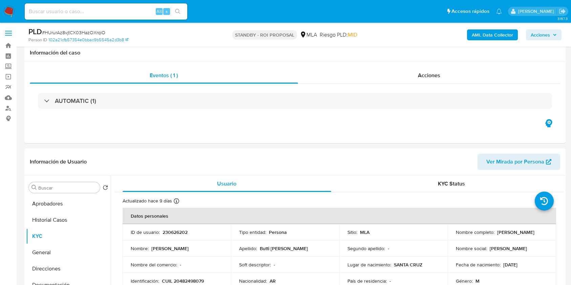
select select "10"
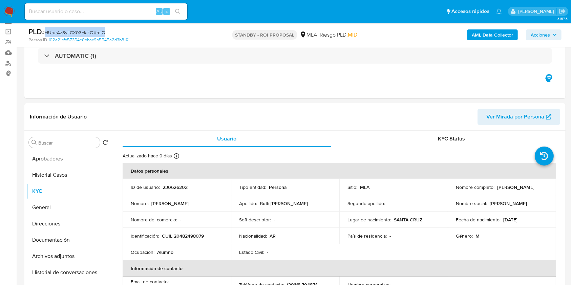
scroll to position [41, 0]
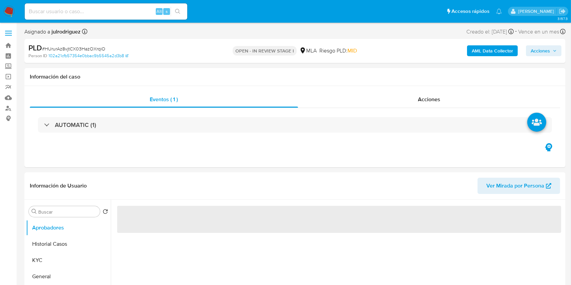
click at [98, 48] on span "# HUrurAz8vjtCX03HazOXrqiO" at bounding box center [73, 48] width 63 height 7
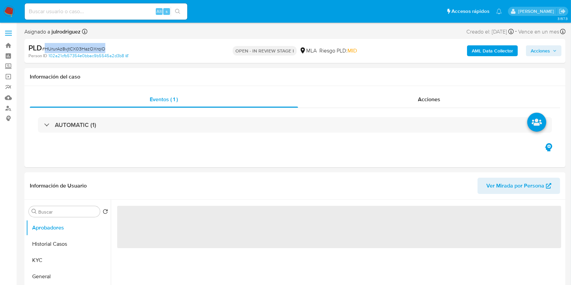
click at [98, 48] on span "# HUrurAz8vjtCX03HazOXrqiO" at bounding box center [73, 48] width 63 height 7
copy span "HUrurAz8vjtCX03HazOXrqiO"
select select "10"
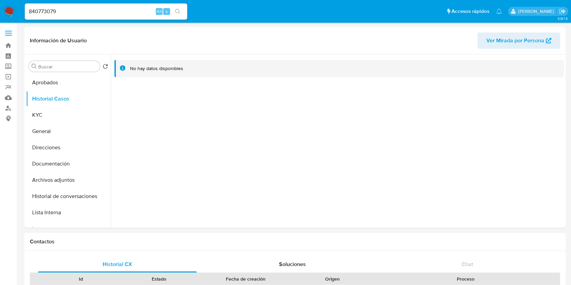
select select "10"
drag, startPoint x: 0, startPoint y: 0, endPoint x: 124, endPoint y: 12, distance: 124.9
click at [11, 6] on nav "Pausado Ver notificaciones 840773079 Alt s Accesos rápidos Presiona las siguien…" at bounding box center [285, 11] width 571 height 23
paste input "HUrurAz8vjtCX03HazOXrqiO"
type input "HUrurAz8vjtCX03HazOXrqiO"
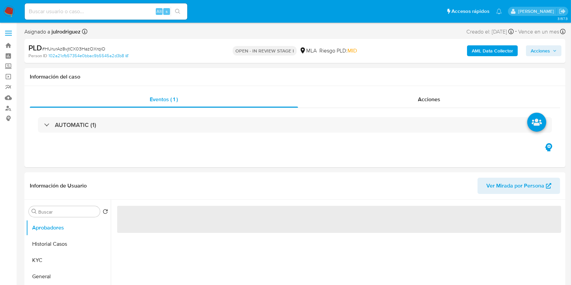
select select "10"
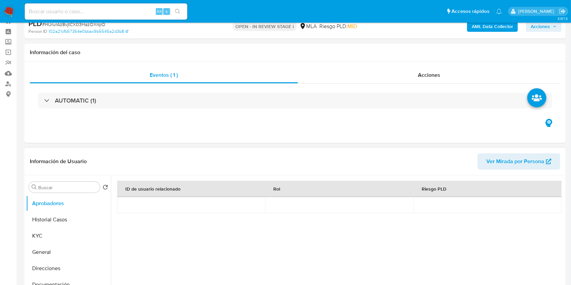
scroll to position [45, 0]
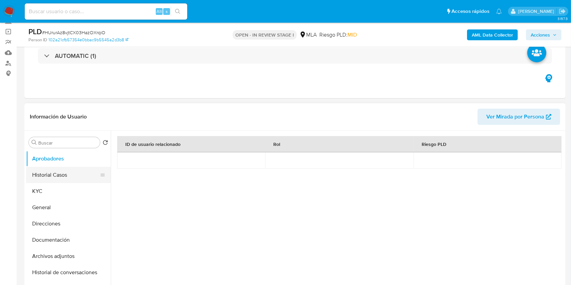
click at [62, 170] on button "Historial Casos" at bounding box center [65, 175] width 79 height 16
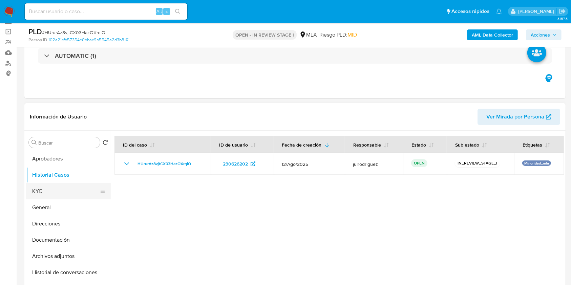
click at [43, 189] on button "KYC" at bounding box center [65, 191] width 79 height 16
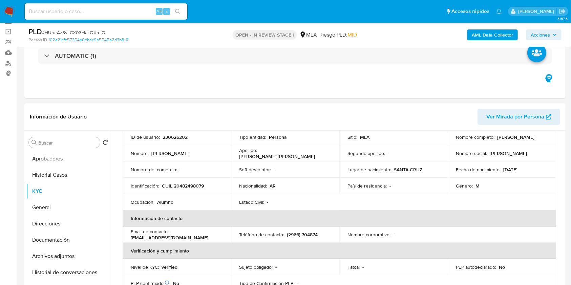
scroll to position [0, 0]
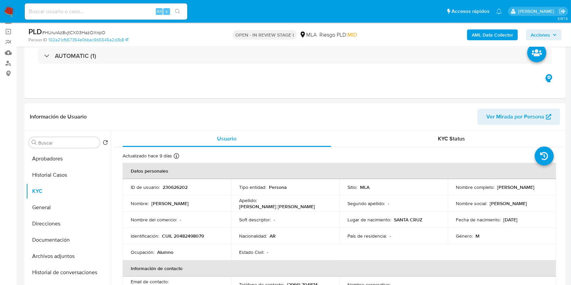
click at [104, 9] on input at bounding box center [106, 11] width 163 height 9
click at [90, 13] on input at bounding box center [106, 11] width 163 height 9
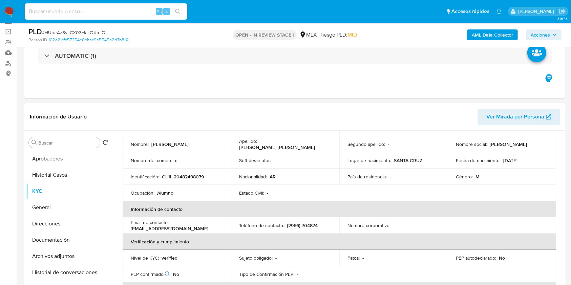
scroll to position [45, 0]
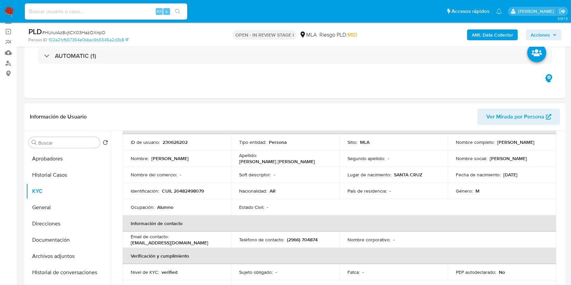
drag, startPoint x: 496, startPoint y: 142, endPoint x: 541, endPoint y: 143, distance: 45.0
click at [541, 143] on div "Nombre completo : Federico Butti Cantin" at bounding box center [502, 142] width 92 height 6
copy p "Federico Butti Cantin"
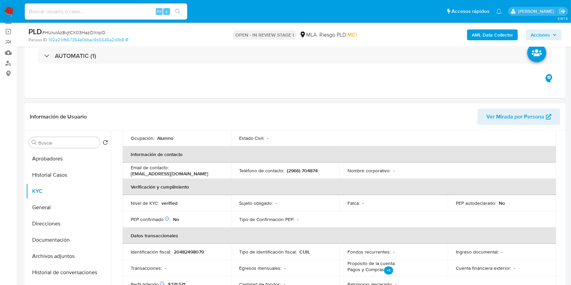
scroll to position [180, 0]
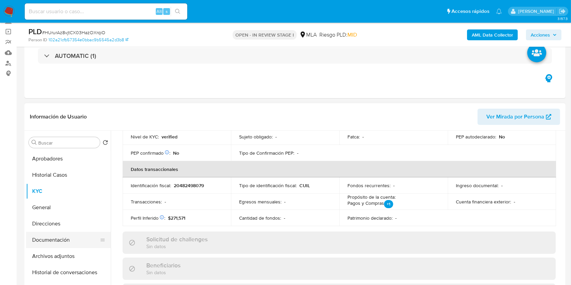
click at [66, 239] on button "Documentación" at bounding box center [65, 240] width 79 height 16
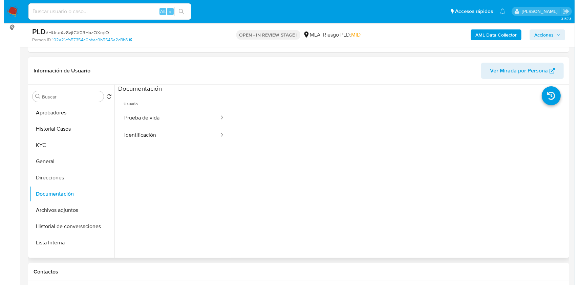
scroll to position [135, 0]
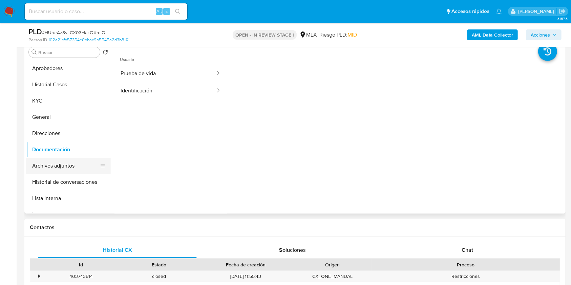
click at [51, 167] on button "Archivos adjuntos" at bounding box center [65, 166] width 79 height 16
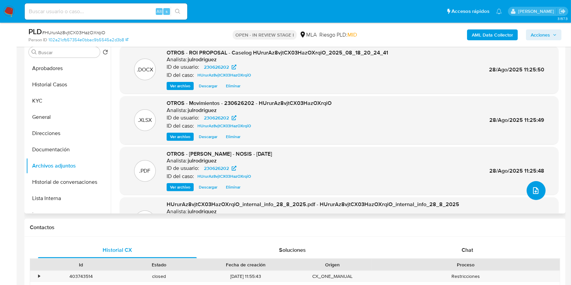
click at [527, 187] on button "upload-file" at bounding box center [536, 190] width 19 height 19
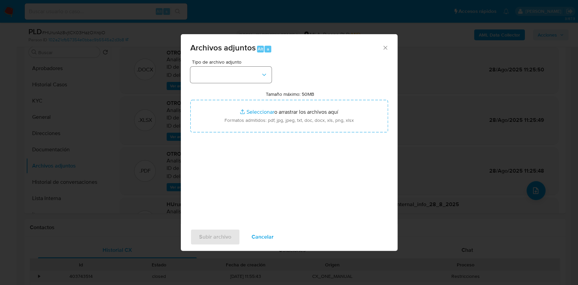
drag, startPoint x: 253, startPoint y: 59, endPoint x: 233, endPoint y: 66, distance: 22.0
click at [233, 66] on div "Tipo de archivo adjunto" at bounding box center [230, 71] width 81 height 23
click at [233, 77] on button "button" at bounding box center [230, 75] width 81 height 16
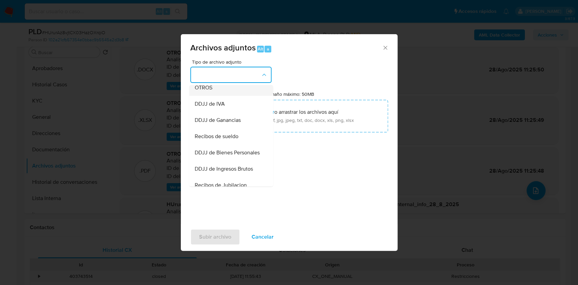
click at [215, 95] on div "OTROS" at bounding box center [228, 88] width 69 height 16
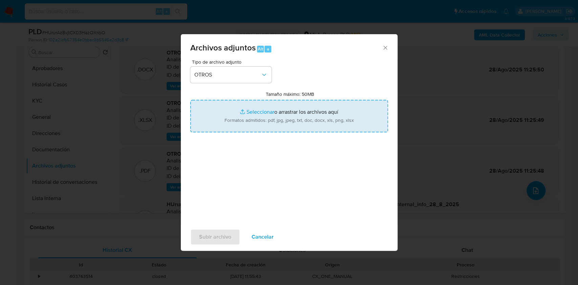
click at [299, 111] on input "Tamaño máximo: 50MB Seleccionar archivos" at bounding box center [289, 116] width 198 height 33
type input "C:\fakepath\Recibos de sueldo del aprobador - 230626202 - HUrurAz8vjtCX03HazOXr…"
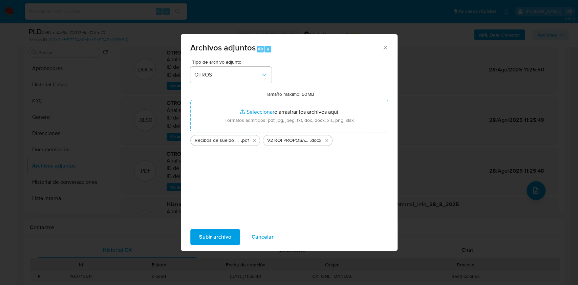
click at [206, 236] on span "Subir archivo" at bounding box center [215, 237] width 32 height 15
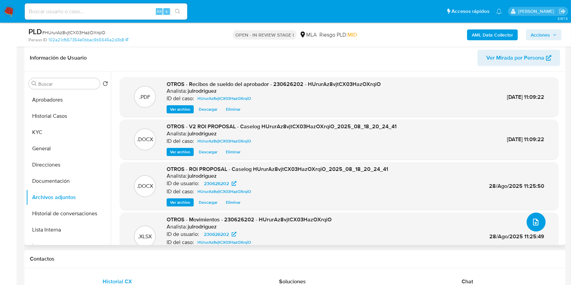
scroll to position [90, 0]
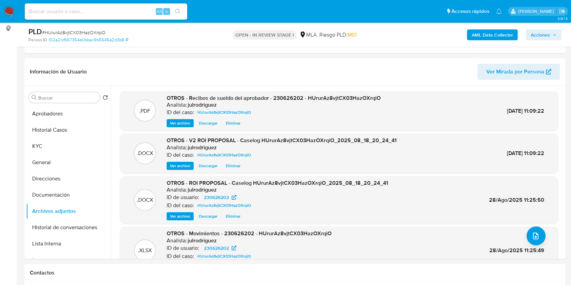
click at [533, 38] on span "Acciones" at bounding box center [540, 34] width 19 height 11
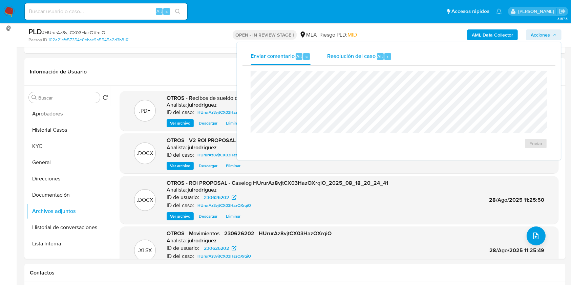
click at [345, 59] on span "Resolución del caso" at bounding box center [351, 56] width 48 height 8
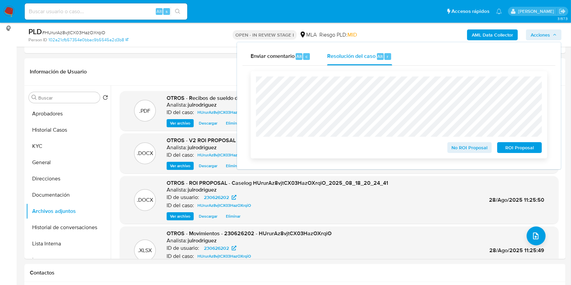
click at [517, 147] on span "ROI Proposal" at bounding box center [519, 147] width 35 height 9
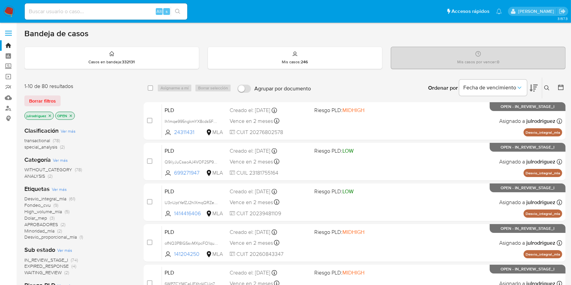
click at [136, 9] on input at bounding box center [106, 11] width 163 height 9
paste input "flmZgerQy3aKL9YoYSsBNwWu"
type input "flmZgerQy3aKL9YoYSsBNwWu"
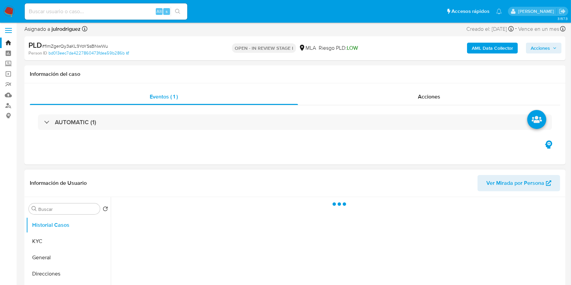
scroll to position [90, 0]
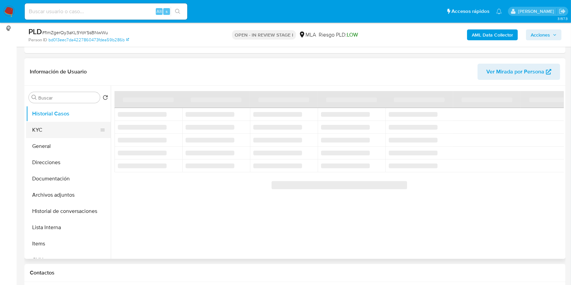
select select "10"
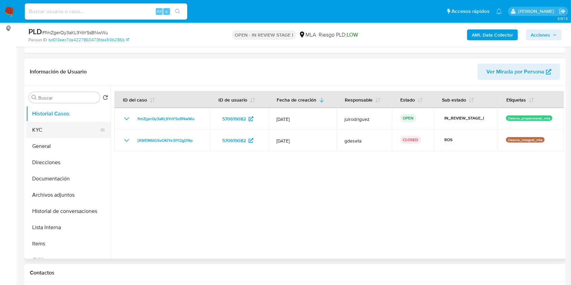
click at [58, 128] on button "KYC" at bounding box center [65, 130] width 79 height 16
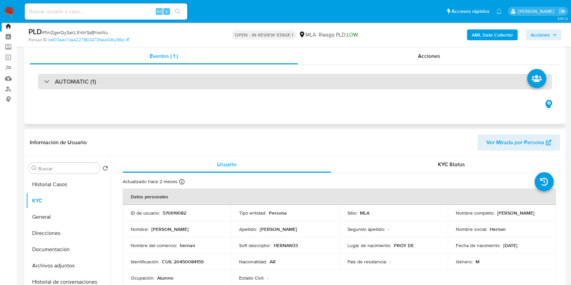
scroll to position [0, 0]
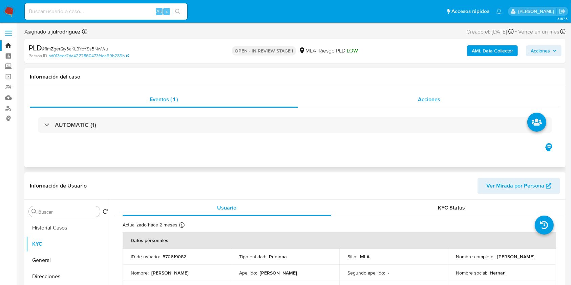
click at [425, 103] on div "Acciones" at bounding box center [429, 99] width 262 height 16
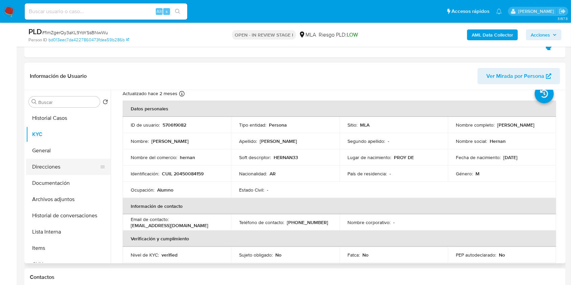
scroll to position [90, 0]
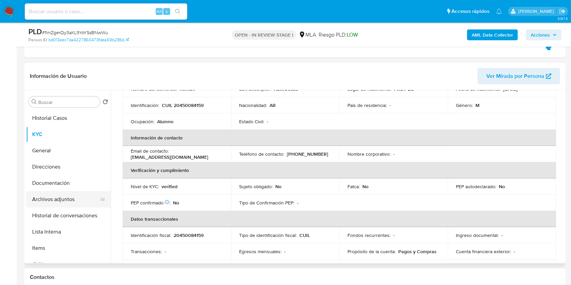
click at [50, 198] on button "Archivos adjuntos" at bounding box center [65, 199] width 79 height 16
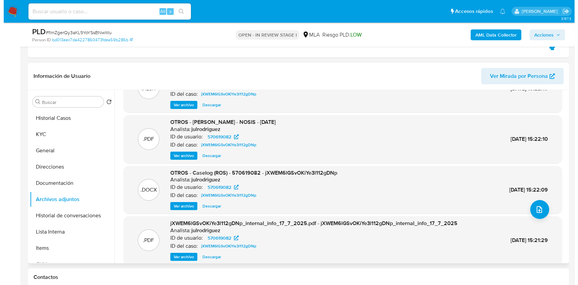
scroll to position [45, 0]
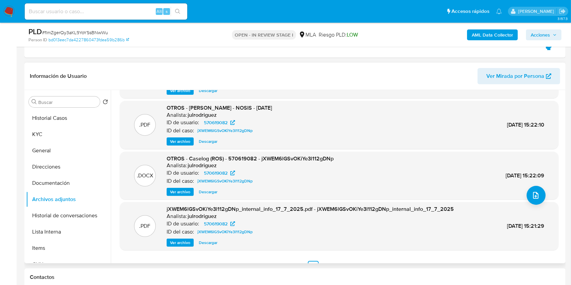
click at [176, 191] on span "Ver archivo" at bounding box center [180, 192] width 20 height 7
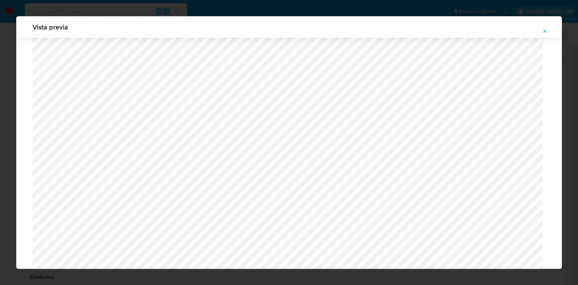
scroll to position [573, 0]
click at [544, 32] on icon "Attachment preview" at bounding box center [544, 30] width 3 height 3
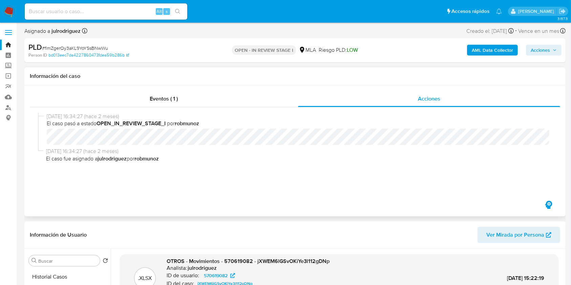
scroll to position [0, 0]
click at [186, 94] on div "Eventos ( 1 )" at bounding box center [164, 99] width 268 height 16
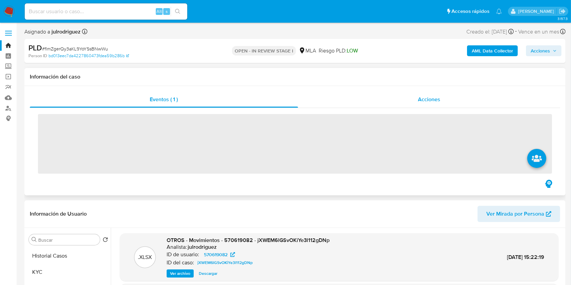
click at [395, 99] on div "Acciones" at bounding box center [429, 99] width 262 height 16
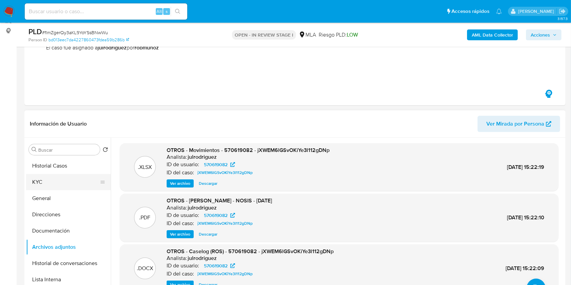
scroll to position [90, 0]
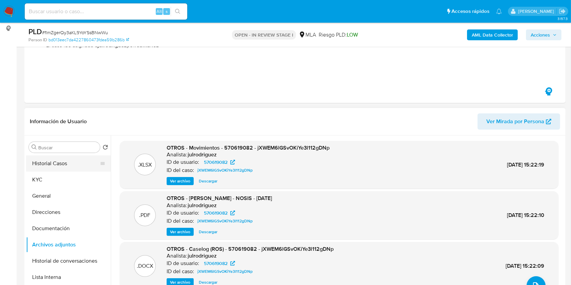
click at [46, 165] on button "Historial Casos" at bounding box center [65, 163] width 79 height 16
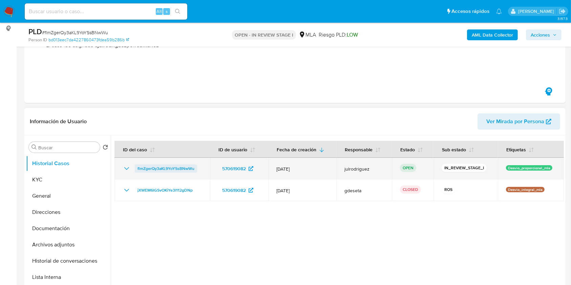
click at [171, 170] on span "flmZgerQy3aKL9YoYSsBNwWu" at bounding box center [165, 169] width 57 height 8
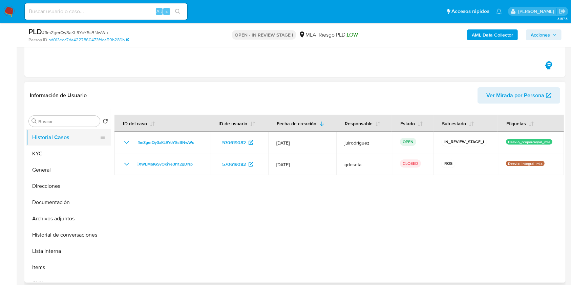
scroll to position [135, 0]
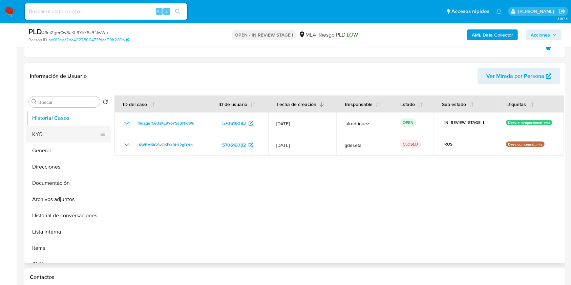
click at [48, 140] on button "KYC" at bounding box center [65, 134] width 79 height 16
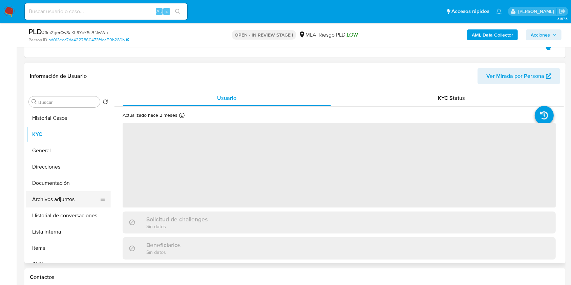
click at [63, 200] on button "Archivos adjuntos" at bounding box center [65, 199] width 79 height 16
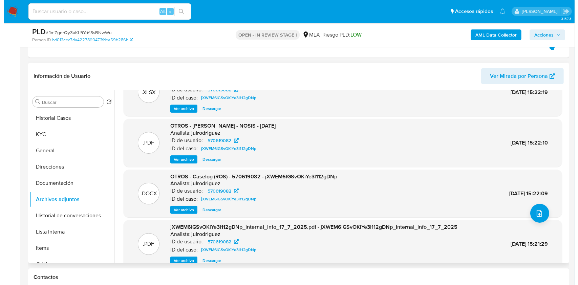
scroll to position [0, 0]
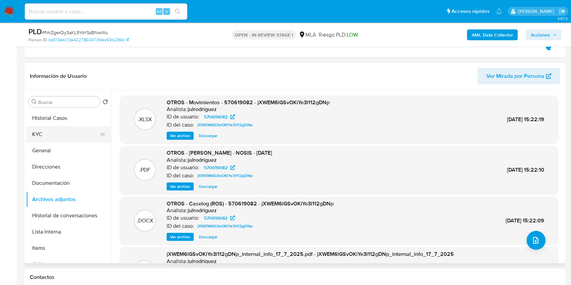
click at [51, 128] on button "KYC" at bounding box center [65, 134] width 79 height 16
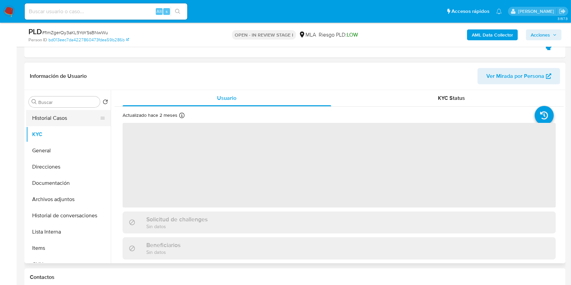
click at [90, 120] on button "Historial Casos" at bounding box center [65, 118] width 79 height 16
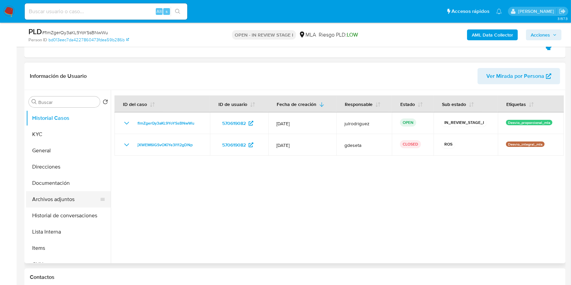
click at [67, 196] on button "Archivos adjuntos" at bounding box center [65, 199] width 79 height 16
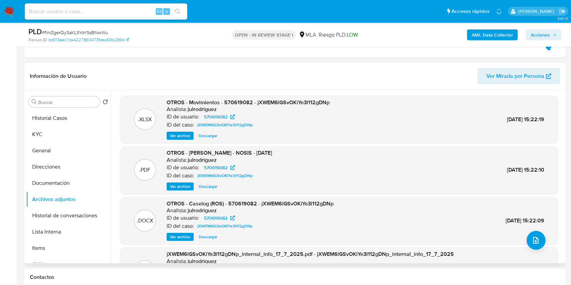
click at [187, 237] on span "Ver archivo" at bounding box center [180, 237] width 20 height 7
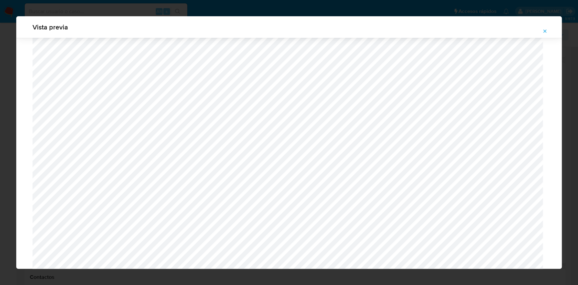
scroll to position [212, 0]
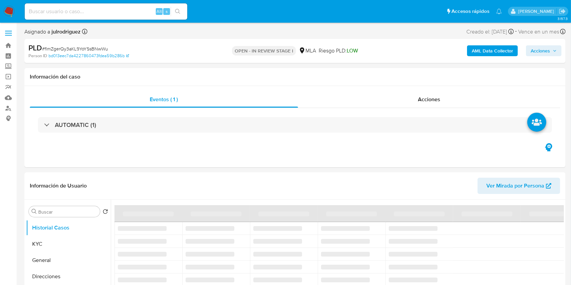
select select "10"
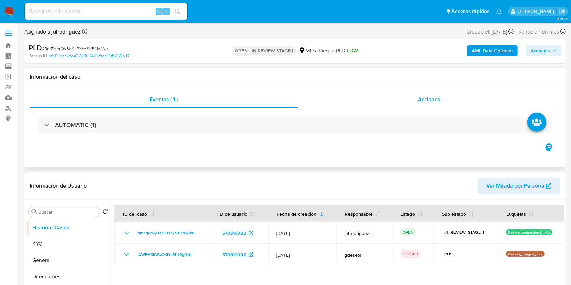
click at [413, 105] on div "Acciones" at bounding box center [429, 99] width 262 height 16
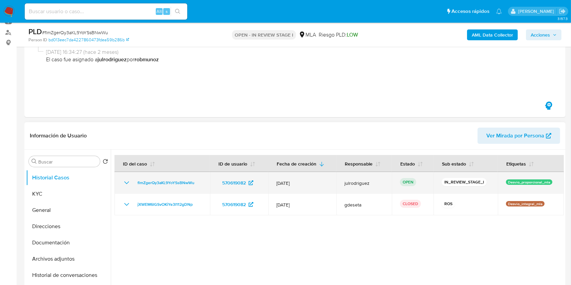
scroll to position [90, 0]
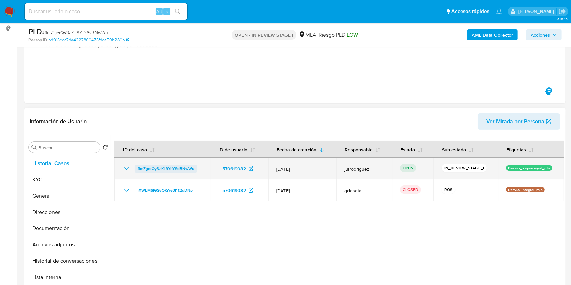
click at [169, 168] on span "flmZgerQy3aKL9YoYSsBNwWu" at bounding box center [165, 169] width 57 height 8
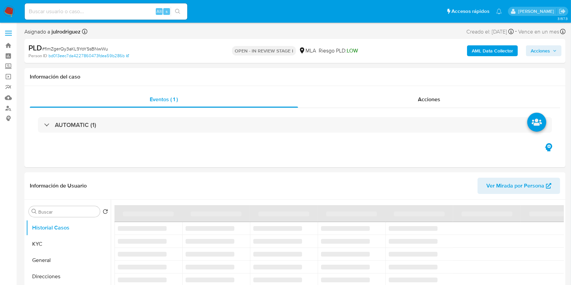
select select "10"
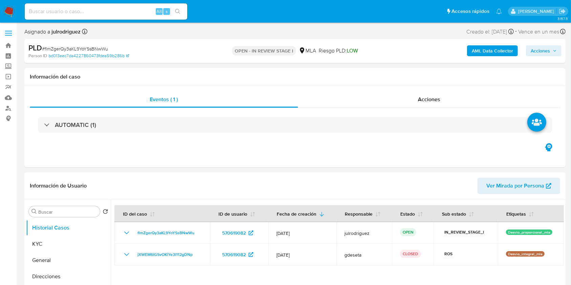
click at [539, 49] on span "Acciones" at bounding box center [540, 50] width 19 height 11
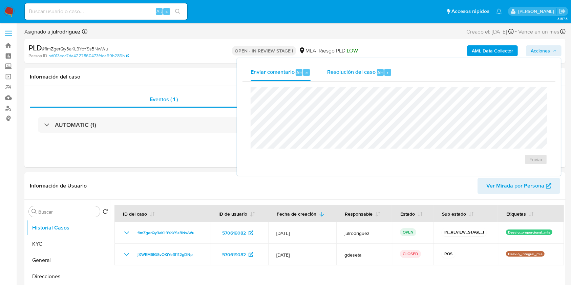
click at [350, 71] on span "Resolución del caso" at bounding box center [351, 72] width 48 height 8
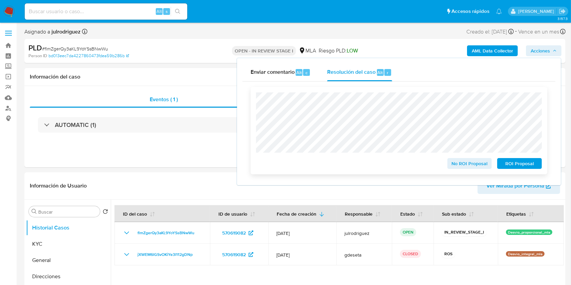
click at [524, 164] on span "ROI Proposal" at bounding box center [519, 163] width 35 height 9
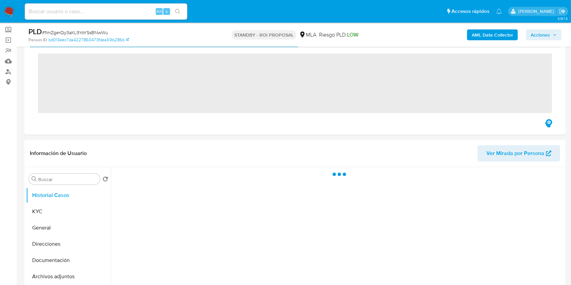
scroll to position [45, 0]
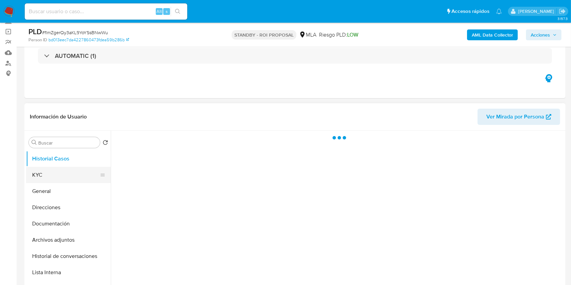
click at [72, 173] on button "KYC" at bounding box center [65, 175] width 79 height 16
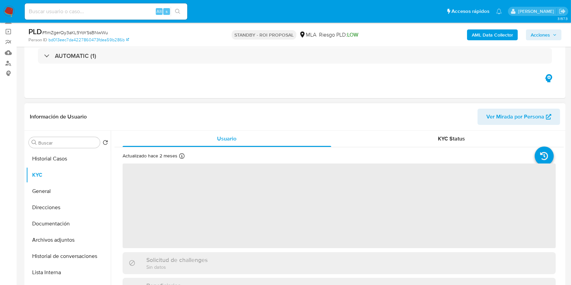
select select "10"
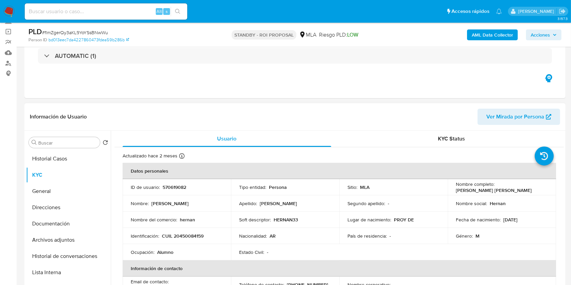
click at [173, 187] on p "570619082" at bounding box center [175, 187] width 24 height 6
click at [175, 186] on p "570619082" at bounding box center [175, 187] width 24 height 6
click at [175, 185] on p "570619082" at bounding box center [175, 187] width 24 height 6
click at [177, 188] on p "570619082" at bounding box center [175, 187] width 24 height 6
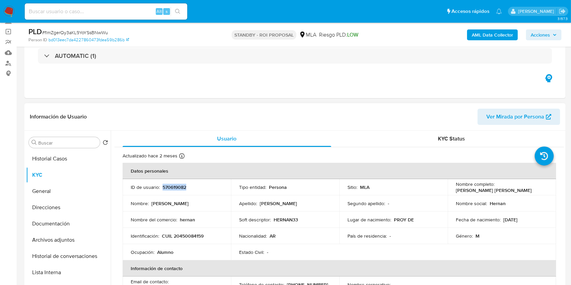
click at [177, 188] on p "570619082" at bounding box center [175, 187] width 24 height 6
click at [71, 162] on button "Historial Casos" at bounding box center [65, 159] width 79 height 16
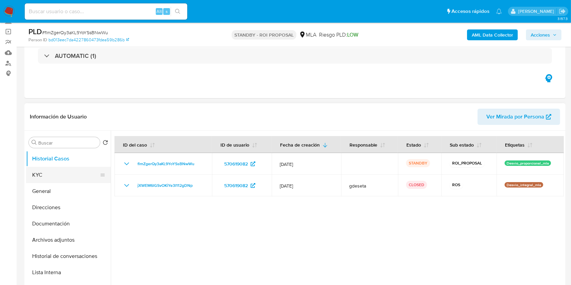
click at [60, 172] on button "KYC" at bounding box center [65, 175] width 79 height 16
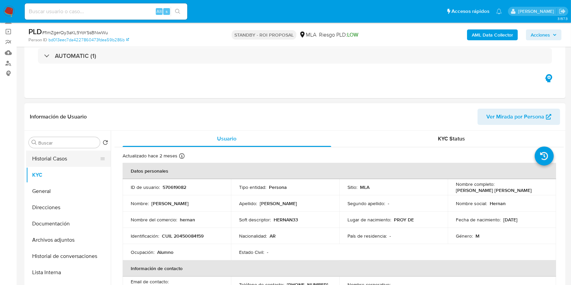
click at [55, 156] on button "Historial Casos" at bounding box center [65, 159] width 79 height 16
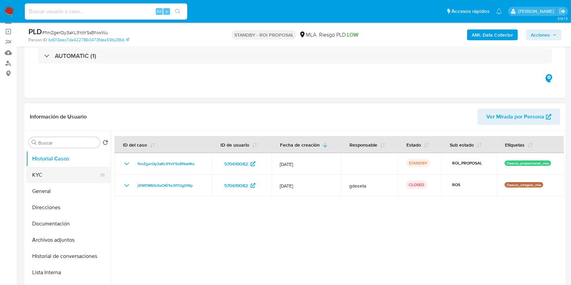
click at [53, 171] on button "KYC" at bounding box center [65, 175] width 79 height 16
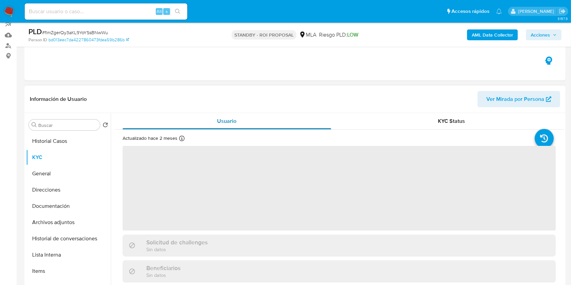
scroll to position [90, 0]
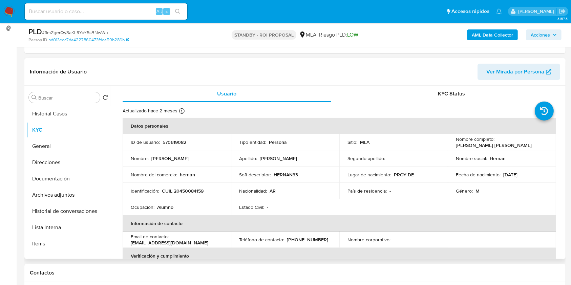
click at [169, 143] on p "570619082" at bounding box center [175, 142] width 24 height 6
copy p "570619082"
drag, startPoint x: 454, startPoint y: 145, endPoint x: 543, endPoint y: 145, distance: 89.1
click at [543, 145] on div "Nombre completo : Hernán Alejandro Onorato Dewey" at bounding box center [502, 142] width 92 height 12
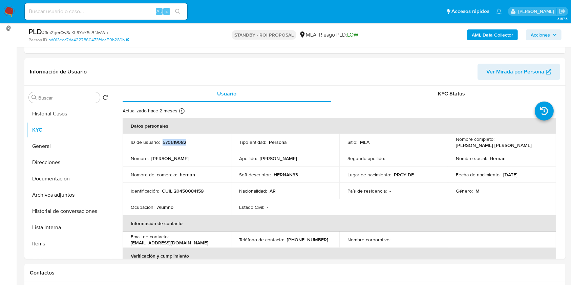
copy p "Hernán Alejandro Onorato Dewey"
click at [185, 188] on p "CUIL 20450084159" at bounding box center [183, 191] width 42 height 6
copy p "20450084159"
click at [85, 112] on button "Historial Casos" at bounding box center [65, 114] width 79 height 16
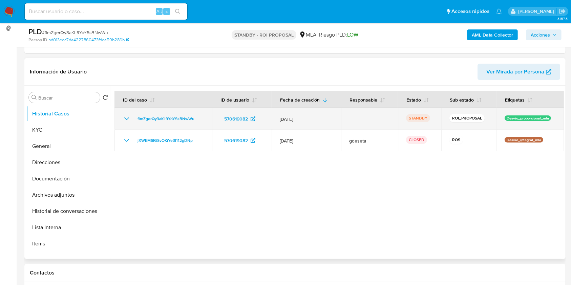
drag, startPoint x: 201, startPoint y: 119, endPoint x: 132, endPoint y: 119, distance: 69.1
click at [132, 119] on div "flmZgerQy3aKL9YoYSsBNwWu" at bounding box center [163, 119] width 81 height 8
drag, startPoint x: 306, startPoint y: 118, endPoint x: 277, endPoint y: 117, distance: 28.8
click at [277, 117] on td "12/Jul/2025" at bounding box center [306, 119] width 69 height 22
click at [126, 116] on icon "Mostrar/Ocultar" at bounding box center [127, 119] width 8 height 8
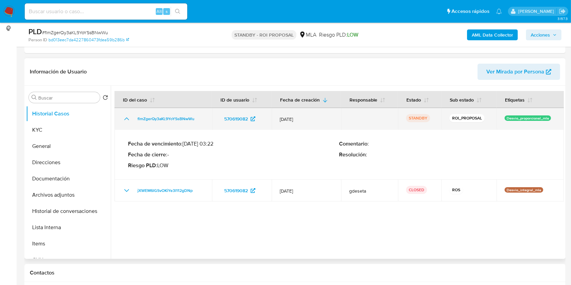
click at [128, 116] on icon "Mostrar/Ocultar" at bounding box center [127, 119] width 8 height 8
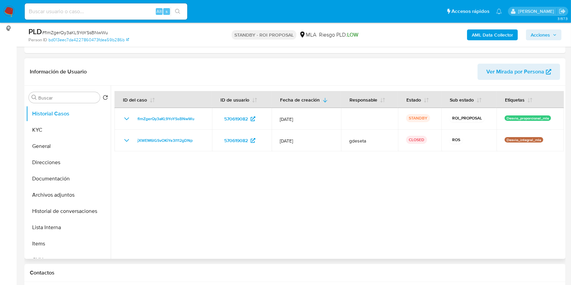
click at [367, 174] on div at bounding box center [337, 172] width 453 height 173
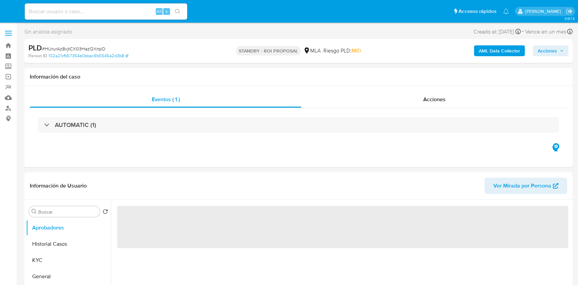
select select "10"
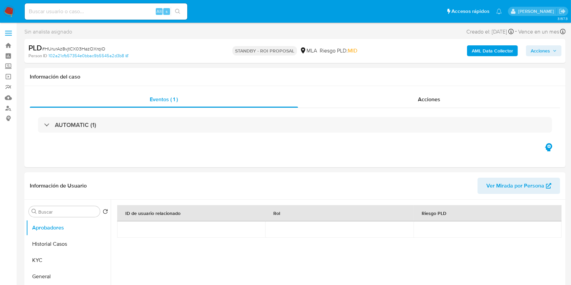
click at [104, 12] on input at bounding box center [106, 11] width 163 height 9
paste input "V9JMjpX9S2DqQ6pru5tLqXIR"
type input "V9JMjpX9S2DqQ6pru5tLqXIR"
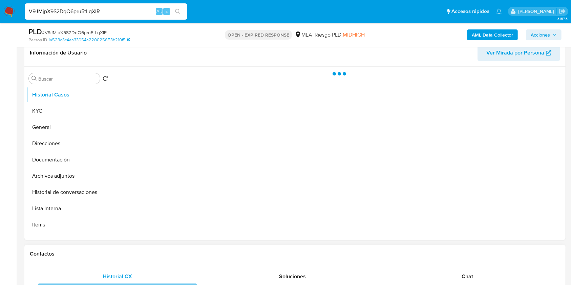
scroll to position [180, 0]
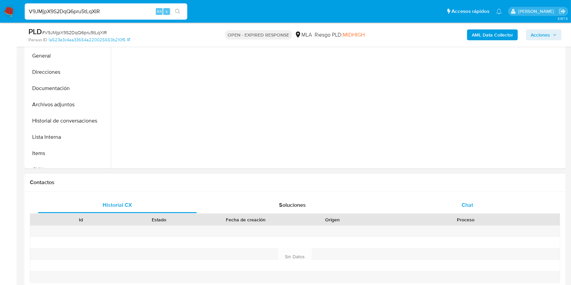
click at [466, 205] on span "Chat" at bounding box center [468, 205] width 12 height 8
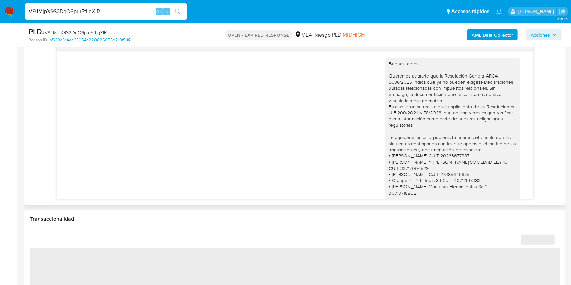
scroll to position [470, 0]
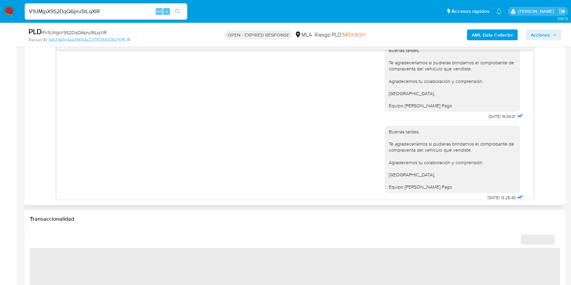
select select "10"
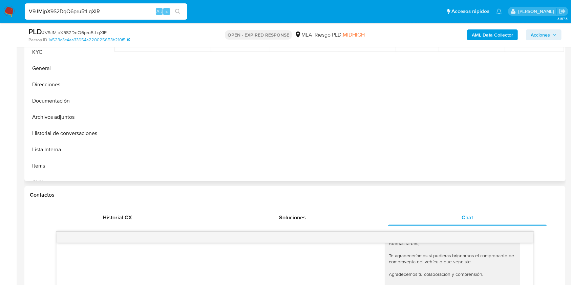
scroll to position [135, 0]
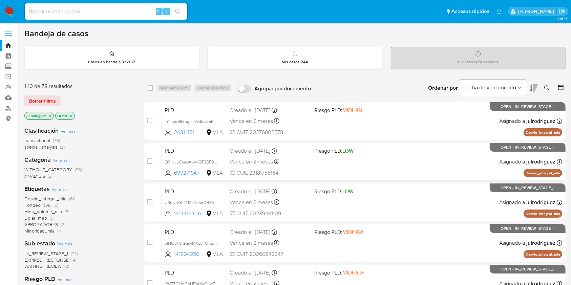
scroll to position [135, 0]
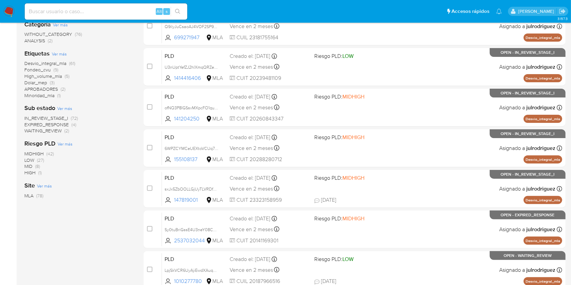
click at [60, 123] on span "EXPIRED_RESPONSE" at bounding box center [46, 124] width 44 height 7
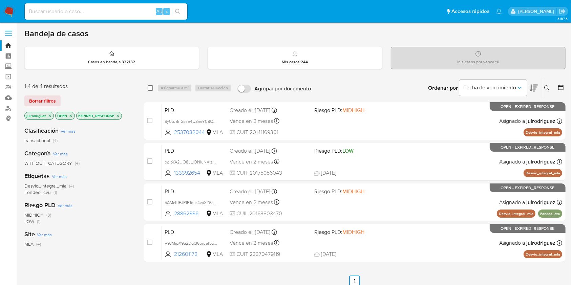
click at [151, 86] on input "checkbox" at bounding box center [150, 87] width 5 height 5
checkbox input "true"
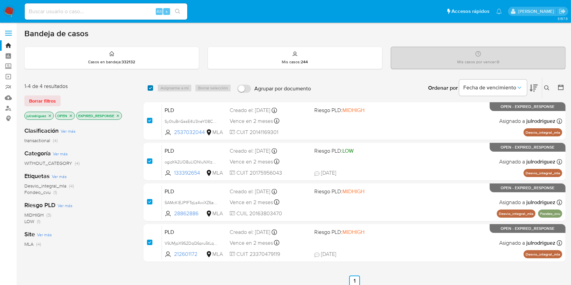
checkbox input "true"
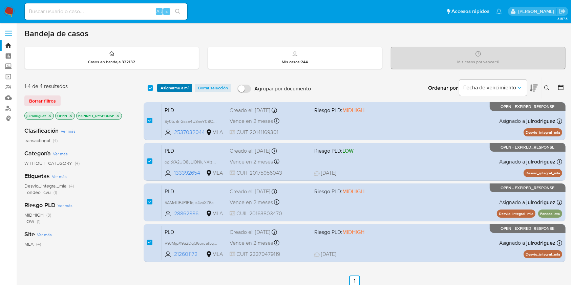
click at [165, 85] on span "Asignarme a mí" at bounding box center [175, 88] width 28 height 7
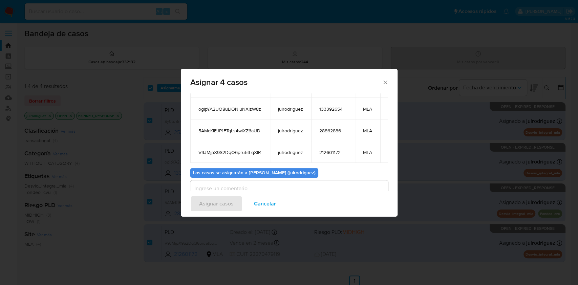
scroll to position [83, 0]
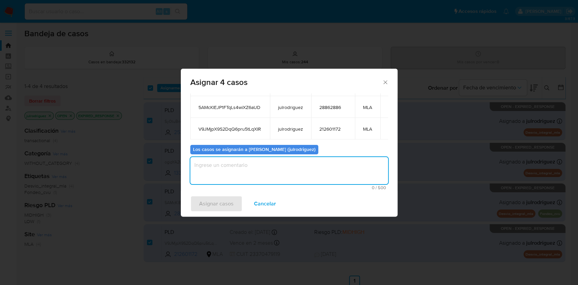
click at [296, 165] on textarea "assign-modal" at bounding box center [289, 170] width 198 height 27
click at [295, 167] on textarea "assign-modal" at bounding box center [289, 170] width 198 height 27
type textarea "."
click at [214, 203] on span "Asignar casos" at bounding box center [216, 203] width 35 height 15
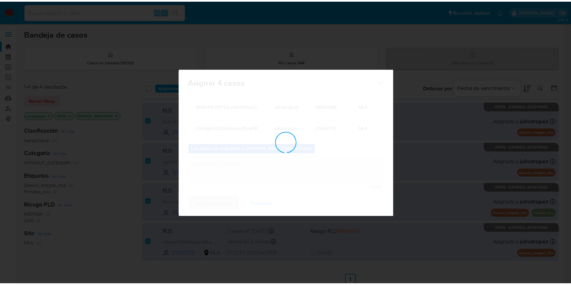
scroll to position [41, 0]
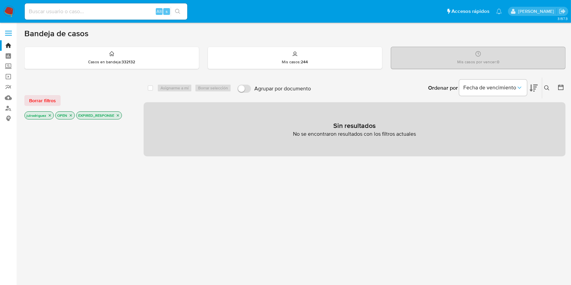
click at [117, 115] on icon "close-filter" at bounding box center [118, 115] width 4 height 4
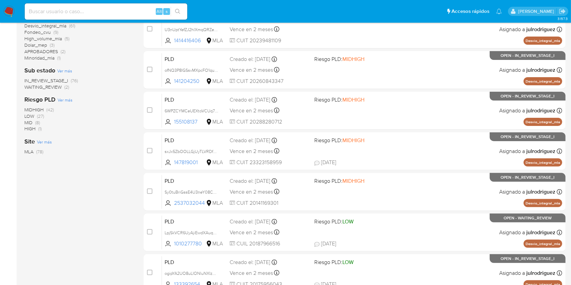
scroll to position [180, 0]
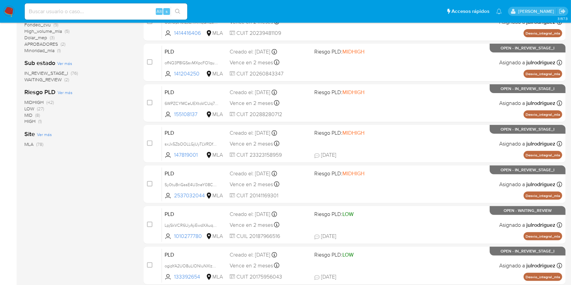
click at [61, 79] on span "WAITING_REVIEW" at bounding box center [42, 79] width 37 height 7
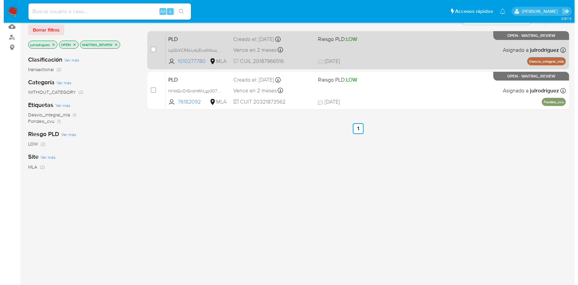
scroll to position [57, 0]
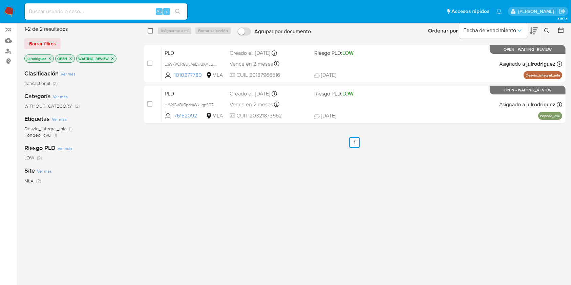
click at [150, 31] on input "checkbox" at bounding box center [150, 30] width 5 height 5
checkbox input "true"
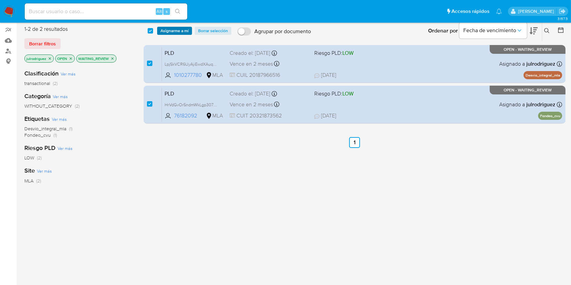
click at [167, 33] on span "Asignarme a mí" at bounding box center [175, 30] width 28 height 7
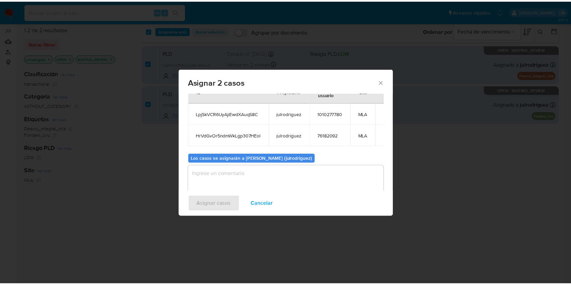
scroll to position [40, 0]
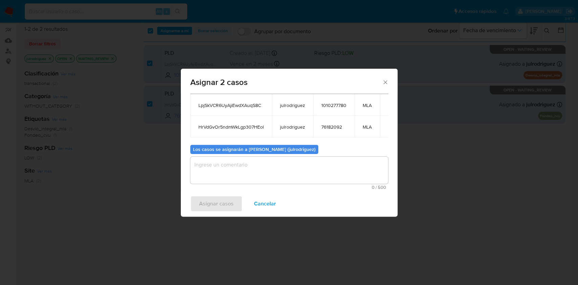
click at [258, 164] on textarea "assign-modal" at bounding box center [289, 170] width 198 height 27
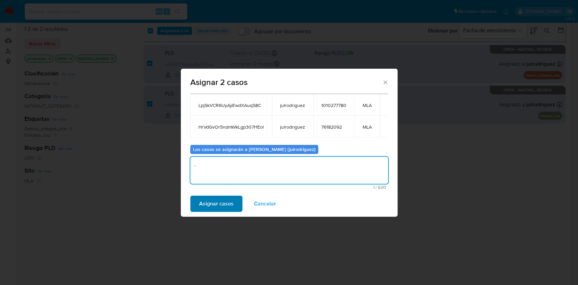
type textarea "."
click at [221, 205] on span "Asignar casos" at bounding box center [216, 203] width 35 height 15
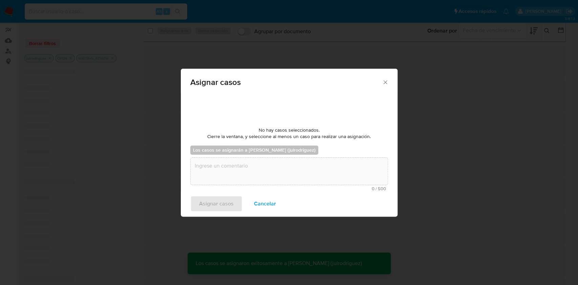
checkbox input "false"
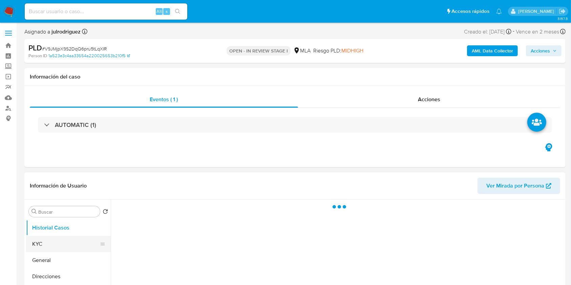
click at [45, 242] on button "KYC" at bounding box center [65, 244] width 79 height 16
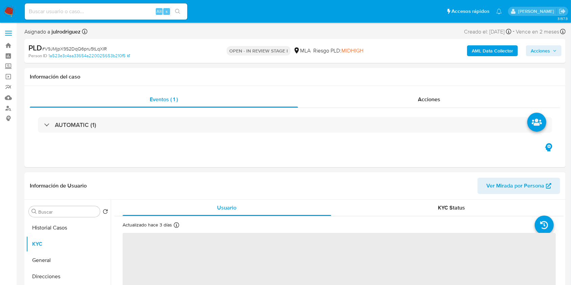
select select "10"
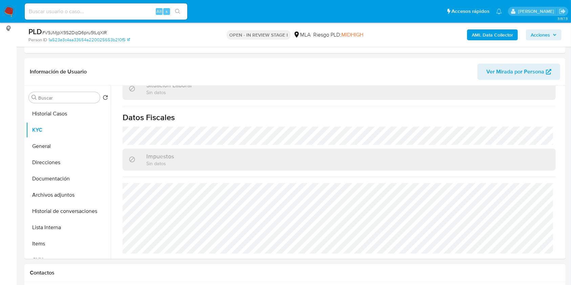
scroll to position [226, 0]
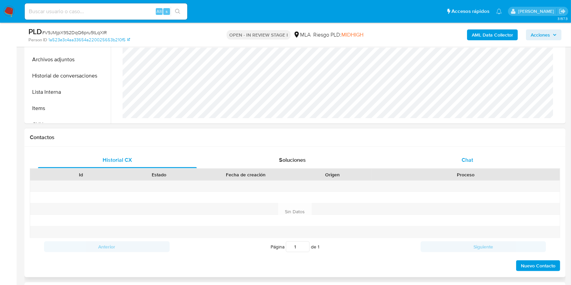
click at [453, 158] on div "Chat" at bounding box center [467, 160] width 159 height 16
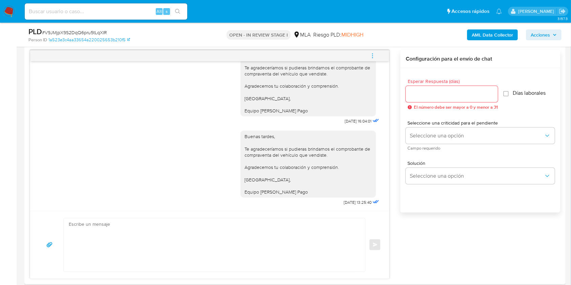
scroll to position [316, 0]
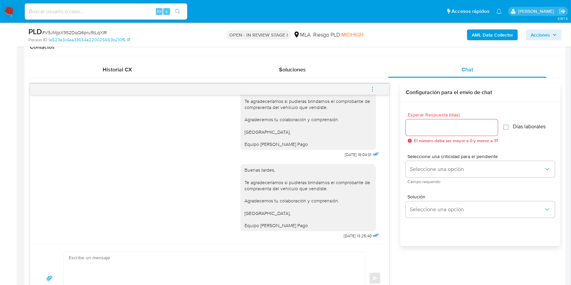
click at [373, 88] on icon "menu-action" at bounding box center [372, 89] width 6 height 6
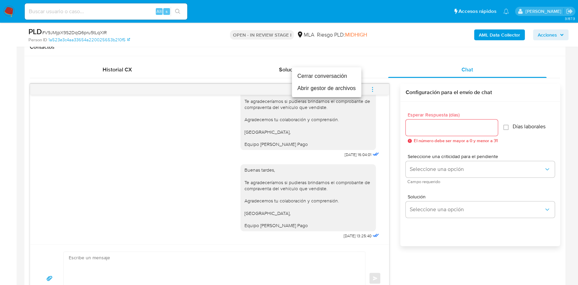
click at [320, 74] on li "Cerrar conversación" at bounding box center [326, 76] width 69 height 12
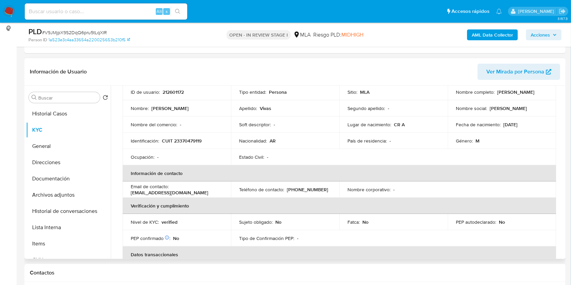
scroll to position [0, 0]
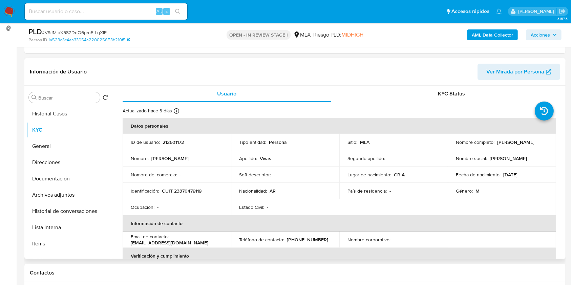
drag, startPoint x: 496, startPoint y: 140, endPoint x: 535, endPoint y: 143, distance: 39.7
click at [535, 143] on div "Nombre completo : [PERSON_NAME]" at bounding box center [502, 142] width 92 height 6
copy p "[PERSON_NAME]"
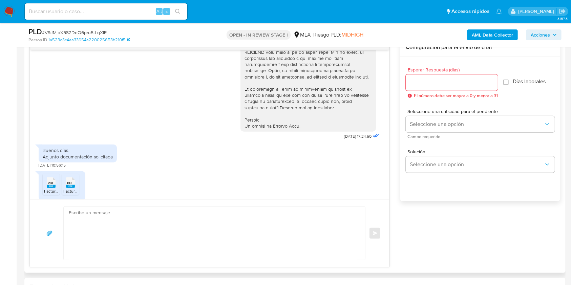
scroll to position [271, 0]
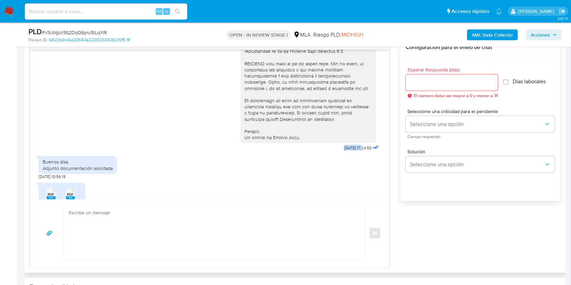
drag, startPoint x: 329, startPoint y: 161, endPoint x: 348, endPoint y: 159, distance: 19.4
click at [348, 151] on span "[DATE] 17:24:50" at bounding box center [357, 147] width 27 height 5
copy span "[DATE]"
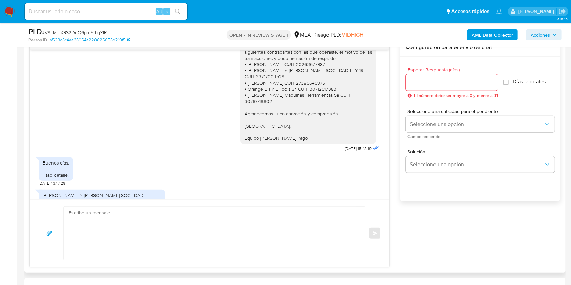
scroll to position [587, 0]
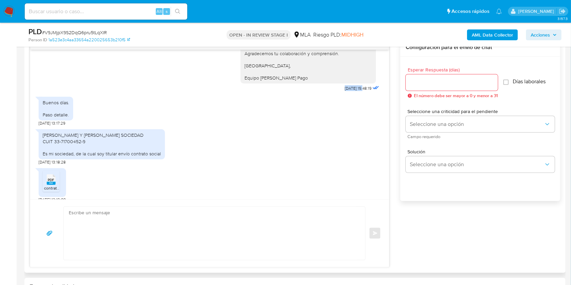
drag, startPoint x: 333, startPoint y: 97, endPoint x: 349, endPoint y: 96, distance: 15.9
copy span "[DATE]"
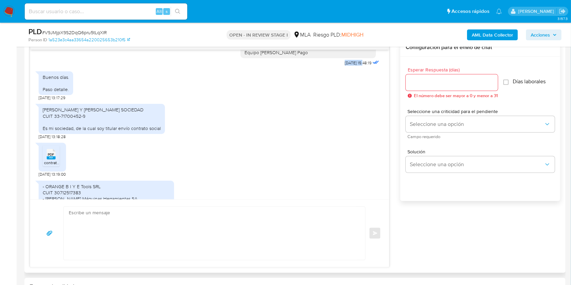
scroll to position [632, 0]
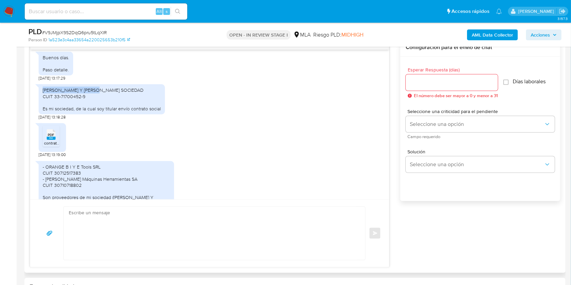
drag, startPoint x: 88, startPoint y: 97, endPoint x: 41, endPoint y: 95, distance: 47.4
click at [41, 95] on div "[PERSON_NAME] Y [PERSON_NAME] SOCIEDAD CUIT 33-71700452-9 Es mi sociedad, de la…" at bounding box center [102, 99] width 126 height 30
click at [83, 98] on div "[PERSON_NAME] Y [PERSON_NAME] SOCIEDAD CUIT 33-71700452-9 Es mi sociedad, de la…" at bounding box center [102, 99] width 118 height 25
drag, startPoint x: 86, startPoint y: 102, endPoint x: 39, endPoint y: 96, distance: 47.8
click at [39, 96] on div "[PERSON_NAME] Y [PERSON_NAME] SOCIEDAD CUIT 33-71700452-9 Es mi sociedad, de la…" at bounding box center [102, 99] width 126 height 30
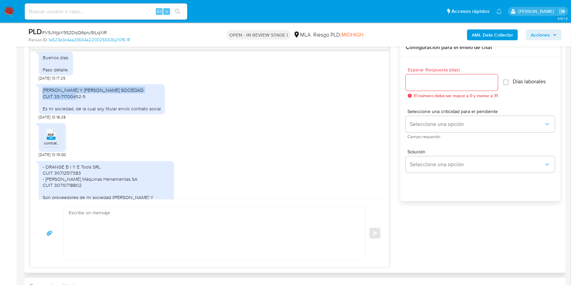
copy div "[PERSON_NAME] Y [PERSON_NAME] SOCIEDAD CUIT 33-71700452-9"
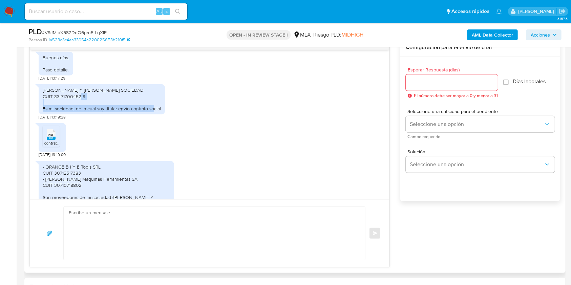
drag, startPoint x: 160, startPoint y: 115, endPoint x: 41, endPoint y: 115, distance: 119.5
click at [41, 114] on div "[PERSON_NAME] Y [PERSON_NAME] SOCIEDAD CUIT 33-71700452-9 Es mi sociedad, de la…" at bounding box center [102, 99] width 126 height 30
copy div "Es mi sociedad, de la cual soy titular envío contrato social"
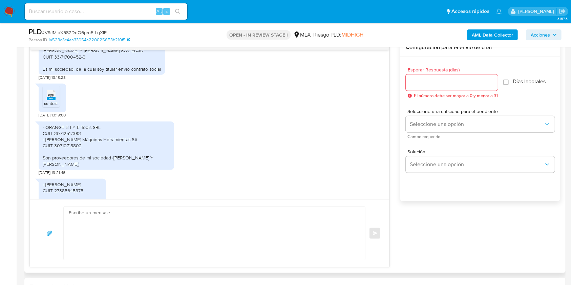
scroll to position [722, 0]
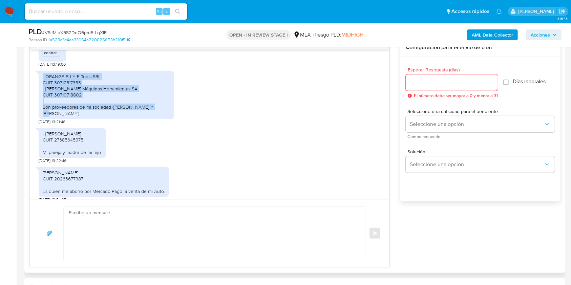
drag, startPoint x: 43, startPoint y: 82, endPoint x: 93, endPoint y: 118, distance: 62.1
click at [93, 116] on div "- ORANGE B I Y E Tools SRL CUIT 30712517383 - [PERSON_NAME] Máquinas Herramient…" at bounding box center [106, 94] width 127 height 43
copy div "- ORANGE B I Y E Tools SRL CUIT 30712517383 - [PERSON_NAME] Máquinas Herramient…"
drag, startPoint x: 42, startPoint y: 138, endPoint x: 103, endPoint y: 155, distance: 62.9
click at [103, 155] on div "- [PERSON_NAME] CUIT 27385645975 Mi pareja y madre de mi hijo." at bounding box center [72, 143] width 67 height 30
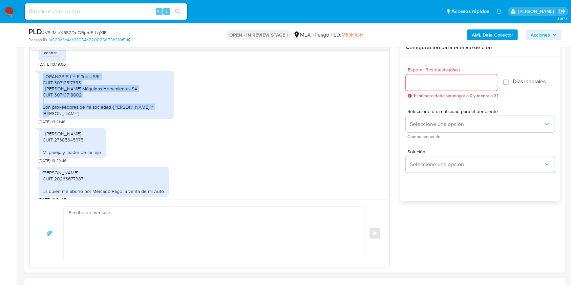
copy div "- [PERSON_NAME] CUIT 27385645975 Mi pareja y madre de mi hijo."
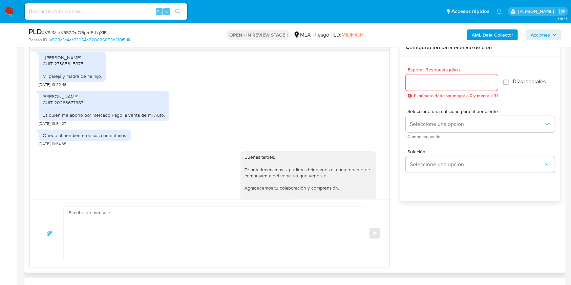
scroll to position [813, 0]
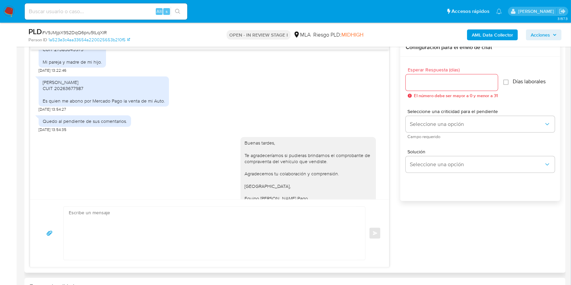
drag, startPoint x: 46, startPoint y: 90, endPoint x: 164, endPoint y: 107, distance: 118.3
click at [164, 107] on div "[PERSON_NAME] CUIT 20263677987 Es quien me abono por Mercado Pago la venta de m…" at bounding box center [104, 92] width 130 height 30
copy div "[PERSON_NAME] CUIT 20263677987 Es quien me abono por Mercado Pago la venta de m…"
click at [24, 152] on div "Historial CX Soluciones Chat Id Estado Fecha de creación Origen Proceso Anterio…" at bounding box center [294, 142] width 541 height 262
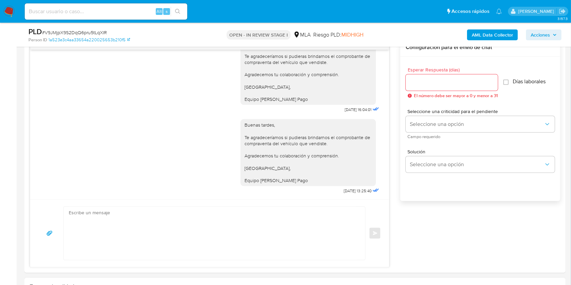
scroll to position [542, 0]
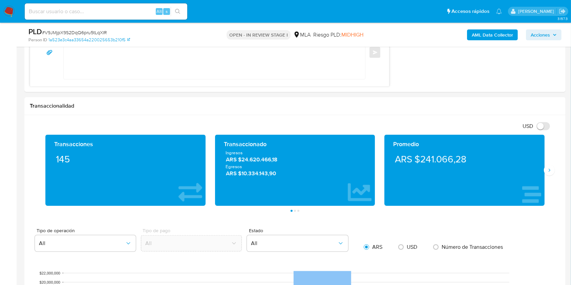
click at [14, 175] on aside "Bandeja Tablero Screening Búsqueda en Listas Watchlist Herramientas Operaciones…" at bounding box center [8, 196] width 17 height 1477
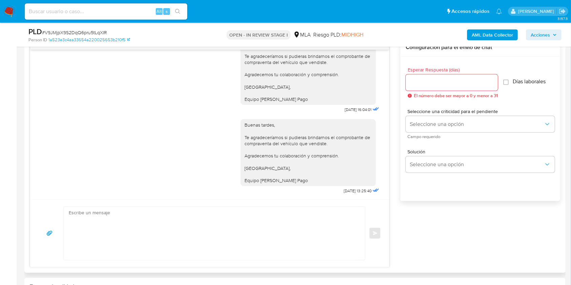
scroll to position [918, 0]
drag, startPoint x: 332, startPoint y: 111, endPoint x: 349, endPoint y: 112, distance: 16.6
click at [349, 112] on div "Buenas tardes, Te agradeceríamos si pudieras brindarnos el comprobante de compr…" at bounding box center [310, 73] width 140 height 81
copy span "[DATE]"
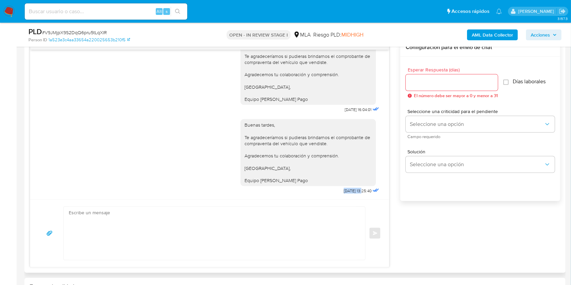
drag, startPoint x: 328, startPoint y: 192, endPoint x: 349, endPoint y: 191, distance: 21.1
click at [349, 191] on span "[DATE] 13:25:40" at bounding box center [358, 190] width 28 height 5
copy span "[DATE]"
click at [93, 9] on input at bounding box center [106, 11] width 163 height 9
paste input "sxJx5ZbOOLLGjUyTLVRDfDPY"
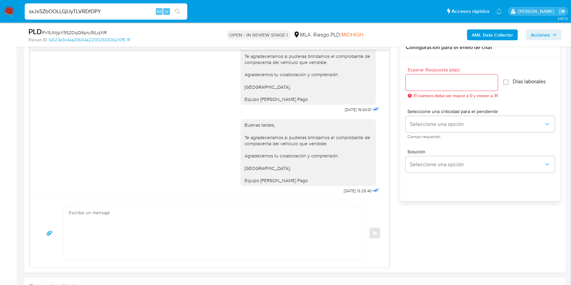
type input "sxJx5ZbOOLLGjUyTLVRDfDPY"
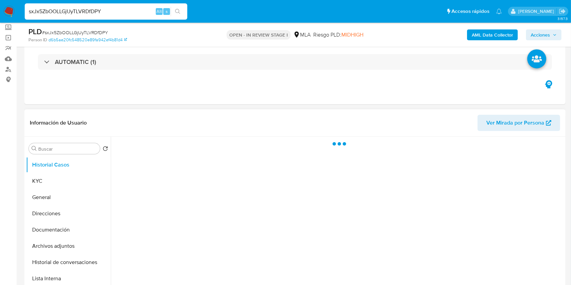
scroll to position [90, 0]
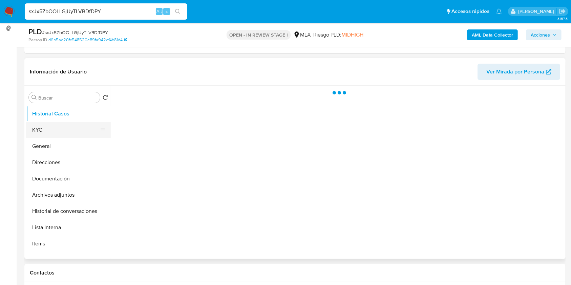
click at [67, 123] on button "KYC" at bounding box center [65, 130] width 79 height 16
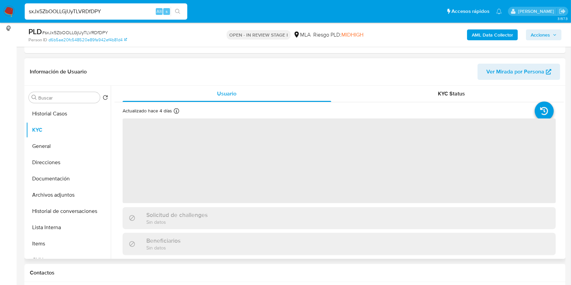
select select "10"
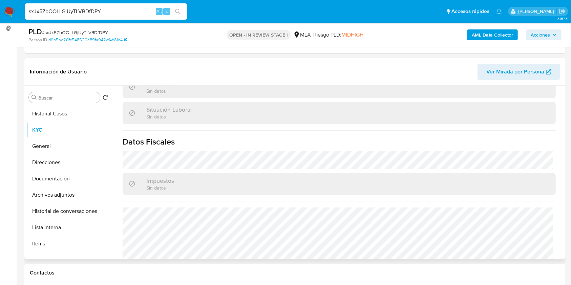
scroll to position [357, 0]
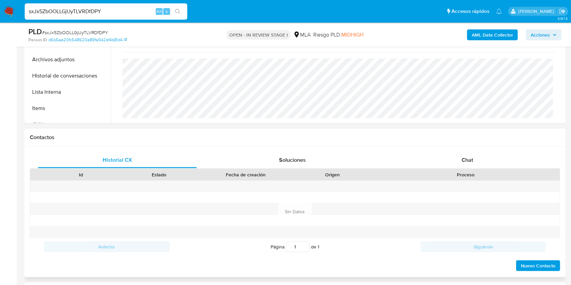
click at [466, 151] on div "Historial CX Soluciones Chat Id Estado Fecha de creación Origen Proceso Anterio…" at bounding box center [294, 212] width 541 height 131
drag, startPoint x: 466, startPoint y: 163, endPoint x: 461, endPoint y: 164, distance: 4.8
click at [466, 164] on div "Chat" at bounding box center [467, 160] width 159 height 16
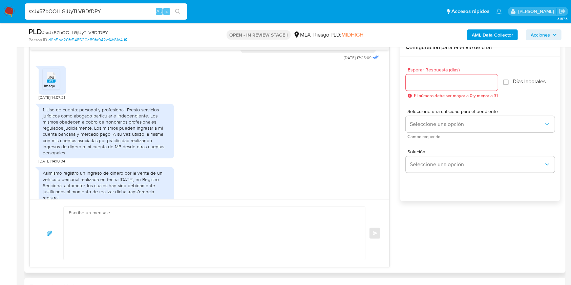
scroll to position [406, 0]
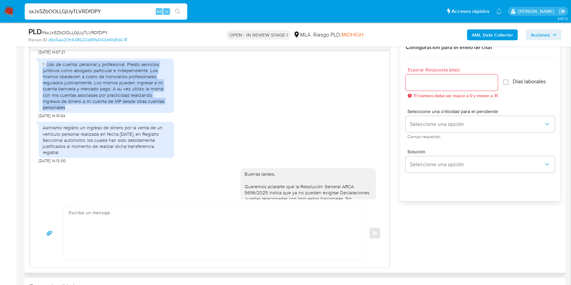
drag, startPoint x: 46, startPoint y: 78, endPoint x: 77, endPoint y: 123, distance: 54.4
click at [77, 113] on div "1. Uso de cuenta: personal y profesional. Presto servicios jurídicos como aboga…" at bounding box center [106, 86] width 135 height 55
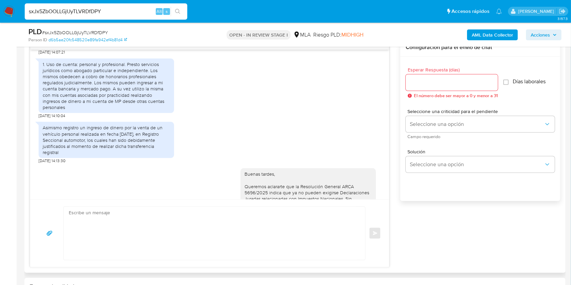
drag, startPoint x: 14, startPoint y: 176, endPoint x: 42, endPoint y: 168, distance: 29.5
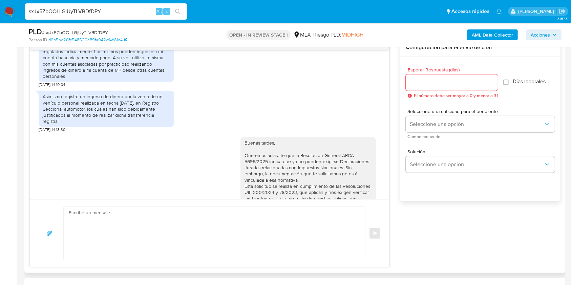
scroll to position [451, 0]
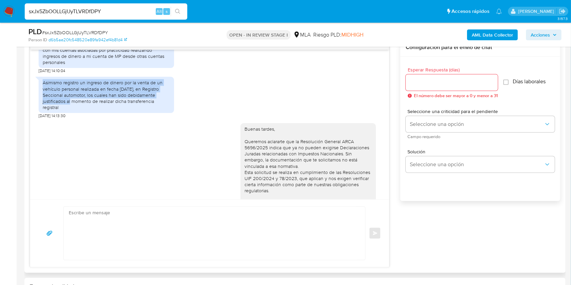
drag, startPoint x: 42, startPoint y: 94, endPoint x: 67, endPoint y: 115, distance: 32.4
click at [67, 110] on div "Asimismo registro un ingreso de dinero por la venta de un vehículo personal rea…" at bounding box center [106, 95] width 127 height 31
drag, startPoint x: 87, startPoint y: 118, endPoint x: 40, endPoint y: 94, distance: 52.9
click at [40, 94] on div "Asimismo registro un ingreso de dinero por la venta de un vehículo personal rea…" at bounding box center [106, 95] width 135 height 36
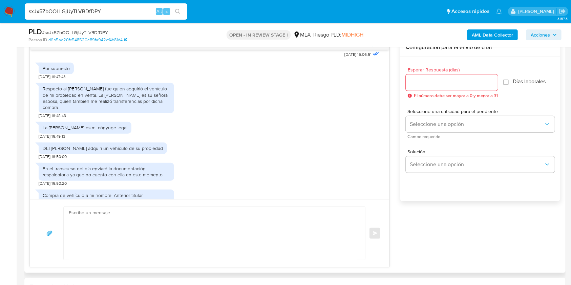
scroll to position [722, 0]
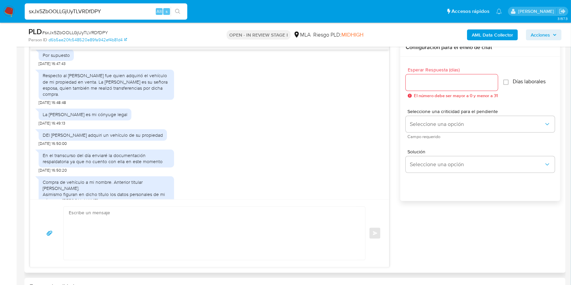
drag, startPoint x: 41, startPoint y: 86, endPoint x: 90, endPoint y: 106, distance: 53.2
click at [87, 100] on div "Respecto al Sr Osvaldo Ordóñez fue quien adquirió el vehículo de mi propiedad e…" at bounding box center [106, 85] width 135 height 30
drag, startPoint x: 125, startPoint y: 127, endPoint x: 38, endPoint y: 127, distance: 87.0
click at [39, 120] on div "La Sra. Iriel Romero es mi cónyuge legal" at bounding box center [85, 115] width 93 height 12
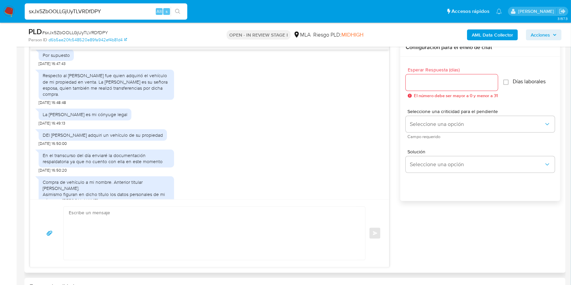
drag, startPoint x: 24, startPoint y: 186, endPoint x: 60, endPoint y: 171, distance: 38.7
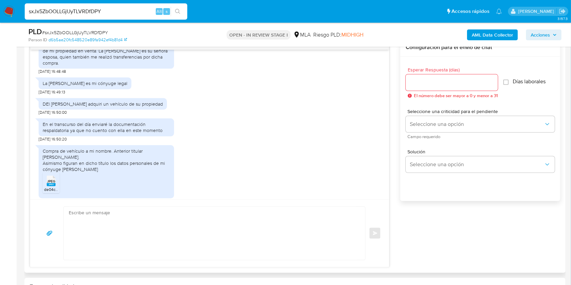
scroll to position [767, 0]
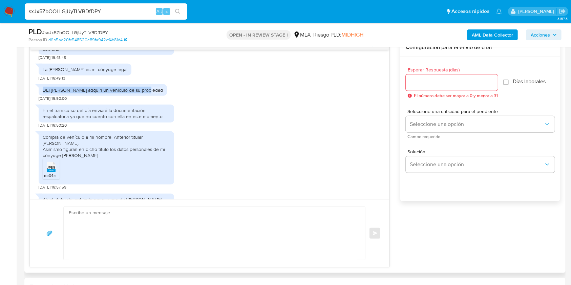
drag, startPoint x: 144, startPoint y: 101, endPoint x: 40, endPoint y: 100, distance: 104.3
click at [40, 96] on div "DEl Sr Lecea adquiri un vehículo de su propiedad" at bounding box center [103, 90] width 128 height 12
drag, startPoint x: 16, startPoint y: 190, endPoint x: 76, endPoint y: 157, distance: 68.6
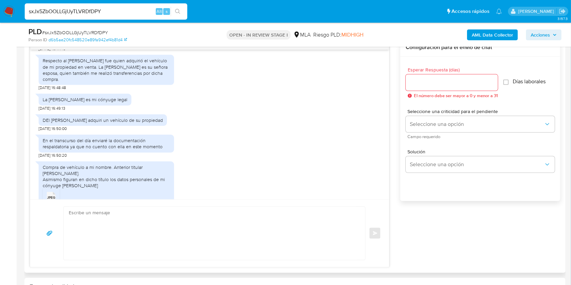
scroll to position [692, 0]
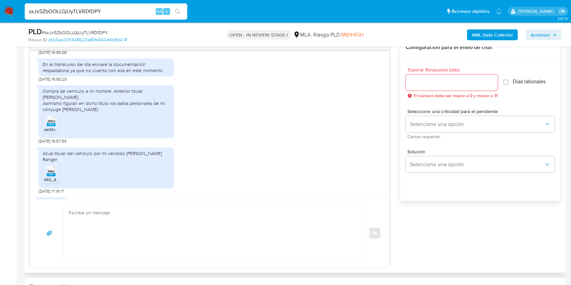
scroll to position [828, 0]
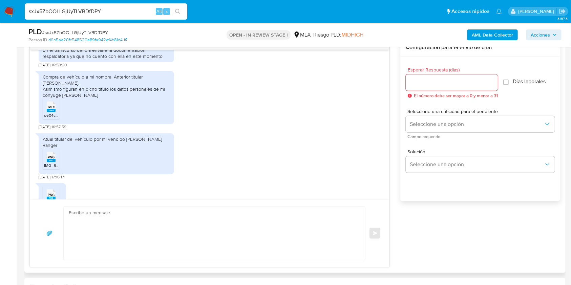
click at [233, 92] on div "Compra de vehículo a mi nombre. Anterior titular Sr Lecea. Asimismo figuran en …" at bounding box center [210, 99] width 342 height 62
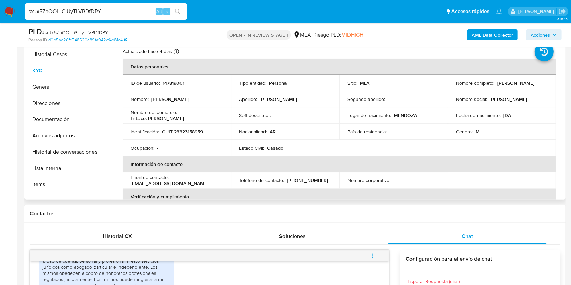
scroll to position [135, 0]
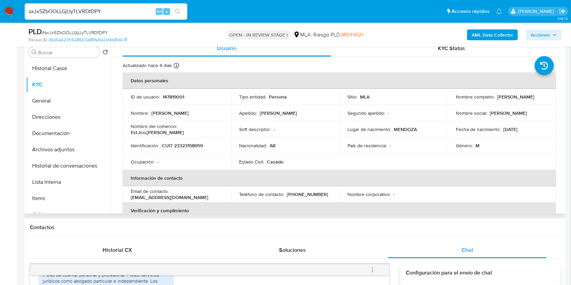
drag, startPoint x: 494, startPoint y: 95, endPoint x: 533, endPoint y: 99, distance: 38.8
click at [539, 95] on div "Nombre completo : Juan Pablo Ildarraz" at bounding box center [502, 97] width 92 height 6
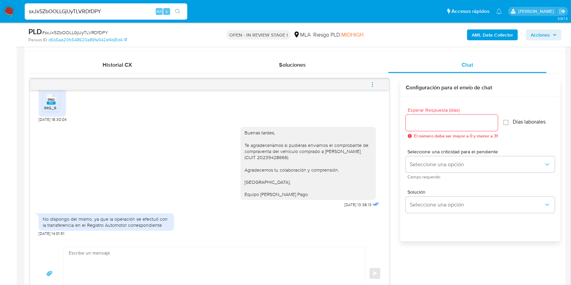
scroll to position [316, 0]
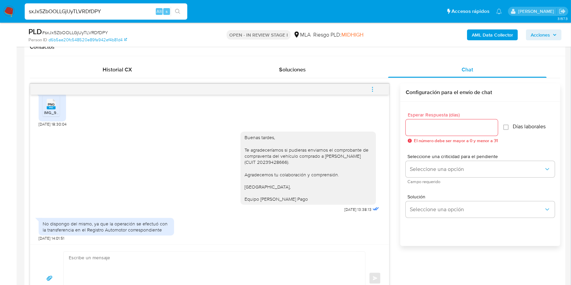
click at [101, 33] on span "# sxJx5ZbOOLLGjUyTLVRDfDPY" at bounding box center [75, 32] width 66 height 7
click at [440, 126] on input "Esperar Respuesta (días)" at bounding box center [452, 127] width 92 height 9
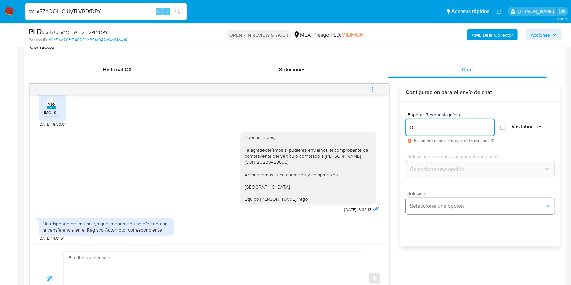
type input "0"
click at [431, 202] on button "Seleccione una opción" at bounding box center [480, 206] width 149 height 16
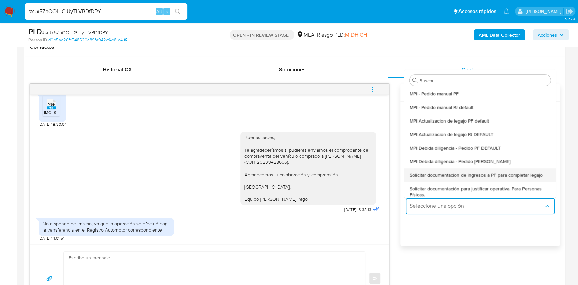
click at [480, 172] on span "Solicitar documentacion de ingresos a PF para completar legajo" at bounding box center [476, 175] width 133 height 6
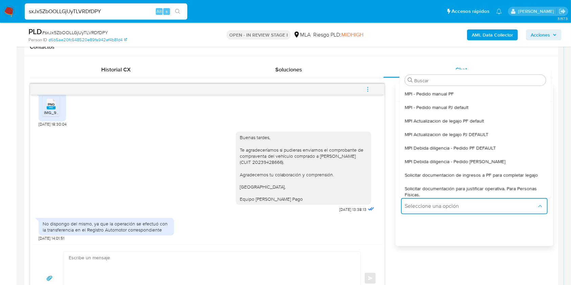
type textarea "Hola, En función de las operaciones registradas en tu cuenta de Mercado Pago, n…"
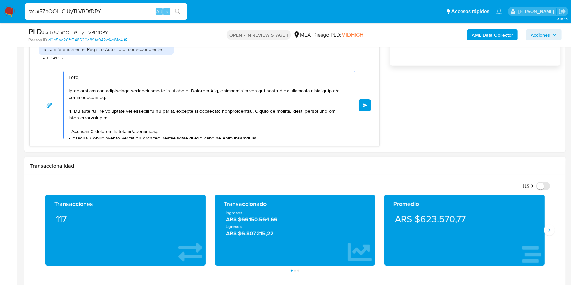
scroll to position [19, 0]
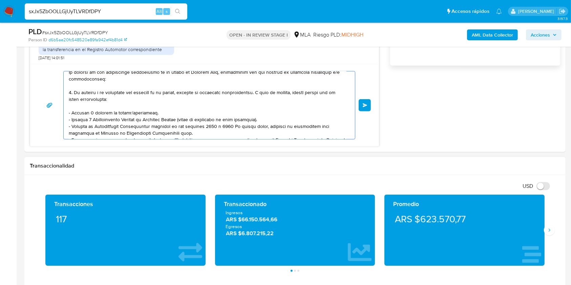
drag, startPoint x: 70, startPoint y: 77, endPoint x: 255, endPoint y: 247, distance: 250.7
click at [270, 285] on html "Pausado Ver notificaciones sxJx5ZbOOLLGjUyTLVRDfDPY Alt s Accesos rápidos Presi…" at bounding box center [285, 250] width 571 height 1492
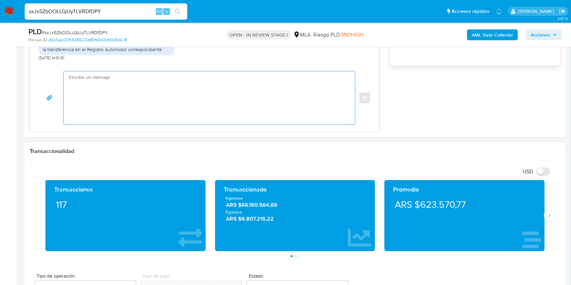
scroll to position [0, 0]
paste textarea "Buenas tardes, ¡Muchas gracias por tu respuesta! Confirmamos la recepción de la…"
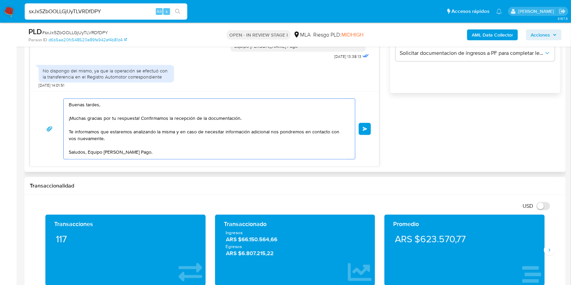
scroll to position [406, 0]
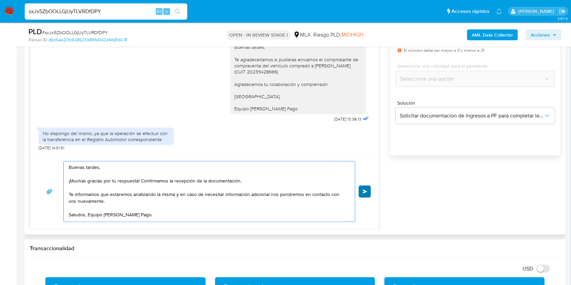
type textarea "Buenas tardes, ¡Muchas gracias por tu respuesta! Confirmamos la recepción de la…"
click at [365, 191] on span "Enviar" at bounding box center [365, 192] width 5 height 4
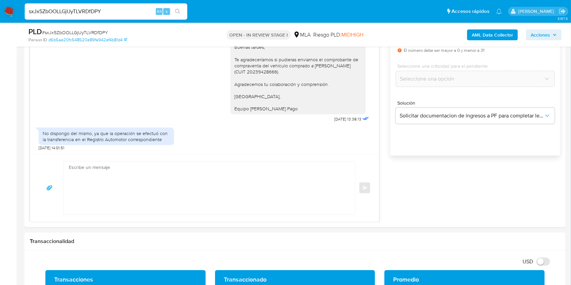
scroll to position [1044, 0]
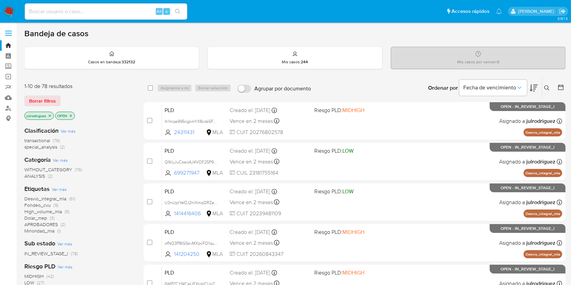
click at [545, 85] on icon at bounding box center [546, 87] width 5 height 5
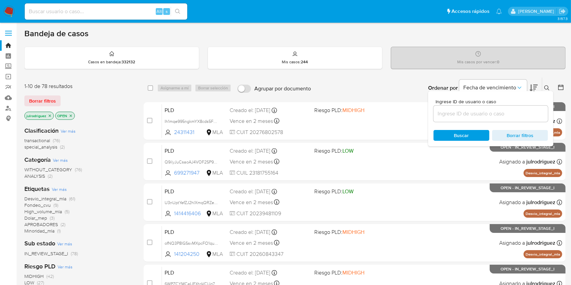
click at [472, 115] on input at bounding box center [490, 113] width 114 height 9
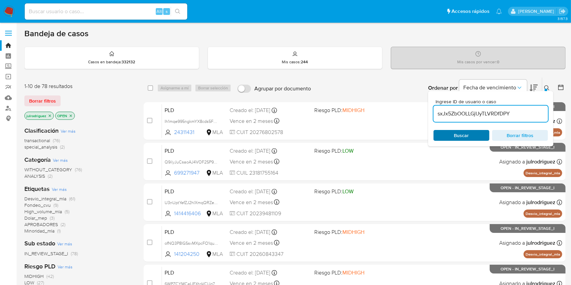
type input "sxJx5ZbOOLLGjUyTLVRDfDPY"
click at [453, 134] on span "Buscar" at bounding box center [461, 135] width 46 height 9
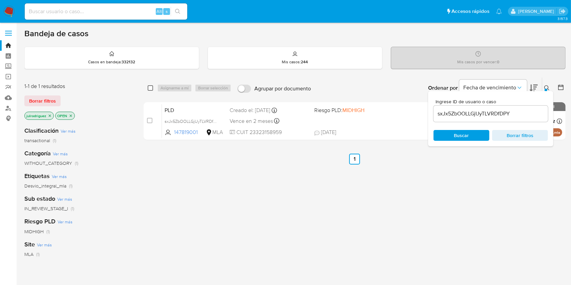
click at [151, 87] on input "checkbox" at bounding box center [150, 87] width 5 height 5
checkbox input "true"
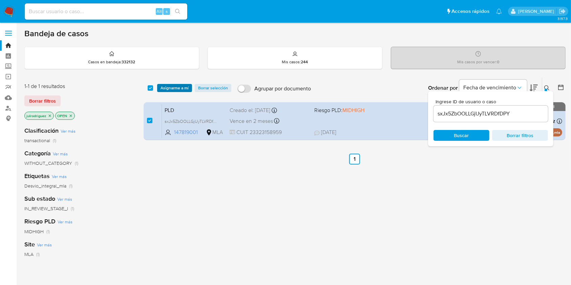
click at [163, 88] on span "Asignarme a mí" at bounding box center [175, 88] width 28 height 7
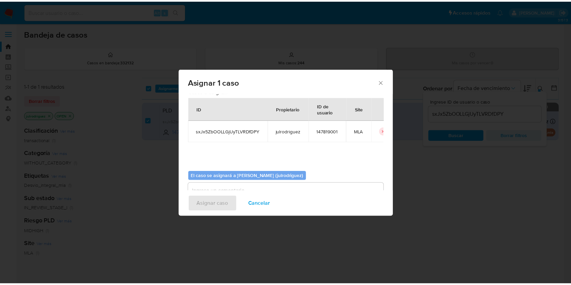
scroll to position [35, 0]
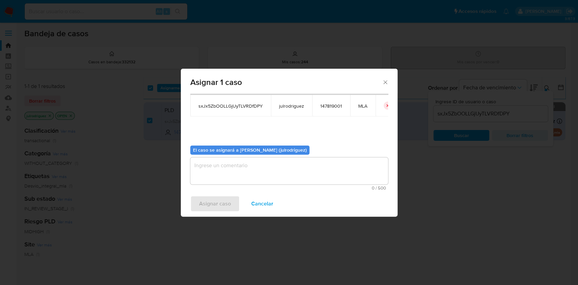
click at [240, 166] on textarea "assign-modal" at bounding box center [289, 170] width 198 height 27
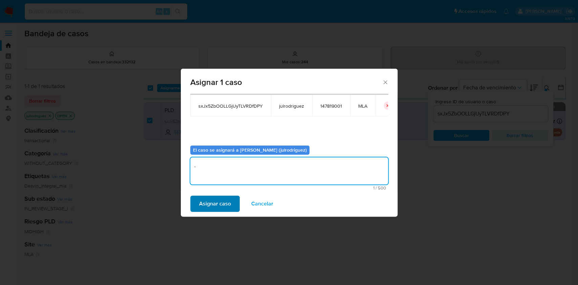
type textarea "."
click at [221, 198] on span "Asignar caso" at bounding box center [215, 203] width 32 height 15
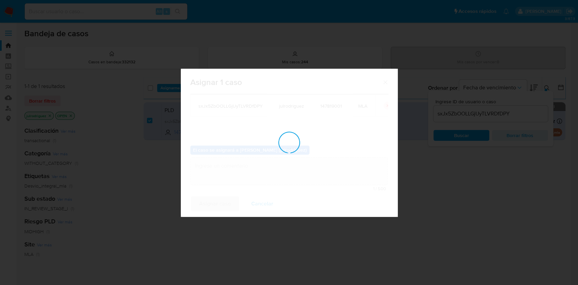
checkbox input "false"
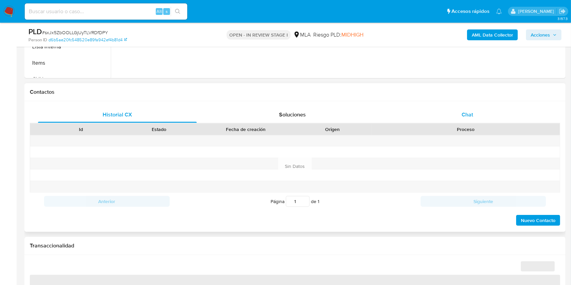
click at [467, 115] on span "Chat" at bounding box center [468, 115] width 12 height 8
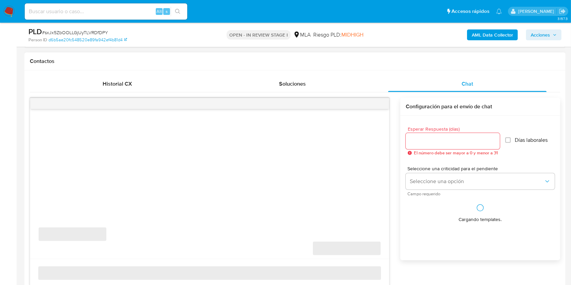
scroll to position [316, 0]
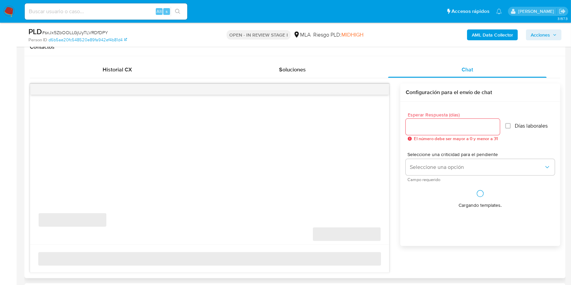
select select "10"
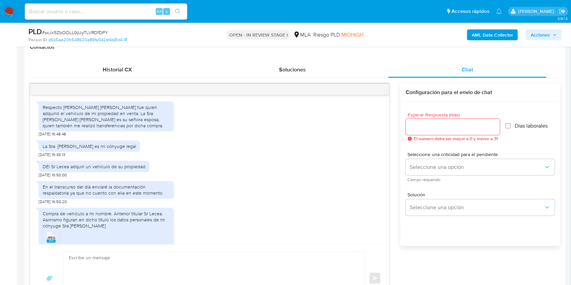
scroll to position [296, 0]
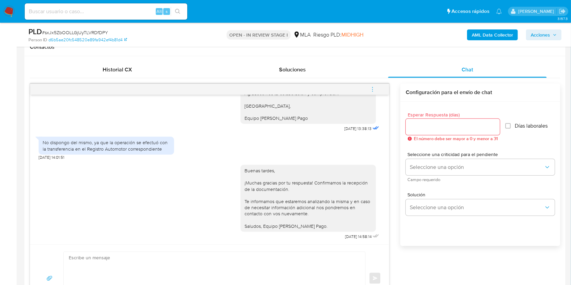
click at [370, 88] on icon "menu-action" at bounding box center [372, 89] width 6 height 6
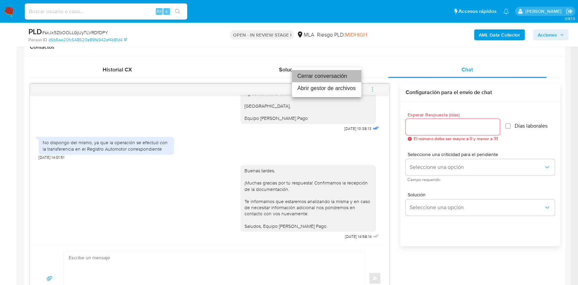
click at [319, 77] on li "Cerrar conversación" at bounding box center [326, 76] width 69 height 12
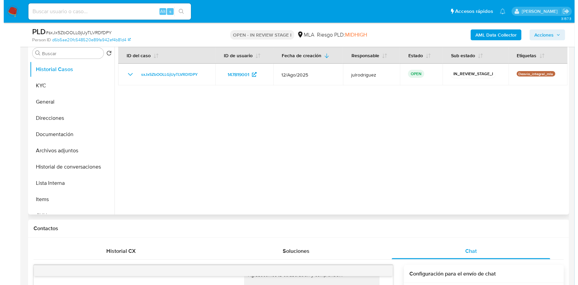
scroll to position [90, 0]
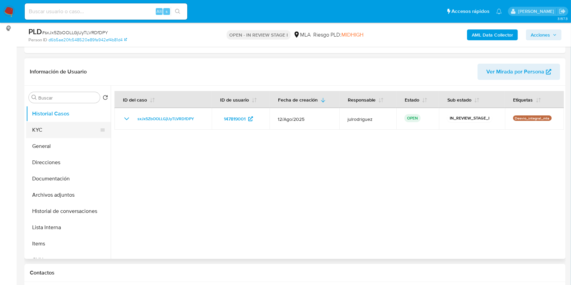
click at [46, 131] on button "KYC" at bounding box center [65, 130] width 79 height 16
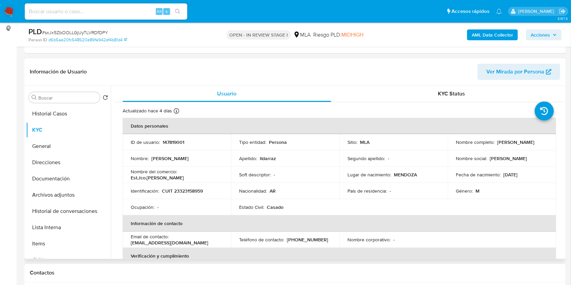
click at [174, 139] on p "147819001" at bounding box center [174, 142] width 22 height 6
copy p "147819001"
click at [48, 112] on button "Historial Casos" at bounding box center [65, 114] width 79 height 16
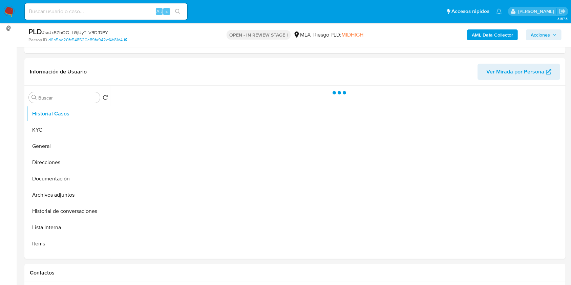
click at [73, 31] on span "# sxJx5ZbOOLLGjUyTLVRDfDPY" at bounding box center [75, 32] width 66 height 7
copy span "sxJx5ZbOOLLGjUyTLVRDfDPY"
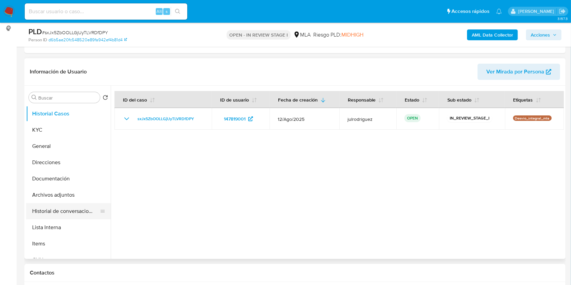
click at [68, 209] on button "Historial de conversaciones" at bounding box center [65, 211] width 79 height 16
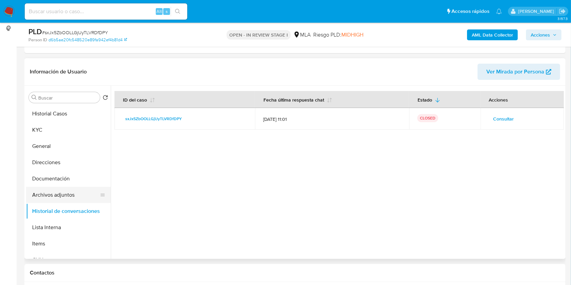
click at [57, 195] on button "Archivos adjuntos" at bounding box center [65, 195] width 79 height 16
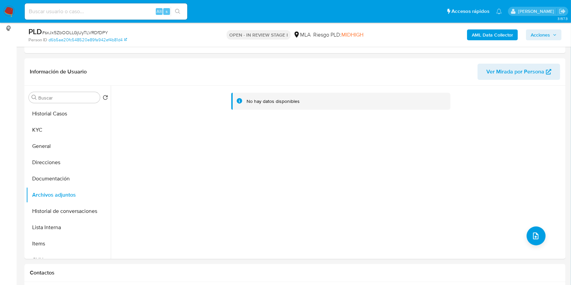
click at [499, 37] on b "AML Data Collector" at bounding box center [492, 34] width 41 height 11
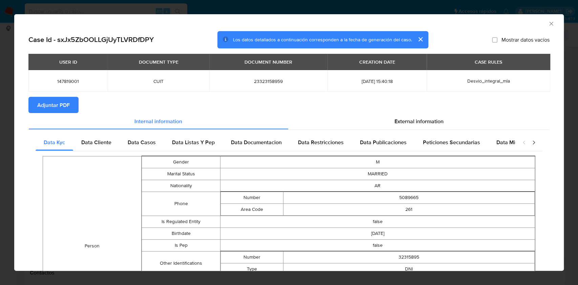
click at [49, 112] on span "Adjuntar PDF" at bounding box center [53, 105] width 33 height 15
click at [548, 26] on icon "Cerrar ventana" at bounding box center [551, 23] width 7 height 7
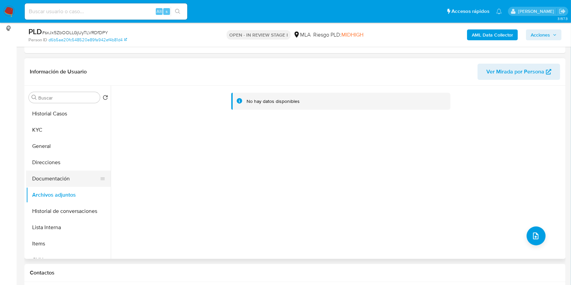
click at [78, 172] on button "Documentación" at bounding box center [65, 179] width 79 height 16
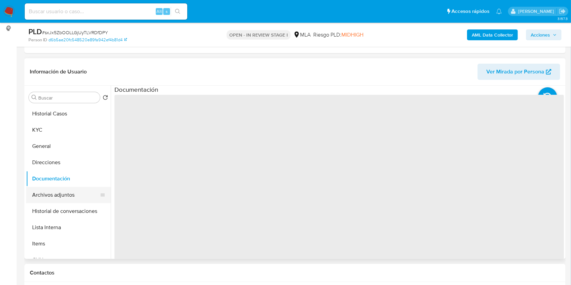
click at [61, 191] on button "Archivos adjuntos" at bounding box center [65, 195] width 79 height 16
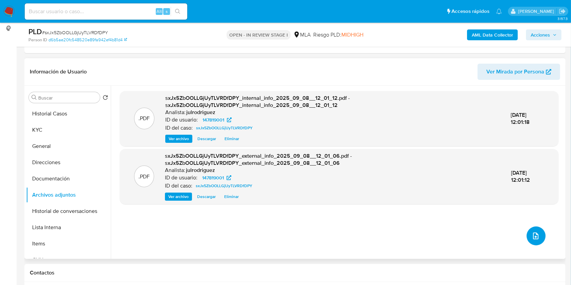
click at [531, 229] on button "upload-file" at bounding box center [536, 236] width 19 height 19
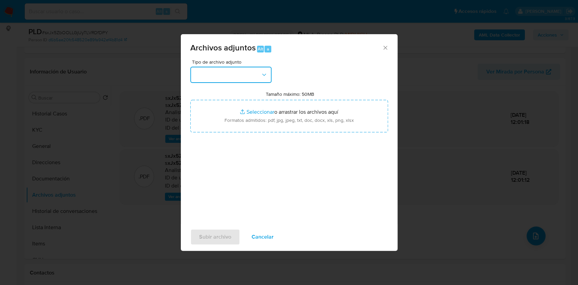
click at [214, 73] on button "button" at bounding box center [230, 75] width 81 height 16
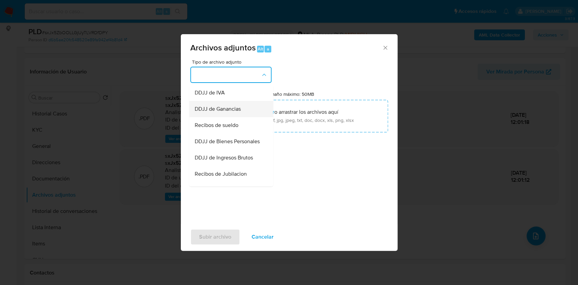
scroll to position [135, 0]
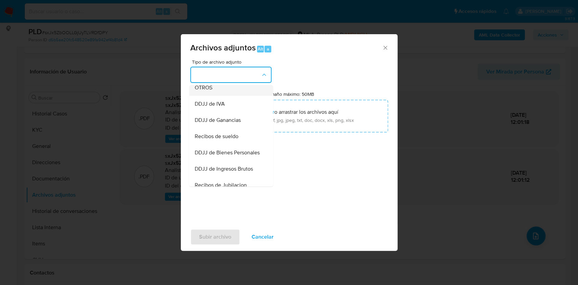
click at [207, 91] on span "OTROS" at bounding box center [203, 87] width 18 height 7
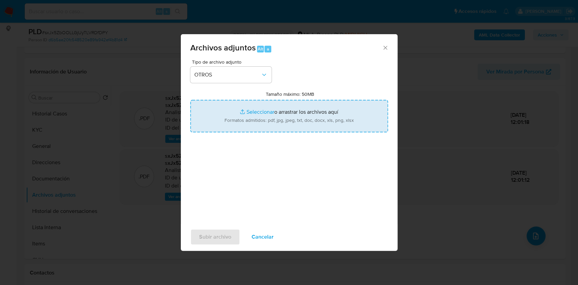
click at [269, 110] on input "Tamaño máximo: 50MB Seleccionar archivos" at bounding box center [289, 116] width 198 height 33
type input "C:\fakepath\Boleto de compra venta automotor - 147819001 - sxJx5ZbOOLLGjUyTLVRD…"
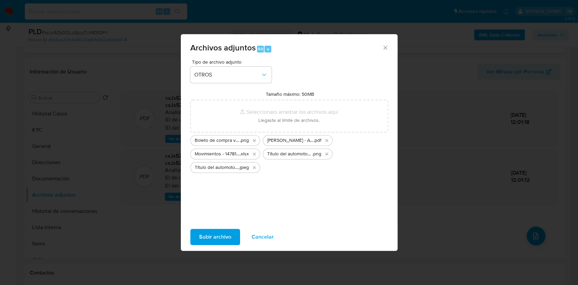
click at [216, 233] on span "Subir archivo" at bounding box center [215, 237] width 32 height 15
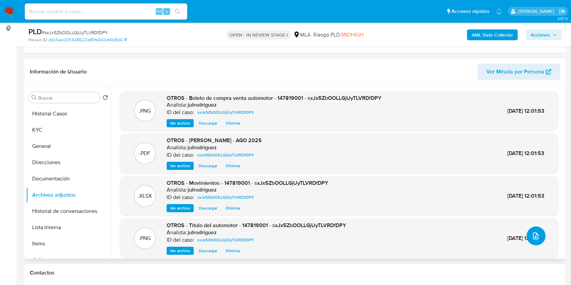
click at [536, 237] on icon "upload-file" at bounding box center [536, 236] width 8 height 8
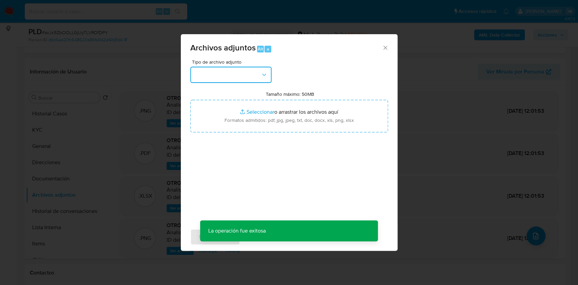
click at [248, 70] on button "button" at bounding box center [230, 75] width 81 height 16
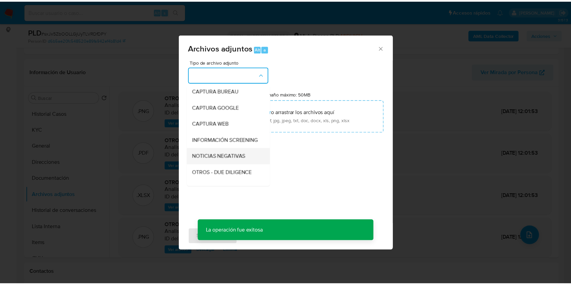
scroll to position [90, 0]
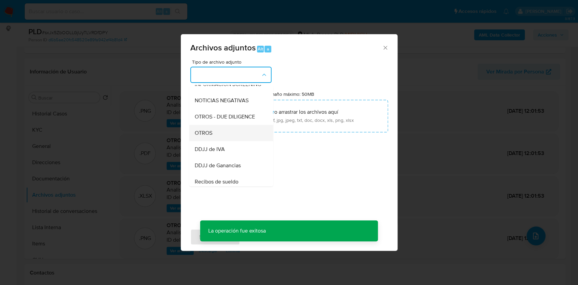
click at [221, 139] on div "OTROS" at bounding box center [228, 133] width 69 height 16
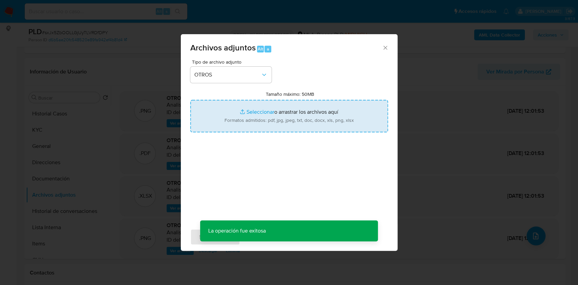
click at [276, 122] on input "Tamaño máximo: 50MB Seleccionar archivos" at bounding box center [289, 116] width 198 height 33
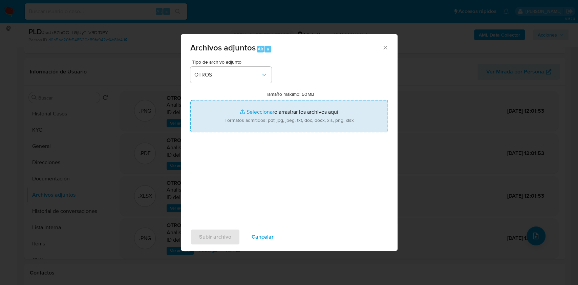
type input "C:\fakepath\NO ROI - Caselog sxJx5ZbOOLLGjUyTLVRDfDPY_2025_08_18_19_09_14.docx"
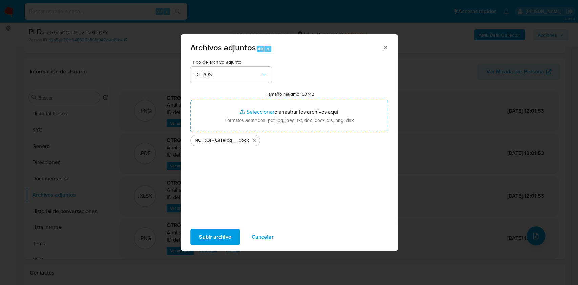
click at [218, 232] on span "Subir archivo" at bounding box center [215, 237] width 32 height 15
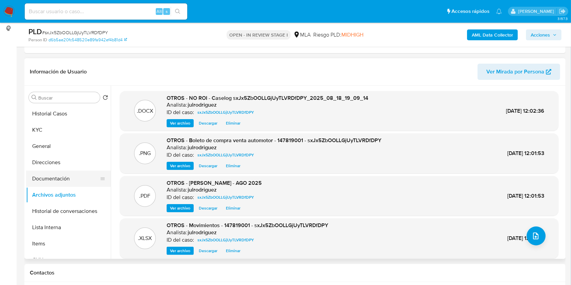
click at [62, 176] on button "Documentación" at bounding box center [65, 179] width 79 height 16
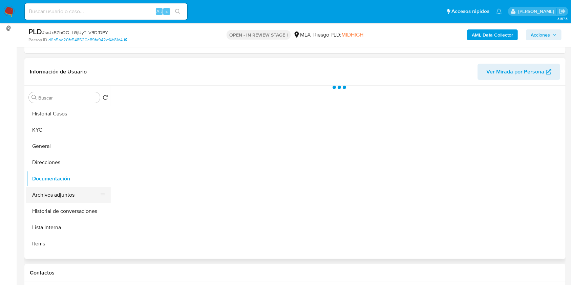
click at [61, 191] on button "Archivos adjuntos" at bounding box center [65, 195] width 79 height 16
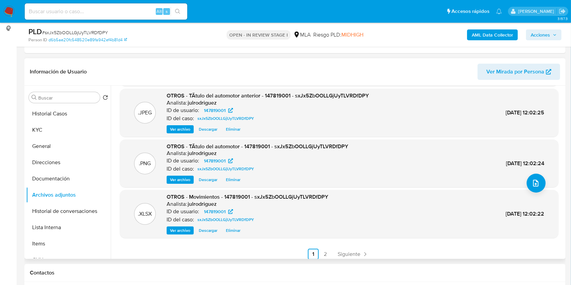
scroll to position [57, 0]
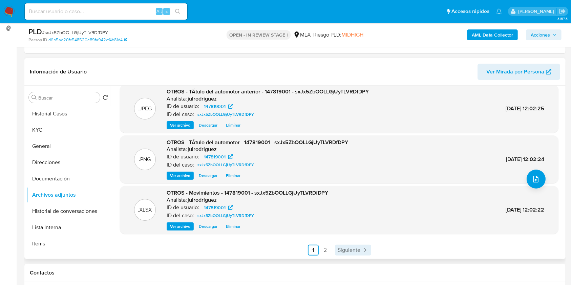
click at [349, 248] on span "Siguiente" at bounding box center [349, 250] width 23 height 5
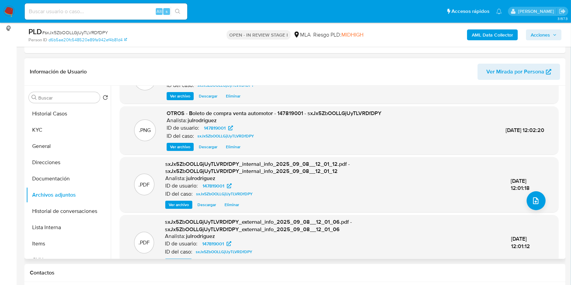
scroll to position [71, 0]
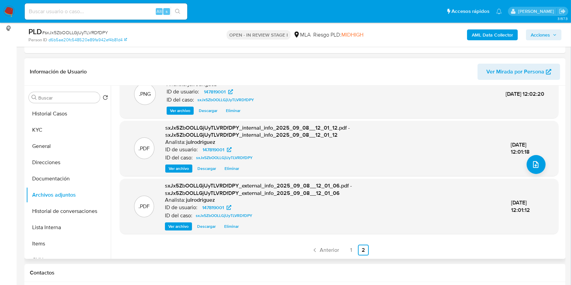
click at [347, 248] on link "1" at bounding box center [351, 250] width 11 height 11
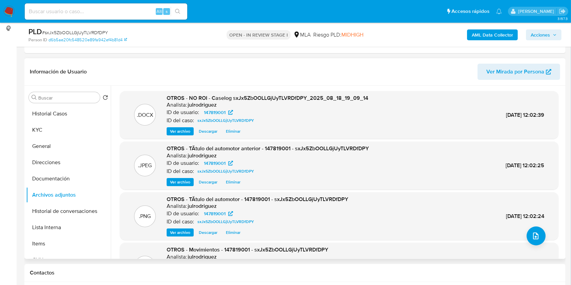
click at [537, 37] on span "Acciones" at bounding box center [540, 34] width 19 height 11
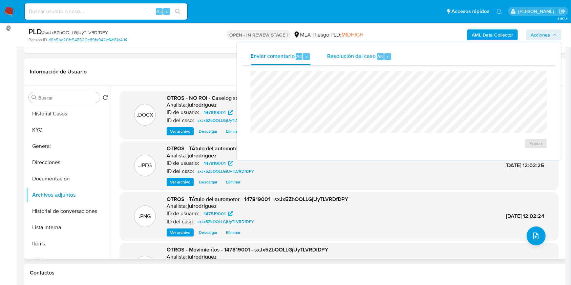
click at [389, 52] on div "Resolución del caso Alt r" at bounding box center [359, 57] width 65 height 18
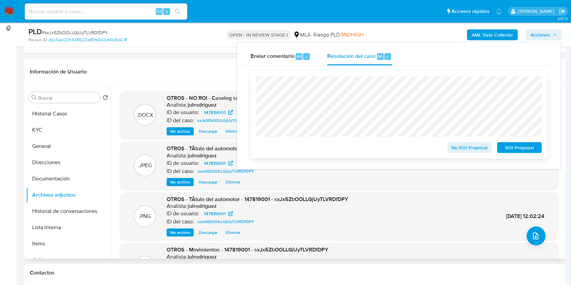
click at [471, 147] on span "No ROI Proposal" at bounding box center [469, 147] width 35 height 9
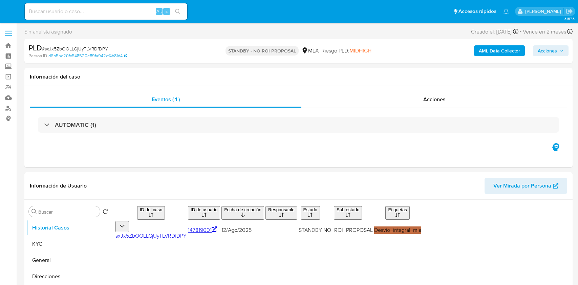
select select "10"
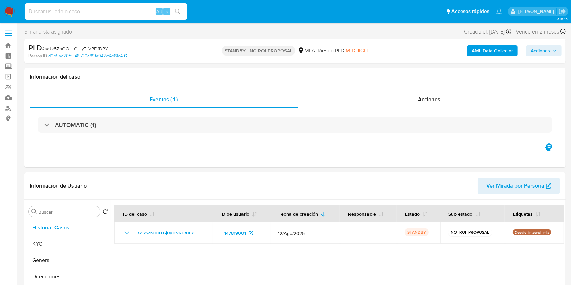
click at [95, 9] on input at bounding box center [106, 11] width 163 height 9
paste input "LpjSkVCR6UyAjiEwdXAuqS8C"
type input "LpjSkVCR6UyAjiEwdXAuqS8C"
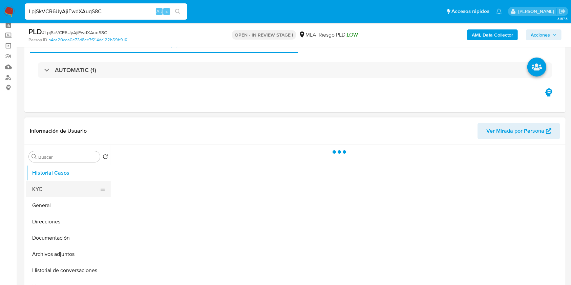
scroll to position [45, 0]
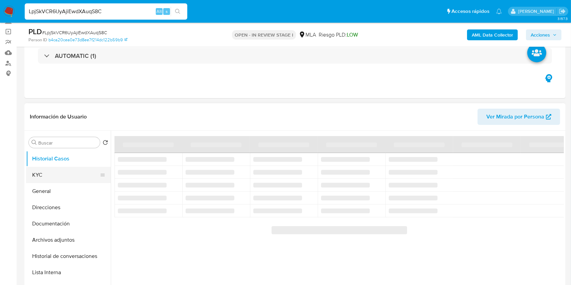
click at [68, 176] on button "KYC" at bounding box center [65, 175] width 79 height 16
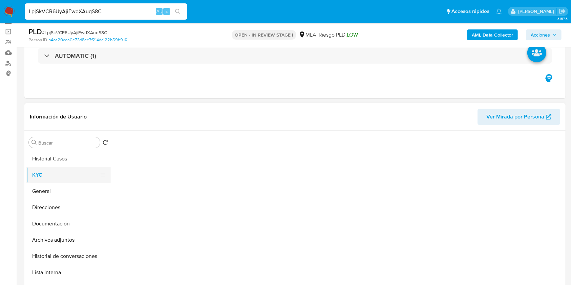
select select "10"
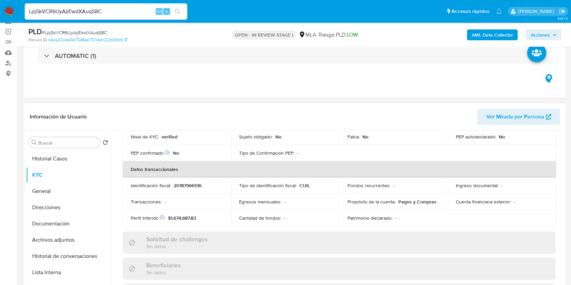
scroll to position [357, 0]
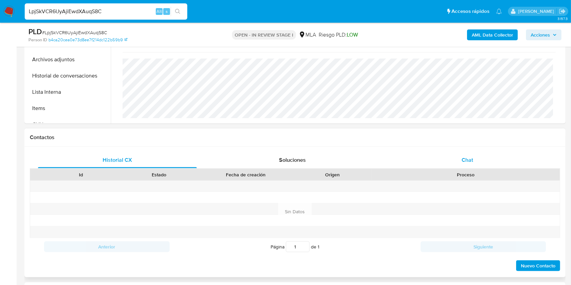
click at [470, 167] on div "Chat" at bounding box center [467, 160] width 159 height 16
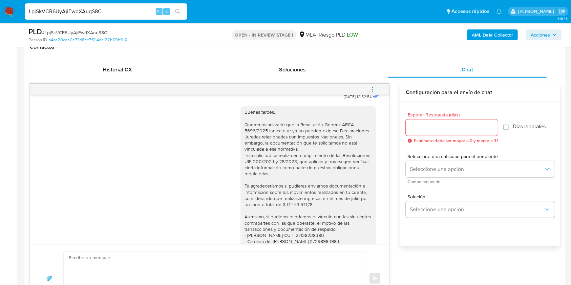
scroll to position [501, 0]
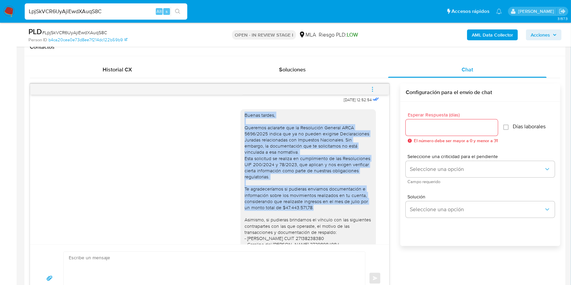
drag, startPoint x: 238, startPoint y: 131, endPoint x: 316, endPoint y: 228, distance: 124.7
click at [316, 228] on div "Buenas tardes, Queremos aclararte que la Resolución General ARCA 5696/2025 indi…" at bounding box center [307, 198] width 127 height 172
copy div "Buenas tardes, Queremos aclararte que la Resolución General ARCA 5696/2025 indi…"
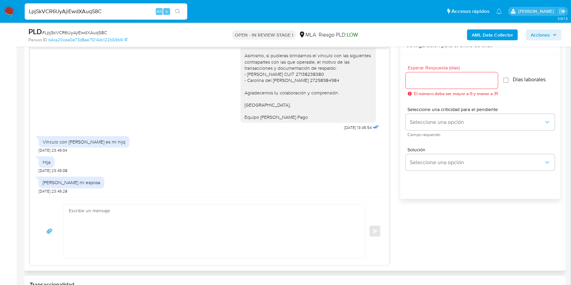
scroll to position [406, 0]
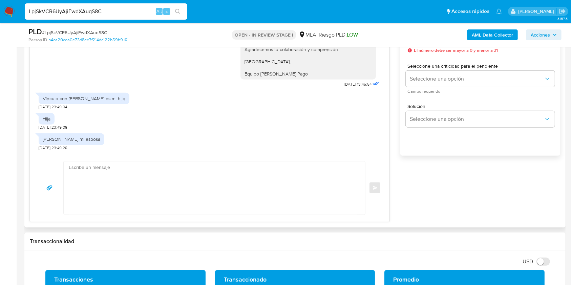
drag, startPoint x: 233, startPoint y: 67, endPoint x: 241, endPoint y: 77, distance: 13.2
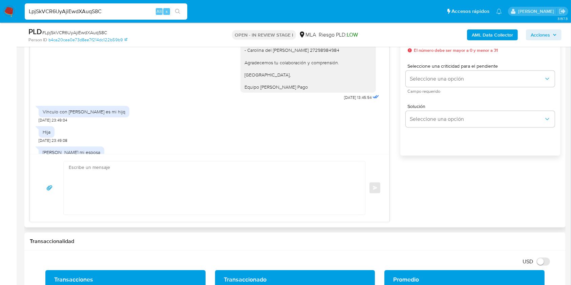
scroll to position [591, 0]
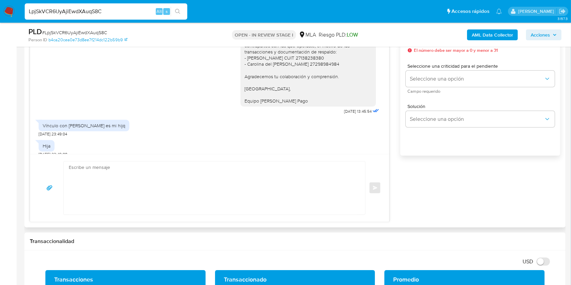
drag, startPoint x: 237, startPoint y: 90, endPoint x: 300, endPoint y: 130, distance: 75.0
click at [300, 116] on div "Buenas tardes, Queremos aclararte que la Resolución General ARCA 5696/2025 indi…" at bounding box center [310, 20] width 140 height 192
copy div "Agradecemos tu colaboración y comprensión. Saludos, Equipo de Mercado Pago"
drag, startPoint x: 5, startPoint y: 140, endPoint x: 209, endPoint y: 79, distance: 212.6
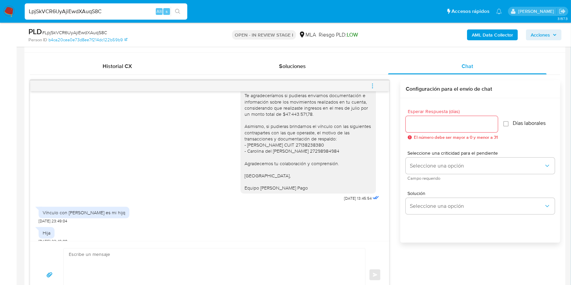
scroll to position [316, 0]
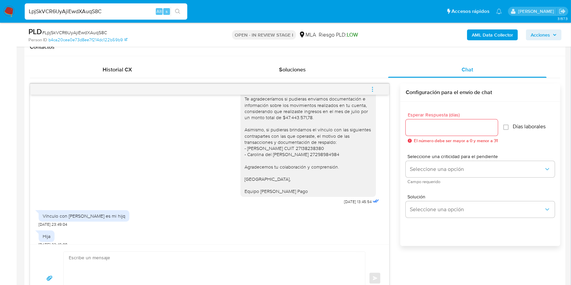
click at [428, 131] on input "Esperar Respuesta (días)" at bounding box center [452, 127] width 92 height 9
click at [428, 128] on input "Esperar Respuesta (días)" at bounding box center [452, 127] width 92 height 9
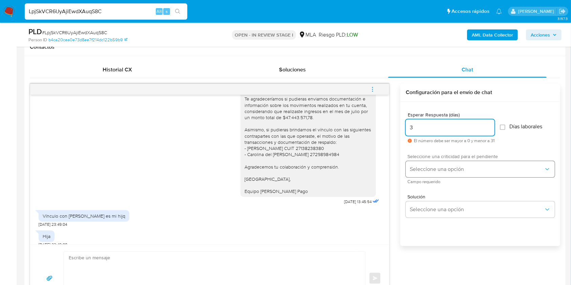
type input "3"
click at [425, 167] on span "Seleccione una opción" at bounding box center [477, 169] width 134 height 7
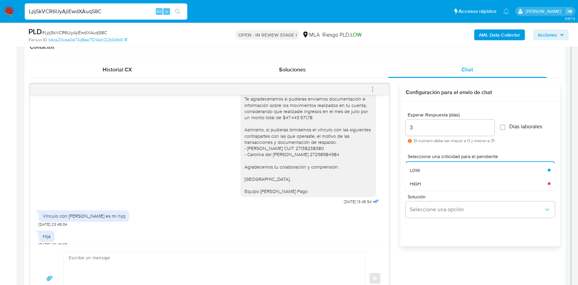
click at [426, 185] on div "HIGH" at bounding box center [479, 184] width 138 height 14
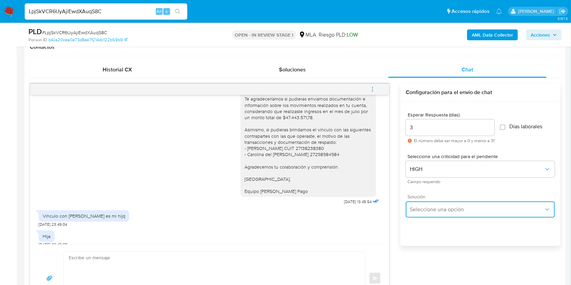
click at [435, 210] on span "Seleccione una opción" at bounding box center [477, 209] width 134 height 7
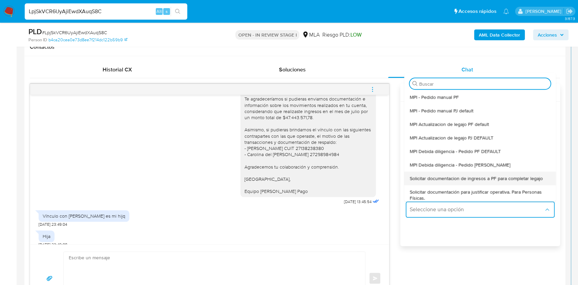
click at [466, 180] on span "Solicitar documentacion de ingresos a PF para completar legajo" at bounding box center [476, 178] width 133 height 6
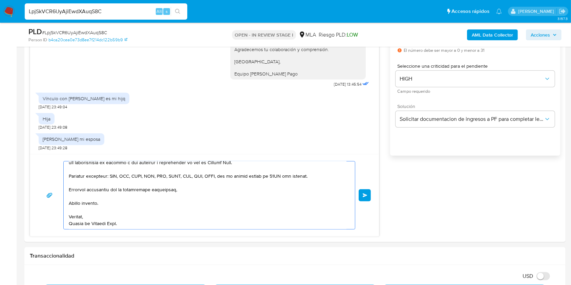
scroll to position [517, 0]
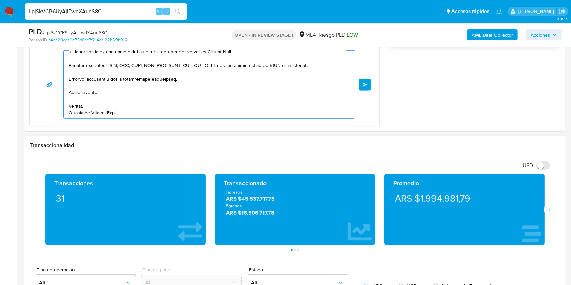
drag, startPoint x: 96, startPoint y: 195, endPoint x: 122, endPoint y: 150, distance: 52.0
click at [242, 285] on html "Pausado Ver notificaciones LpjSkVCR6UyAjiEwdXAuqS8C Alt s Accesos rápidos Presi…" at bounding box center [285, 229] width 571 height 1492
type textarea "Hola,"
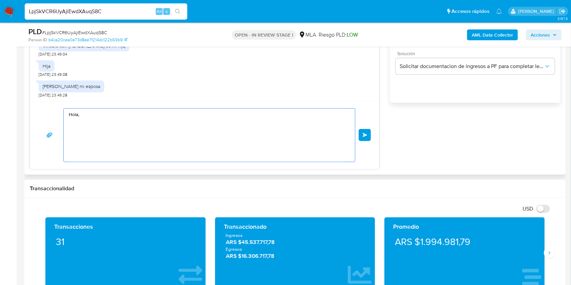
scroll to position [427, 0]
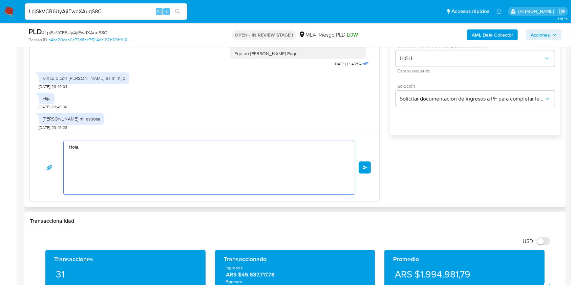
drag, startPoint x: 86, startPoint y: 154, endPoint x: 81, endPoint y: 141, distance: 14.1
click at [44, 134] on div "Hola, Enviar" at bounding box center [204, 168] width 349 height 68
paste textarea "Buenas tardes, Te agradeceríamos si pudieras enviarnos documentación e informac…"
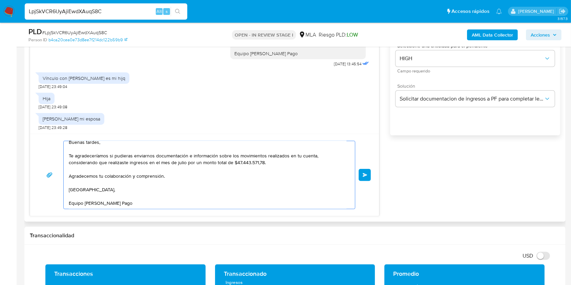
scroll to position [0, 0]
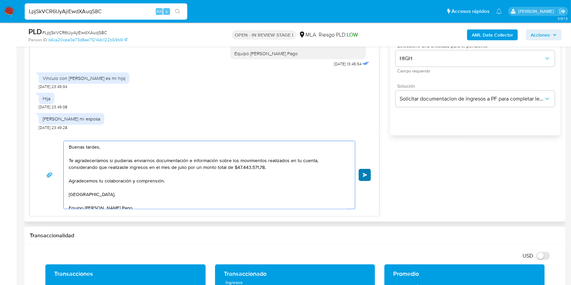
type textarea "Buenas tardes, Te agradeceríamos si pudieras enviarnos documentación e informac…"
click at [365, 175] on span "Enviar" at bounding box center [365, 175] width 5 height 4
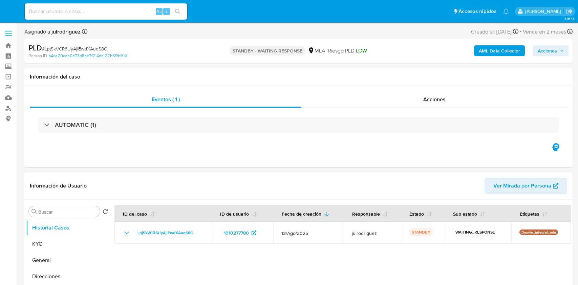
select select "10"
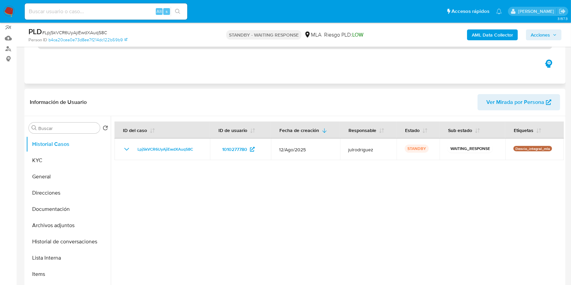
scroll to position [45, 0]
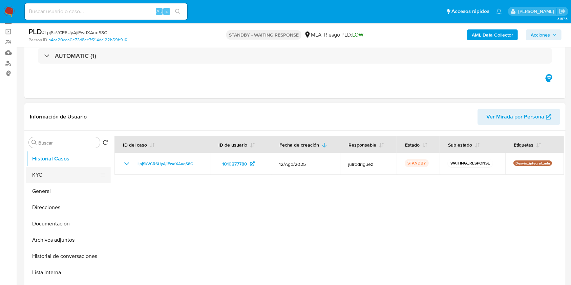
click at [73, 172] on button "KYC" at bounding box center [65, 175] width 79 height 16
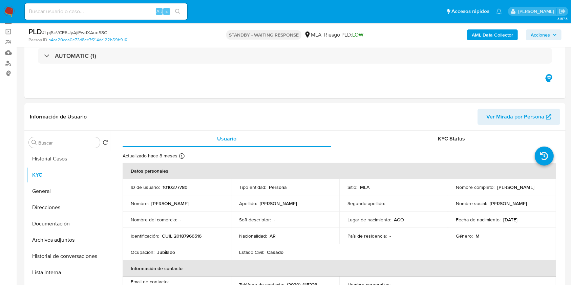
click at [82, 10] on input at bounding box center [106, 11] width 163 height 9
paste input "ogipYA2UO8uLIONluNXIzW8z"
type input "ogipYA2UO8uLIONluNXIzW8z"
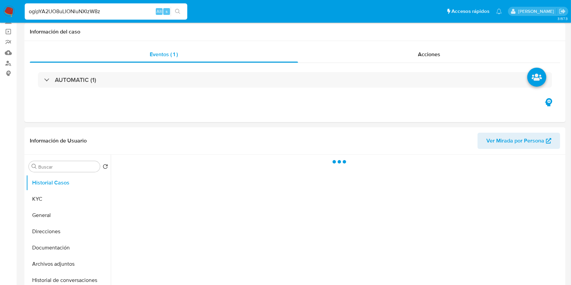
select select "10"
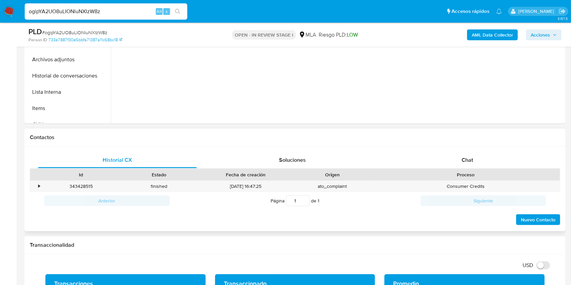
click at [458, 169] on div "Proceso" at bounding box center [465, 175] width 188 height 12
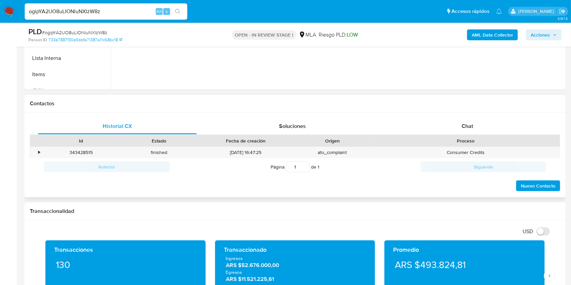
scroll to position [316, 0]
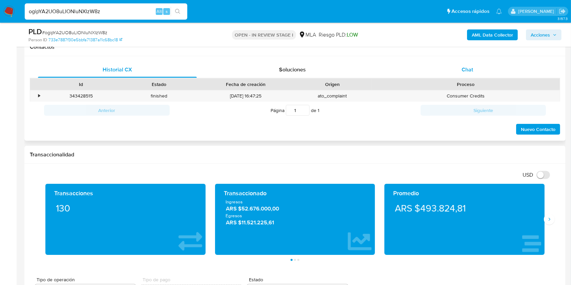
click at [462, 71] on span "Chat" at bounding box center [468, 70] width 12 height 8
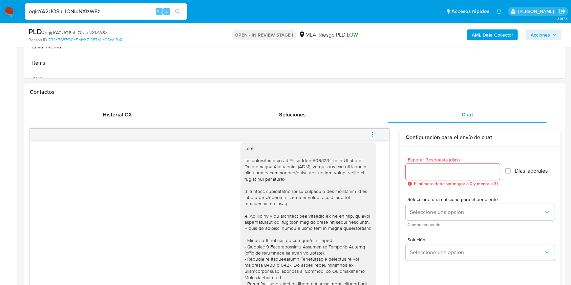
scroll to position [0, 0]
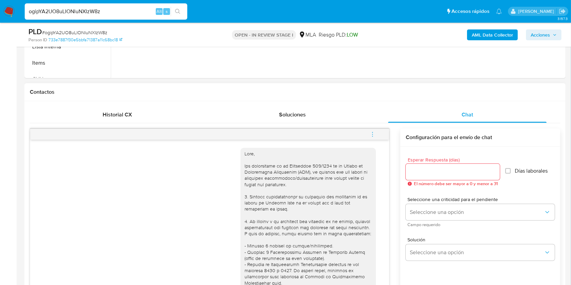
click at [376, 132] on button "menu-action" at bounding box center [372, 134] width 22 height 16
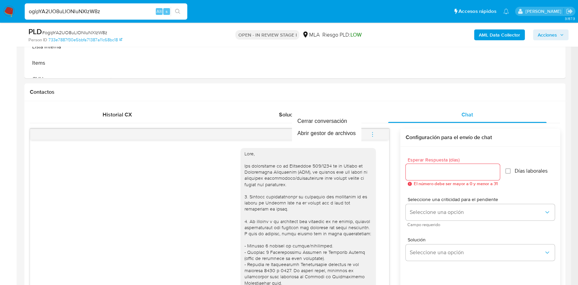
click at [386, 115] on div at bounding box center [289, 142] width 578 height 285
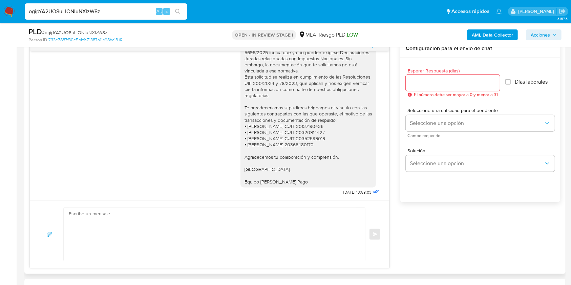
scroll to position [316, 0]
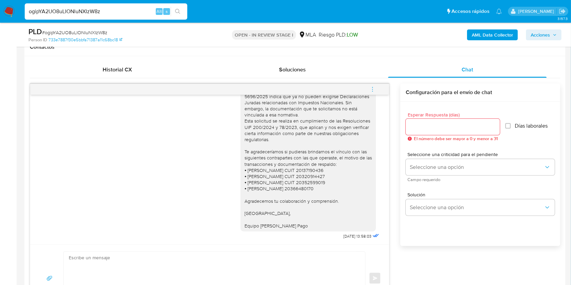
click at [371, 90] on icon "menu-action" at bounding box center [372, 89] width 6 height 6
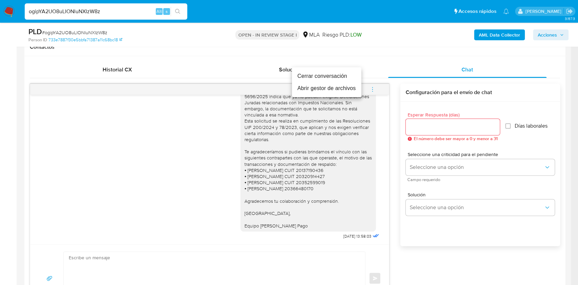
click at [318, 78] on li "Cerrar conversación" at bounding box center [326, 76] width 69 height 12
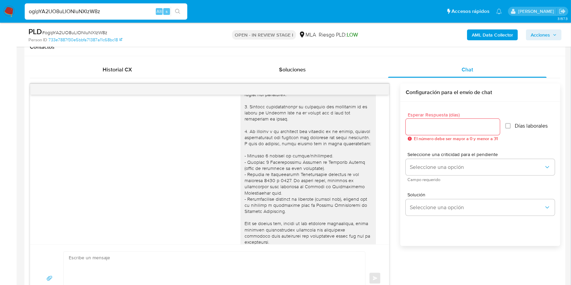
scroll to position [271, 0]
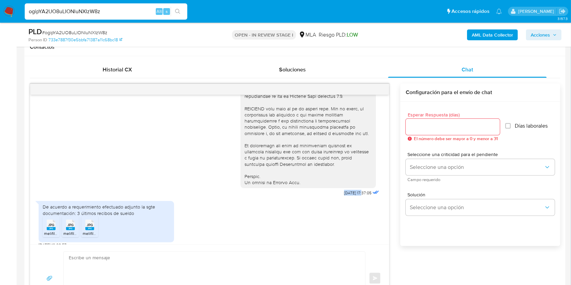
drag, startPoint x: 333, startPoint y: 205, endPoint x: 348, endPoint y: 205, distance: 15.2
click at [348, 198] on div "18/08/2025 17:37:05" at bounding box center [310, 12] width 140 height 371
copy span "18/08/2025"
click at [39, 192] on div "18/08/2025 17:37:05" at bounding box center [210, 12] width 342 height 371
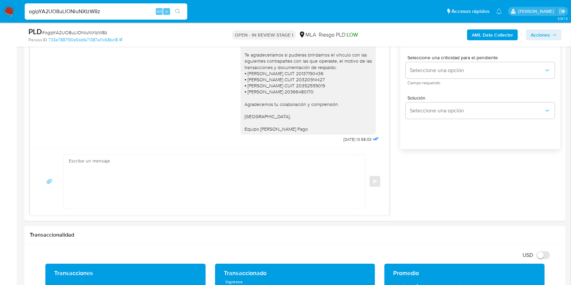
scroll to position [451, 0]
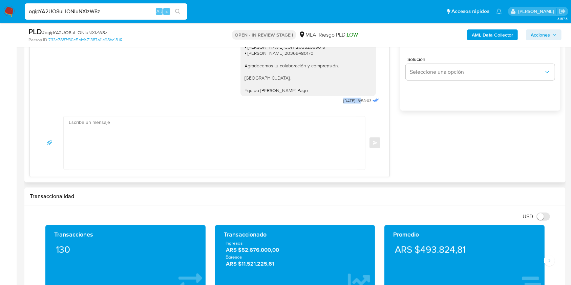
drag, startPoint x: 327, startPoint y: 100, endPoint x: 349, endPoint y: 101, distance: 22.4
click at [349, 101] on div "Buenas tardes, Queremos aclararte que la Resolución General ARCA 5696/2025 indi…" at bounding box center [310, 19] width 140 height 174
copy span "04/09/2025"
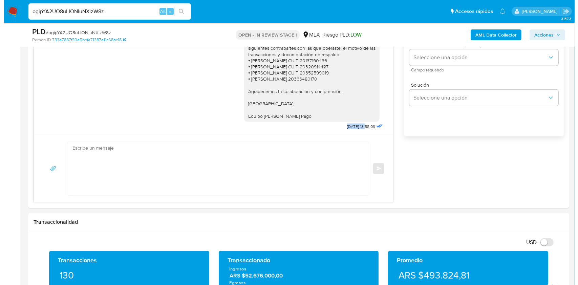
scroll to position [1191, 0]
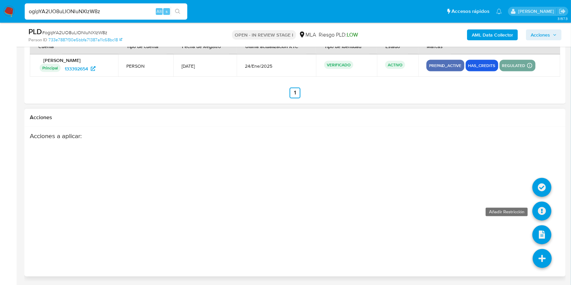
click at [546, 207] on icon at bounding box center [541, 211] width 19 height 19
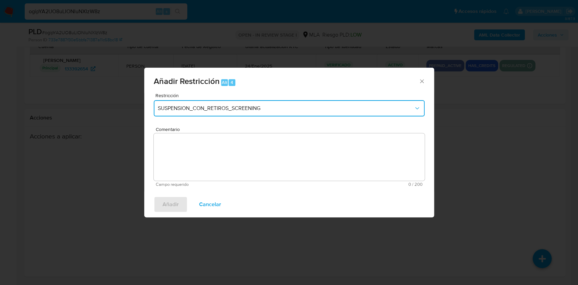
click at [201, 103] on button "SUSPENSION_CON_RETIROS_SCREENING" at bounding box center [289, 108] width 271 height 16
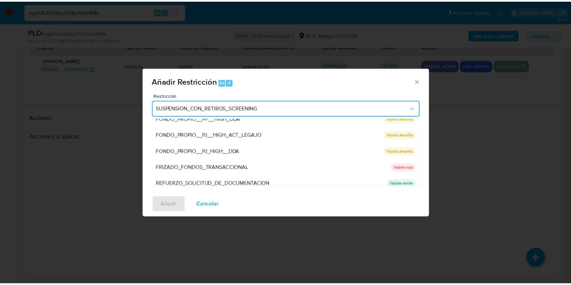
scroll to position [144, 0]
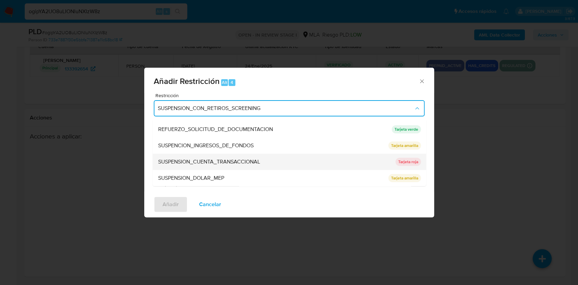
click at [222, 163] on span "SUSPENSION_CUENTA_TRANSACCIONAL" at bounding box center [209, 161] width 102 height 7
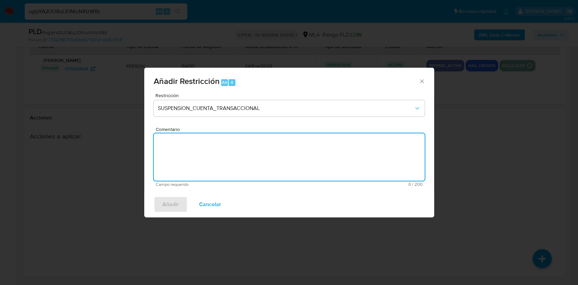
click at [244, 161] on textarea "Comentario" at bounding box center [289, 156] width 271 height 47
type textarea "AML"
click at [183, 202] on button "Añadir" at bounding box center [171, 204] width 34 height 16
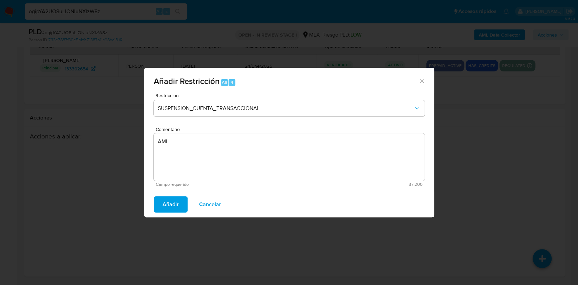
click at [178, 206] on span "Añadir" at bounding box center [171, 204] width 16 height 15
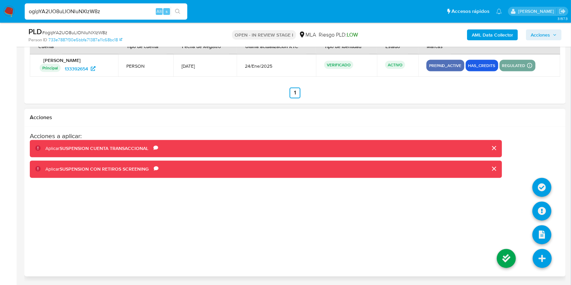
click at [544, 259] on icon at bounding box center [542, 258] width 19 height 19
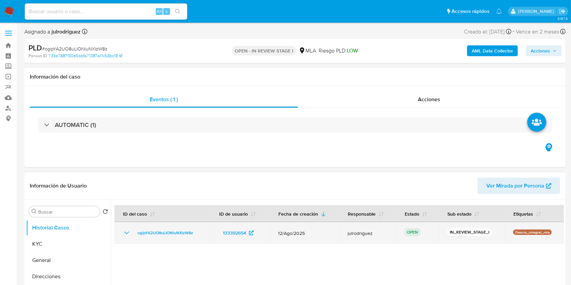
select select "10"
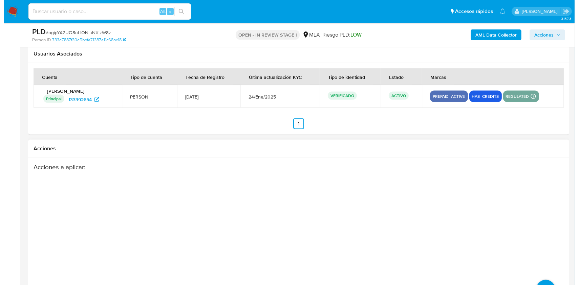
scroll to position [1014, 0]
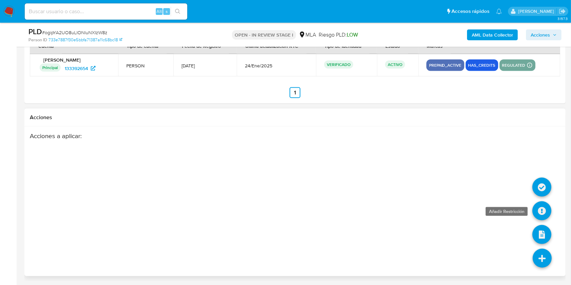
click at [540, 208] on icon at bounding box center [541, 210] width 19 height 19
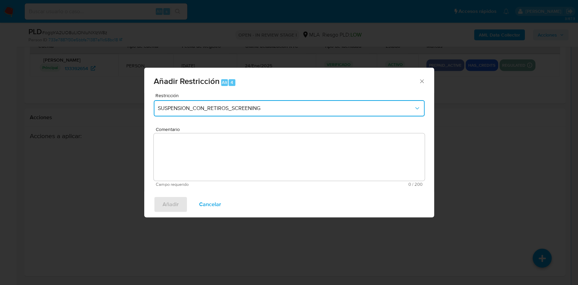
click at [205, 110] on span "SUSPENSION_CON_RETIROS_SCREENING" at bounding box center [286, 108] width 256 height 7
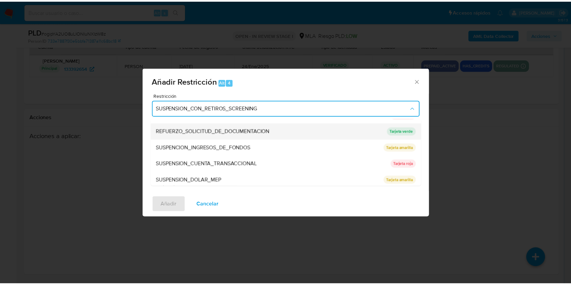
scroll to position [144, 0]
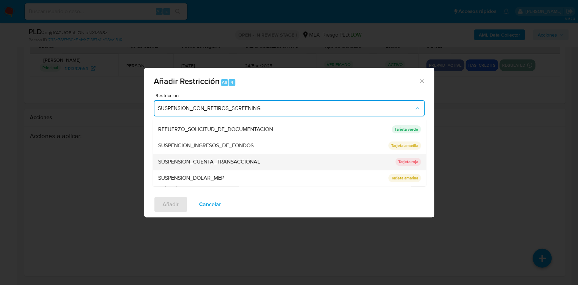
click at [210, 161] on span "SUSPENSION_CUENTA_TRANSACCIONAL" at bounding box center [209, 161] width 102 height 7
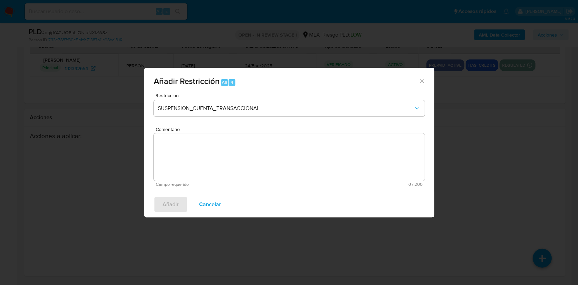
click at [230, 159] on textarea "Comentario" at bounding box center [289, 156] width 271 height 47
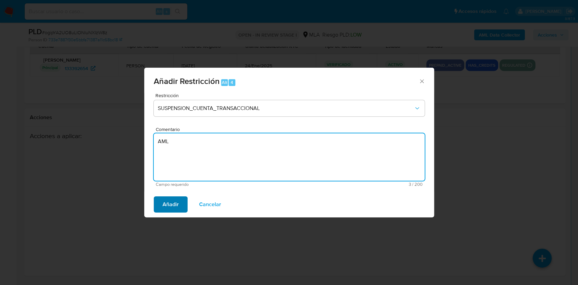
type textarea "AML"
click at [179, 204] on button "Añadir" at bounding box center [171, 204] width 34 height 16
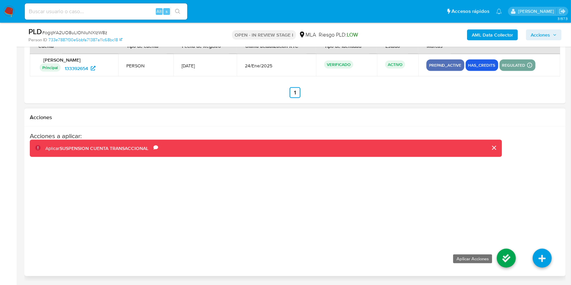
click at [499, 253] on icon at bounding box center [506, 258] width 19 height 19
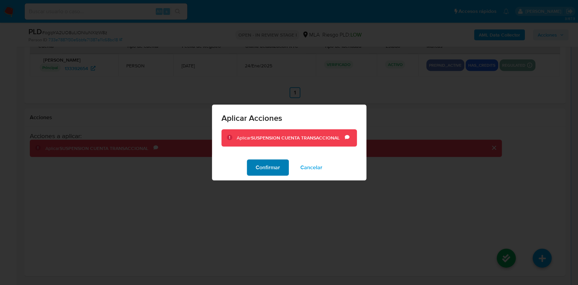
click at [252, 169] on button "Confirmar" at bounding box center [268, 167] width 42 height 16
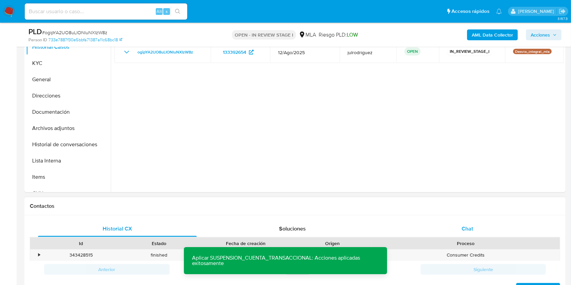
click at [470, 228] on span "Chat" at bounding box center [468, 229] width 12 height 8
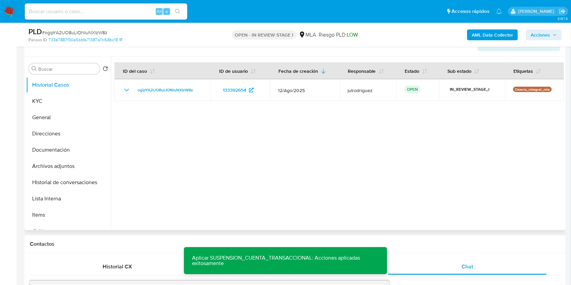
scroll to position [66, 0]
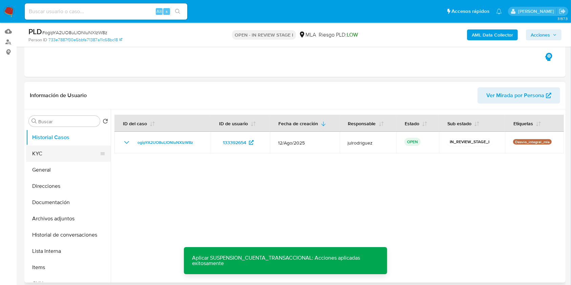
click at [56, 156] on button "KYC" at bounding box center [65, 154] width 79 height 16
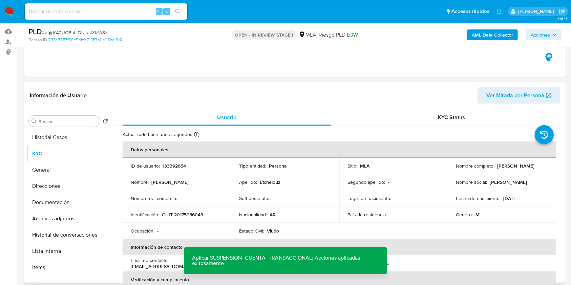
click at [181, 164] on p "133392654" at bounding box center [174, 166] width 23 height 6
copy p "133392654"
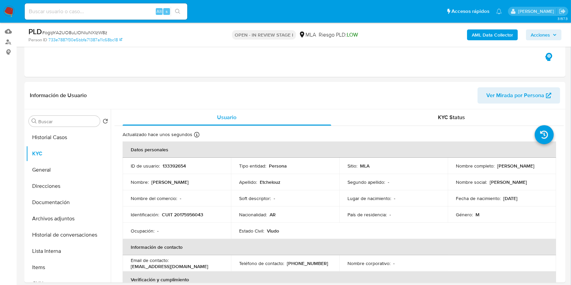
click at [94, 30] on span "# ogipYA2UO8uLIONluNXIzW8z" at bounding box center [74, 32] width 65 height 7
copy span "ogipYA2UO8uLIONluNXIzW8z"
click at [85, 234] on button "Historial de conversaciones" at bounding box center [65, 235] width 79 height 16
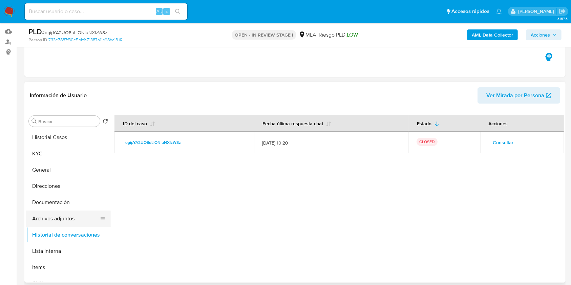
click at [60, 218] on button "Archivos adjuntos" at bounding box center [65, 219] width 79 height 16
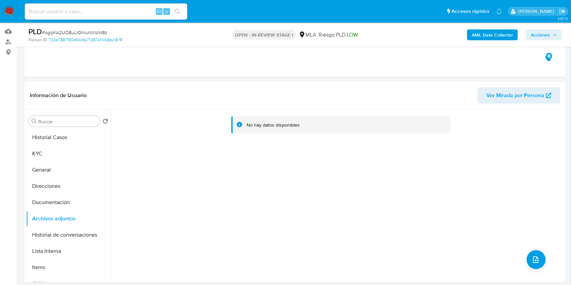
click at [483, 36] on b "AML Data Collector" at bounding box center [492, 34] width 41 height 11
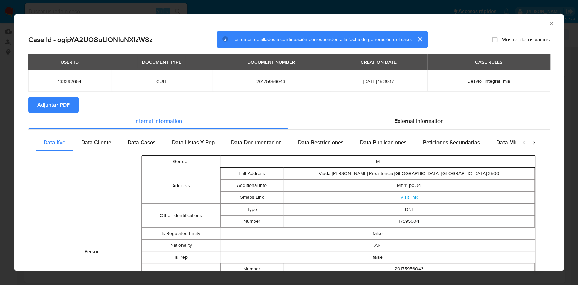
click at [70, 104] on button "Adjuntar PDF" at bounding box center [53, 105] width 50 height 16
click at [548, 22] on icon "Cerrar ventana" at bounding box center [551, 23] width 7 height 7
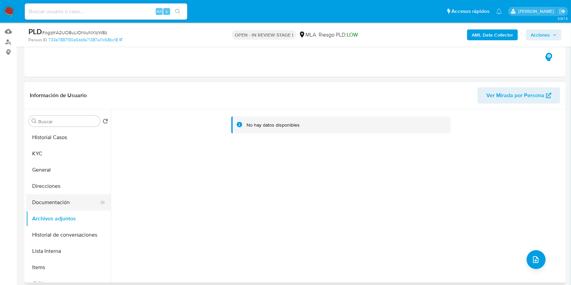
click at [69, 206] on button "Documentación" at bounding box center [65, 202] width 79 height 16
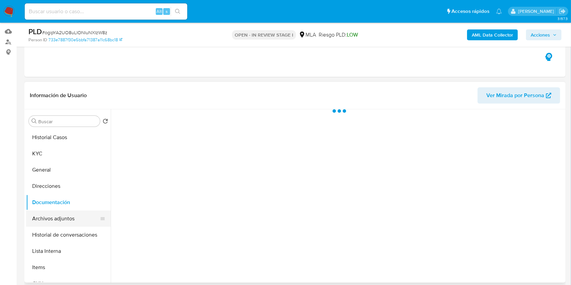
click at [64, 219] on button "Archivos adjuntos" at bounding box center [65, 219] width 79 height 16
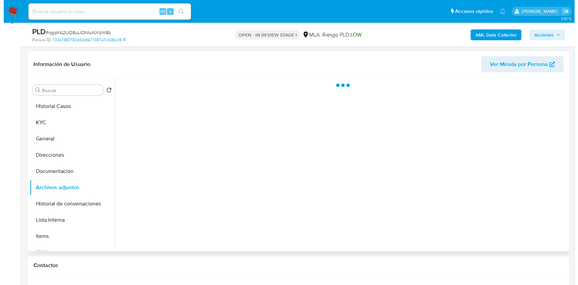
scroll to position [111, 0]
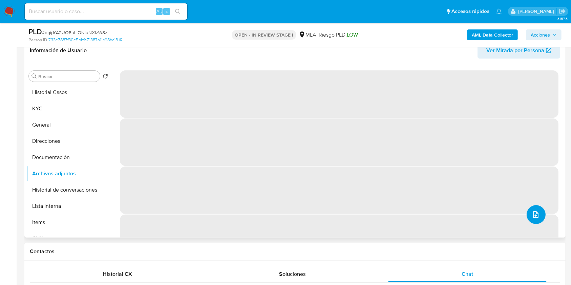
click at [533, 213] on icon "upload-file" at bounding box center [536, 215] width 8 height 8
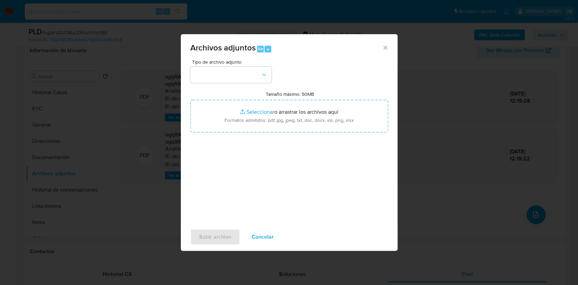
click at [247, 87] on div "Tipo de archivo adjunto Tamaño máximo: 50MB Seleccionar archivos Seleccionar o …" at bounding box center [289, 140] width 198 height 160
click at [241, 75] on button "button" at bounding box center [230, 75] width 81 height 16
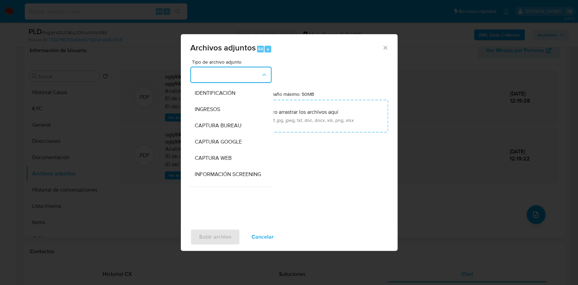
scroll to position [90, 0]
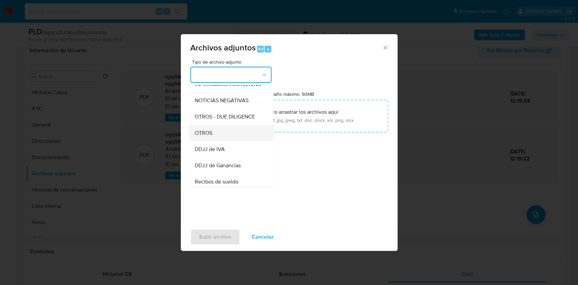
click at [215, 139] on div "OTROS" at bounding box center [228, 133] width 69 height 16
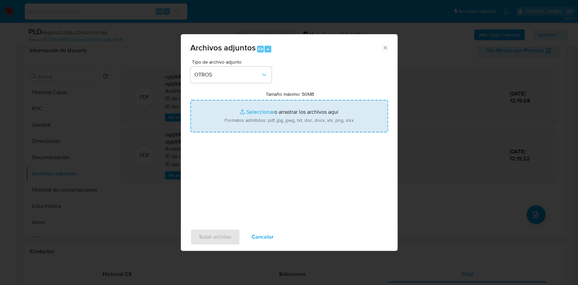
click at [266, 121] on input "Tamaño máximo: 50MB Seleccionar archivos" at bounding box center [289, 116] width 198 height 33
type input "C:\fakepath\[PERSON_NAME] - [PERSON_NAME] 2025.pdf"
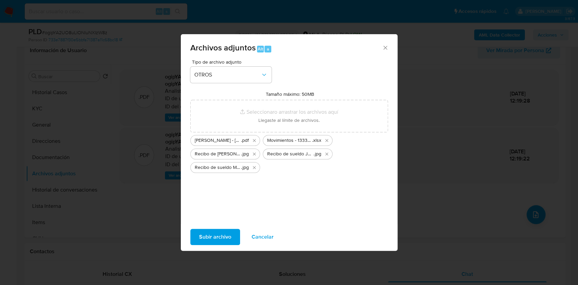
click at [224, 231] on span "Subir archivo" at bounding box center [215, 237] width 32 height 15
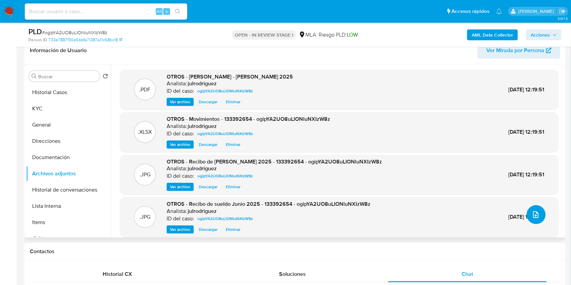
click at [535, 211] on icon "upload-file" at bounding box center [536, 215] width 8 height 8
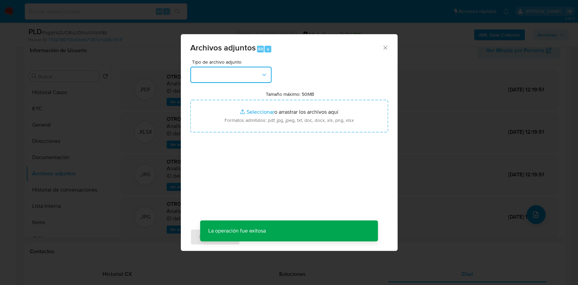
click at [246, 78] on button "button" at bounding box center [230, 75] width 81 height 16
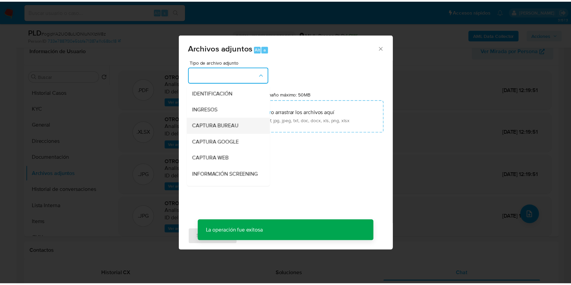
scroll to position [135, 0]
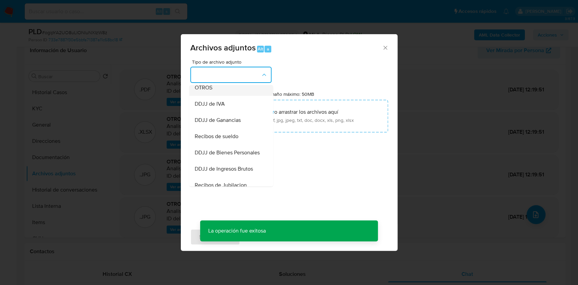
click at [202, 91] on span "OTROS" at bounding box center [203, 87] width 18 height 7
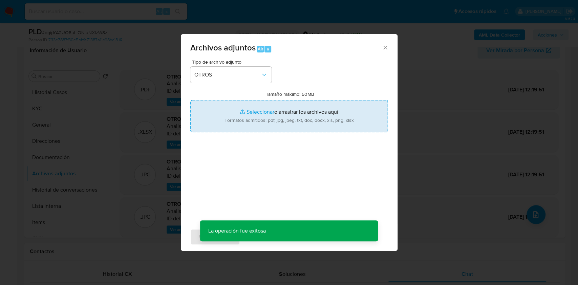
click at [260, 115] on input "Tamaño máximo: 50MB Seleccionar archivos" at bounding box center [289, 116] width 198 height 33
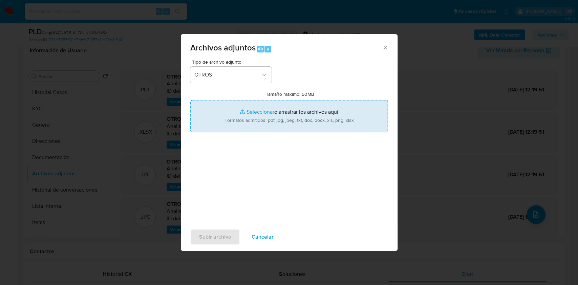
type input "C:\fakepath\ROI PROPOSAL - Caselog ogipYA2UO8uLIONluNXIzW8z_2025_08_18_21_28_00…"
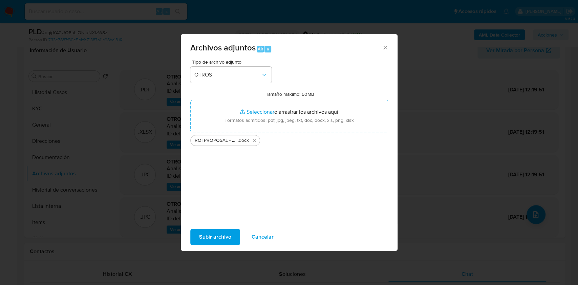
click at [213, 233] on span "Subir archivo" at bounding box center [215, 237] width 32 height 15
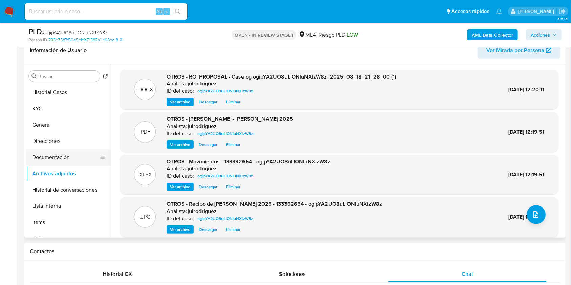
click at [68, 155] on button "Documentación" at bounding box center [65, 157] width 79 height 16
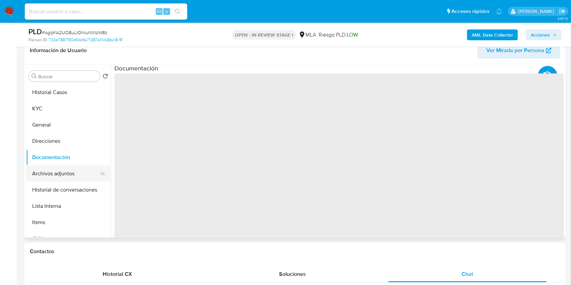
click at [60, 172] on button "Archivos adjuntos" at bounding box center [65, 174] width 79 height 16
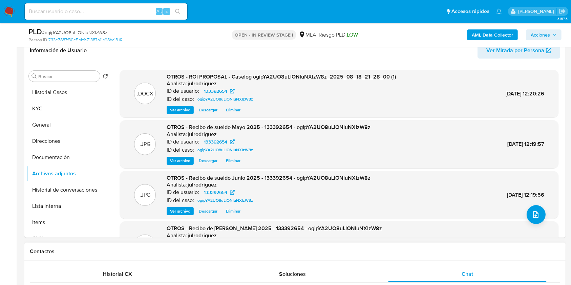
drag, startPoint x: 156, startPoint y: 282, endPoint x: 160, endPoint y: 283, distance: 4.3
click at [156, 282] on div "Historial CX Soluciones Chat" at bounding box center [295, 274] width 530 height 17
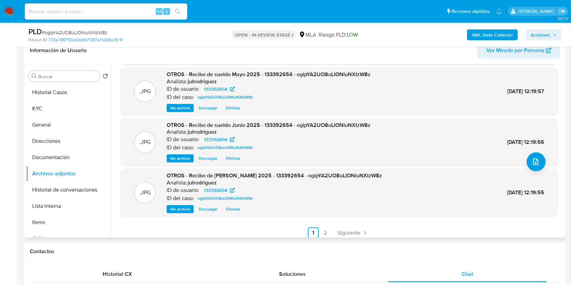
scroll to position [57, 0]
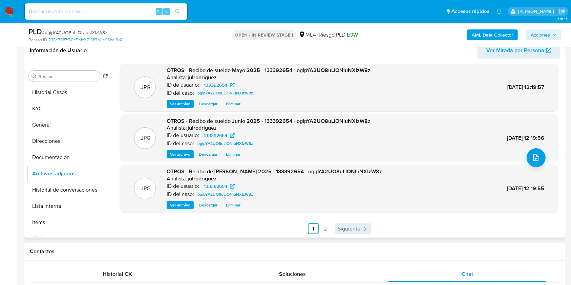
click at [344, 226] on span "Siguiente" at bounding box center [349, 228] width 23 height 5
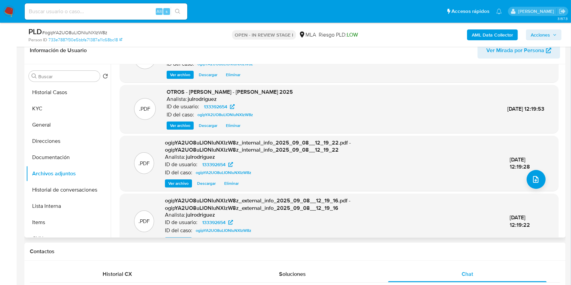
scroll to position [71, 0]
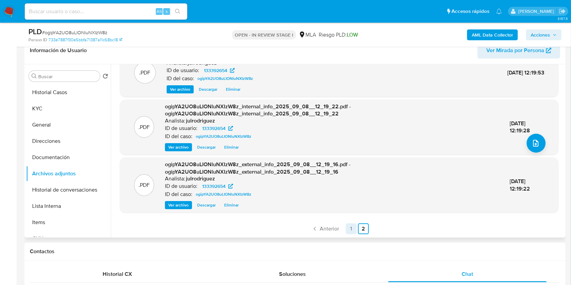
click at [347, 226] on link "1" at bounding box center [351, 228] width 11 height 11
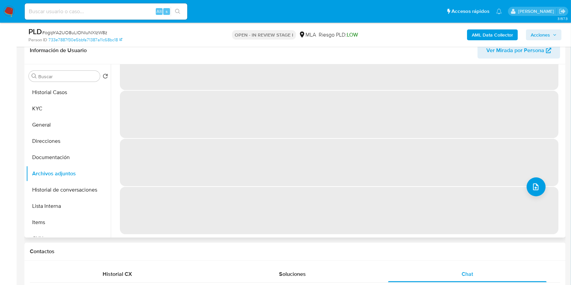
scroll to position [0, 0]
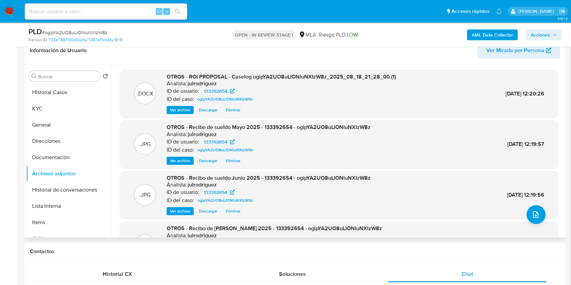
click at [541, 32] on span "Acciones" at bounding box center [540, 34] width 19 height 11
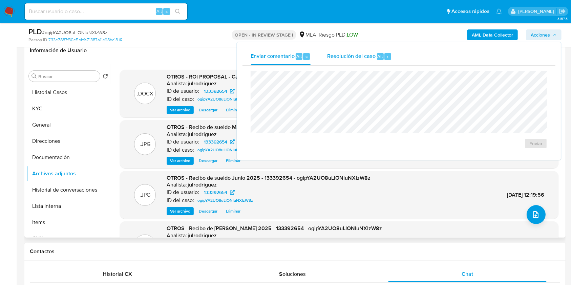
click at [357, 52] on span "Resolución del caso" at bounding box center [351, 56] width 48 height 8
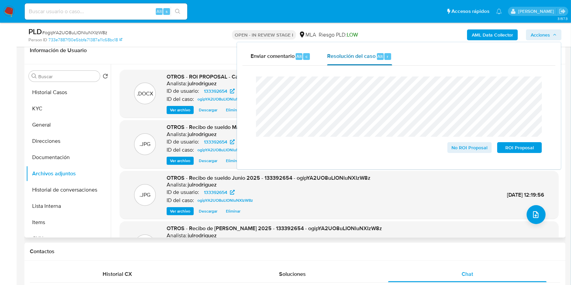
scroll to position [66, 0]
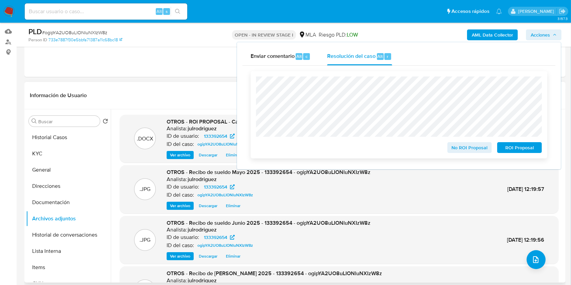
click at [512, 148] on span "ROI Proposal" at bounding box center [519, 147] width 35 height 9
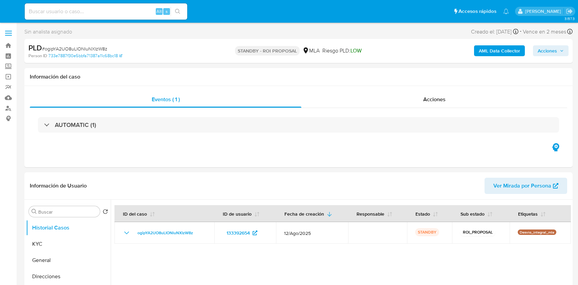
select select "10"
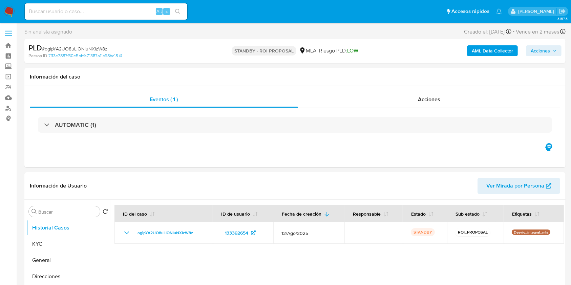
click at [110, 8] on input at bounding box center [106, 11] width 163 height 9
paste input "5AMcKlEJP1FTqLs4wiXZ6aUD"
type input "5AMcKlEJP1FTqLs4wiXZ6aUD"
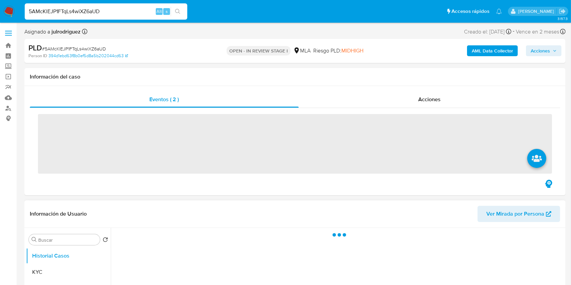
scroll to position [45, 0]
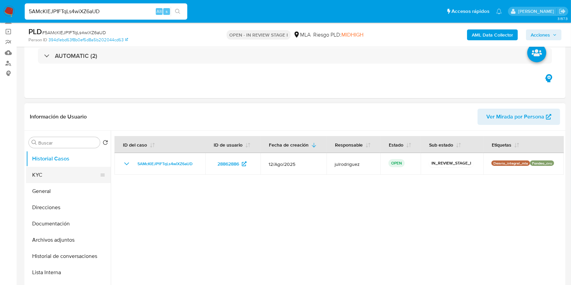
select select "10"
click at [55, 175] on button "KYC" at bounding box center [65, 175] width 79 height 16
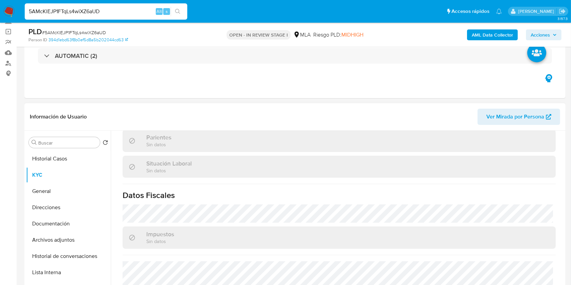
scroll to position [350, 0]
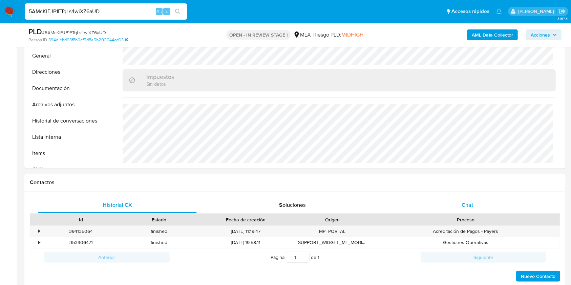
click at [466, 213] on div "Chat" at bounding box center [467, 205] width 159 height 16
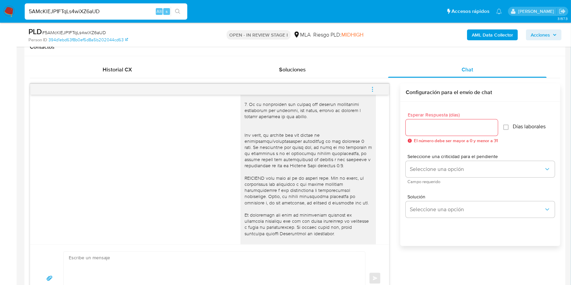
scroll to position [0, 0]
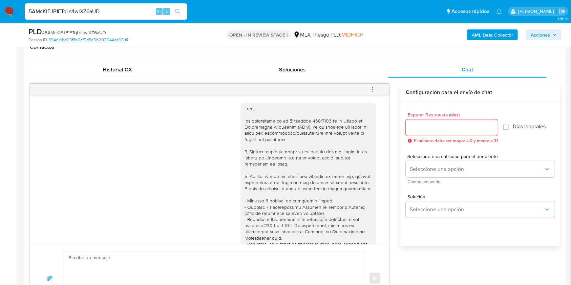
click at [376, 91] on button "menu-action" at bounding box center [372, 89] width 22 height 16
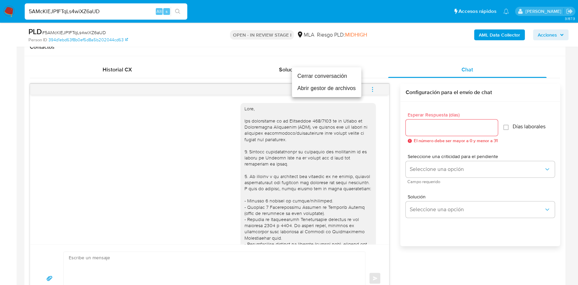
click at [305, 78] on li "Cerrar conversación" at bounding box center [326, 76] width 69 height 12
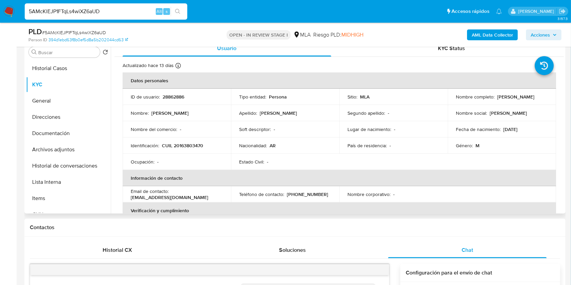
click at [179, 147] on p "CUIL 20163803470" at bounding box center [182, 146] width 41 height 6
copy p "20163803470"
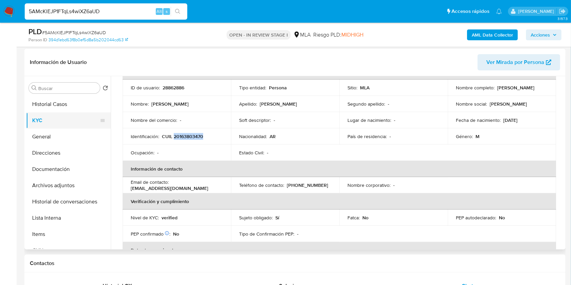
scroll to position [45, 0]
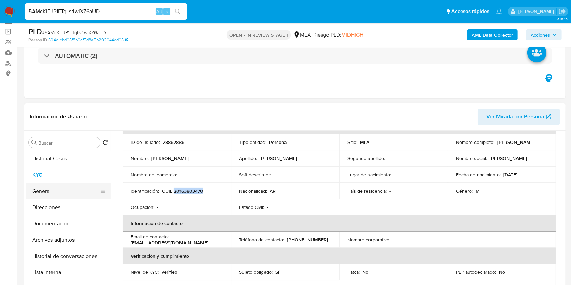
click at [47, 188] on button "General" at bounding box center [65, 191] width 79 height 16
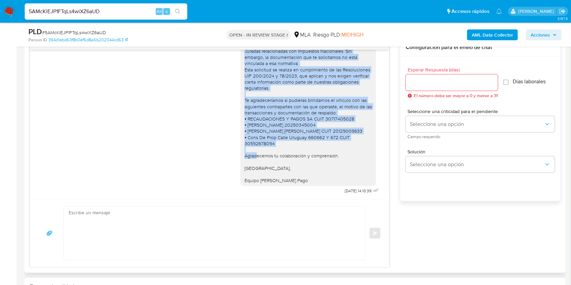
scroll to position [563, 0]
drag, startPoint x: 238, startPoint y: 115, endPoint x: 320, endPoint y: 190, distance: 110.2
click at [320, 190] on div "Buenas tardes, Queremos aclararte que la Resolución General ARCA 5696/2025 indi…" at bounding box center [310, 106] width 140 height 180
copy div "Buenas tardes, Queremos aclararte que la Resolución General ARCA 5696/2025 indi…"
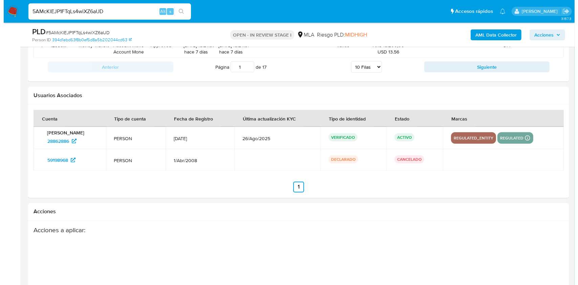
scroll to position [1213, 0]
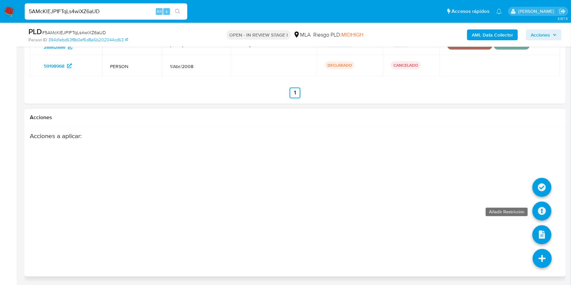
click at [535, 206] on icon at bounding box center [541, 211] width 19 height 19
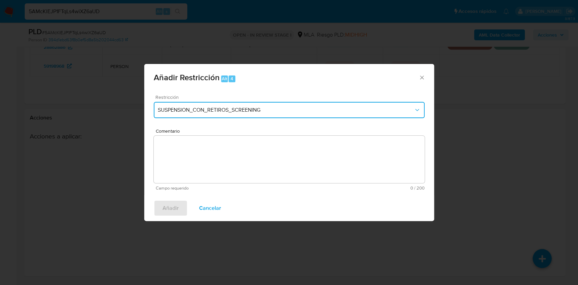
click at [187, 104] on button "SUSPENSION_CON_RETIROS_SCREENING" at bounding box center [289, 110] width 271 height 16
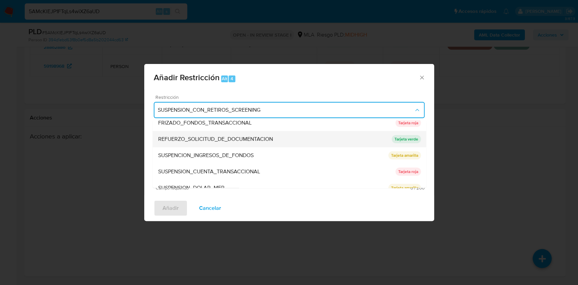
scroll to position [144, 0]
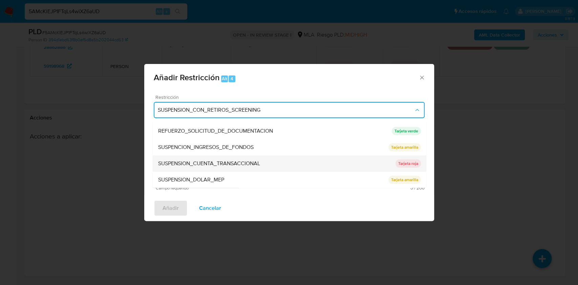
click at [228, 156] on div "SUSPENSION_CUENTA_TRANSACCIONAL" at bounding box center [276, 163] width 237 height 16
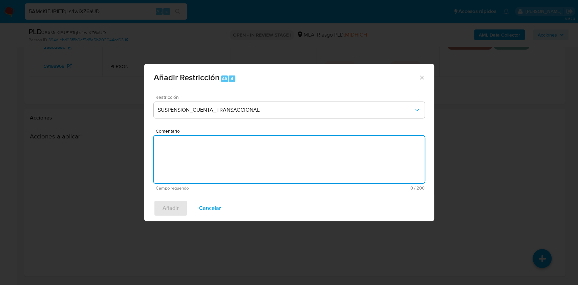
click at [235, 150] on textarea "Comentario" at bounding box center [289, 159] width 271 height 47
type textarea "AML"
click at [176, 207] on span "Añadir" at bounding box center [171, 208] width 16 height 15
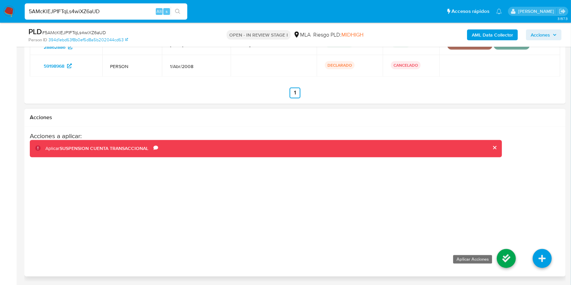
click at [507, 257] on icon at bounding box center [506, 258] width 19 height 19
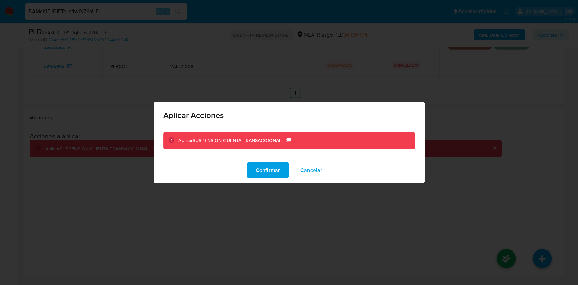
click at [272, 171] on span "Confirmar" at bounding box center [268, 170] width 24 height 15
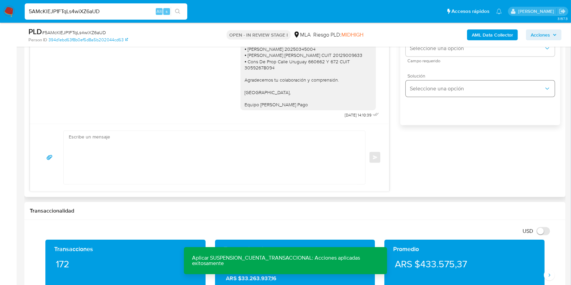
scroll to position [355, 0]
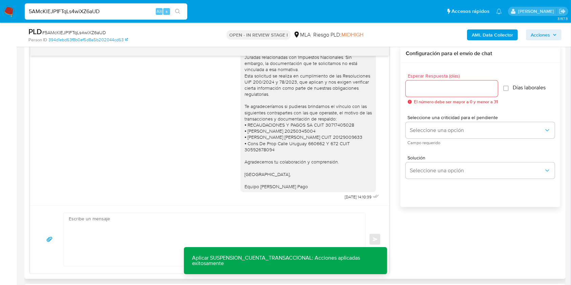
click at [417, 90] on input "Esperar Respuesta (días)" at bounding box center [452, 88] width 92 height 9
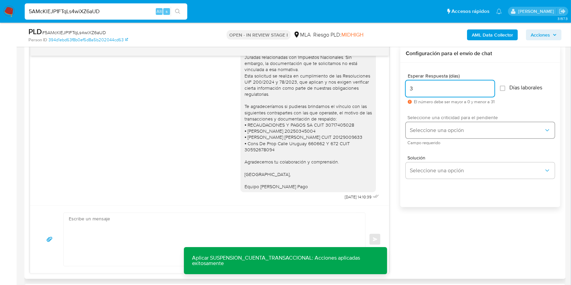
type input "3"
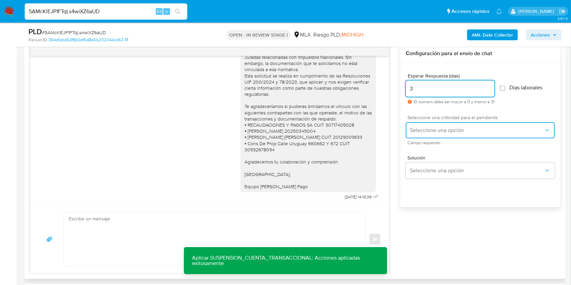
click at [420, 129] on span "Seleccione una opción" at bounding box center [477, 130] width 134 height 7
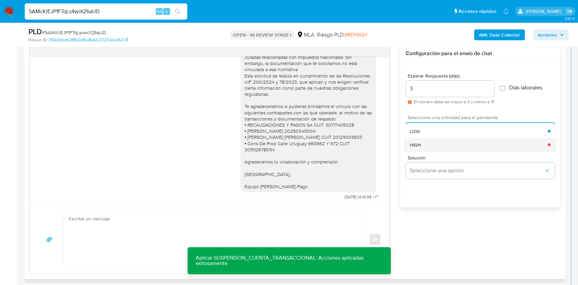
click at [420, 143] on span "HIGH" at bounding box center [415, 145] width 11 height 6
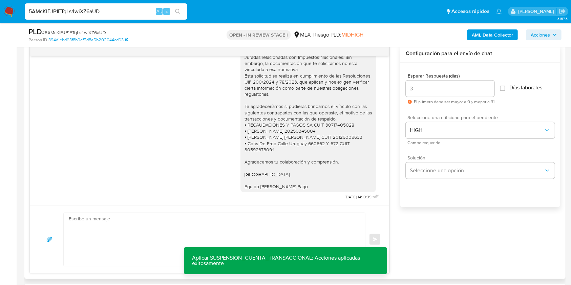
click at [432, 160] on div "Solución Seleccione una opción" at bounding box center [480, 166] width 149 height 23
click at [433, 167] on button "Seleccione una opción" at bounding box center [480, 171] width 149 height 16
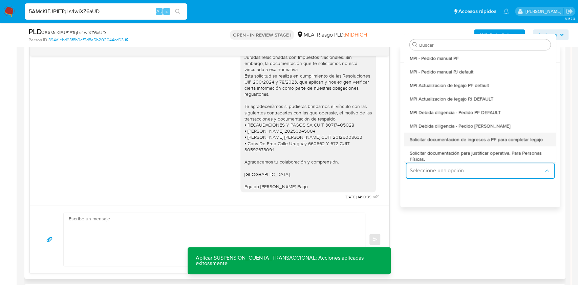
click at [492, 143] on div "Solicitar documentacion de ingresos a PF para completar legajo" at bounding box center [480, 140] width 141 height 14
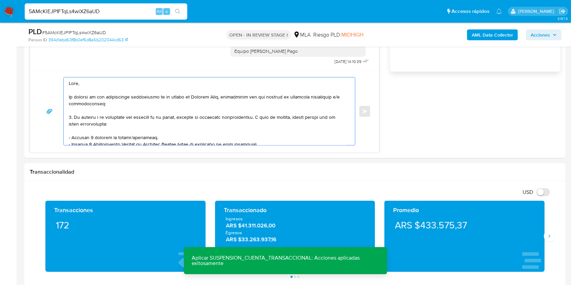
scroll to position [138, 0]
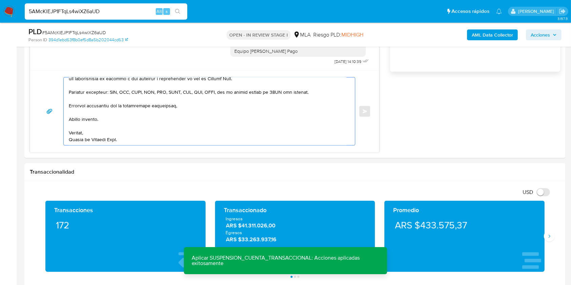
drag, startPoint x: 256, startPoint y: 221, endPoint x: 337, endPoint y: 285, distance: 102.6
click at [337, 285] on html "Pausado Ver notificaciones 5AMcKlEJP1FTqLs4wiXZ6aUD Alt s Accesos rápidos Presi…" at bounding box center [285, 266] width 571 height 1513
type textarea "Hola, En funci"
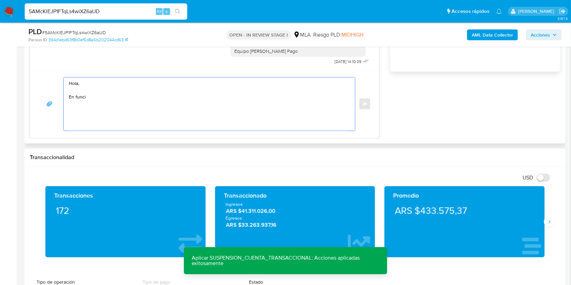
scroll to position [0, 0]
drag, startPoint x: 95, startPoint y: 102, endPoint x: 11, endPoint y: 69, distance: 90.2
click at [11, 69] on section "Bandeja Tablero Screening Búsqueda en Listas Watchlist Herramientas Operaciones…" at bounding box center [285, 259] width 571 height 1499
paste textarea "Buenas tardes, Queremos aclararte que la Resolución General ARCA 5696/2025 indi…"
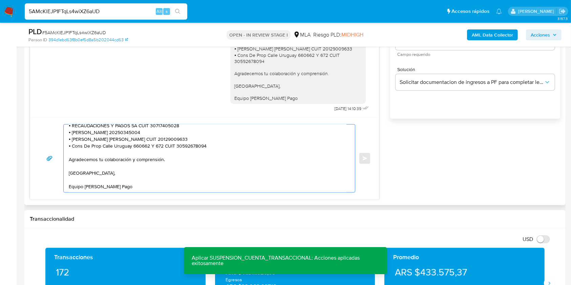
scroll to position [400, 0]
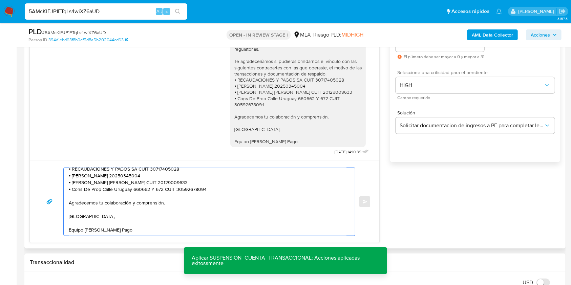
type textarea "Buenas tardes, Queremos aclararte que la Resolución General ARCA 5696/2025 indi…"
click at [403, 201] on div "18/08/2025 17:37:16 Hola, Esperamos que te encuentres muy bien. Te consultamos …" at bounding box center [295, 121] width 530 height 243
click at [279, 194] on textarea "Buenas tardes, Queremos aclararte que la Resolución General ARCA 5696/2025 indi…" at bounding box center [208, 202] width 278 height 68
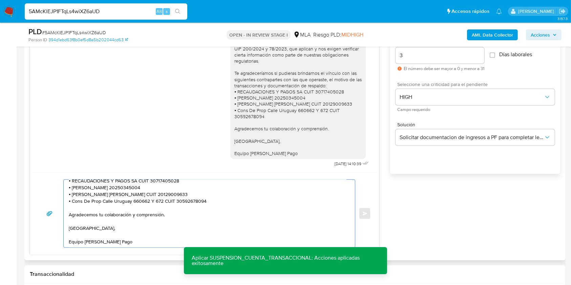
scroll to position [355, 0]
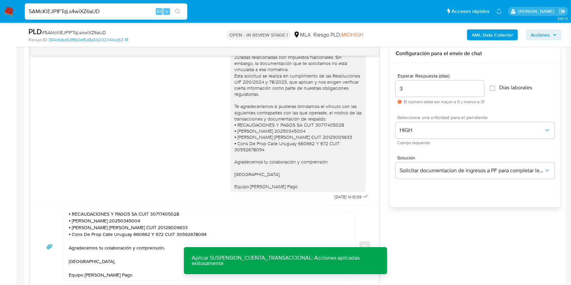
click at [411, 81] on div "3" at bounding box center [439, 89] width 89 height 16
click at [125, 142] on div "Buenas tardes, Queremos aclararte que la Resolución General ARCA 5696/2025 indi…" at bounding box center [205, 112] width 332 height 180
click at [195, 245] on textarea "Buenas tardes, Queremos aclararte que la Resolución General ARCA 5696/2025 indi…" at bounding box center [208, 247] width 278 height 68
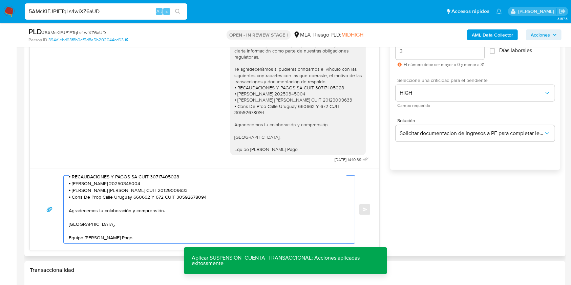
scroll to position [445, 0]
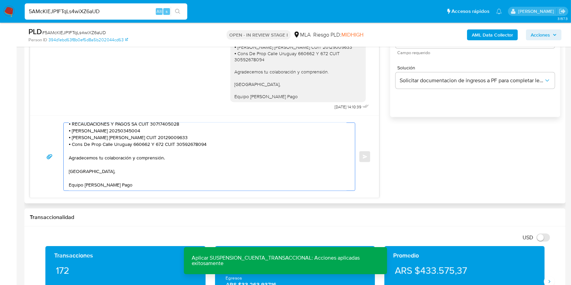
click at [135, 180] on textarea "Buenas tardes, Queremos aclararte que la Resolución General ARCA 5696/2025 indi…" at bounding box center [208, 157] width 278 height 68
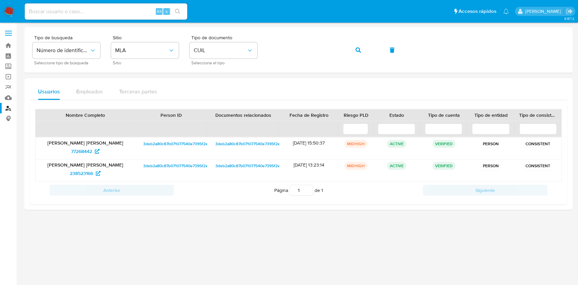
click at [219, 50] on span "CUIL" at bounding box center [220, 50] width 53 height 7
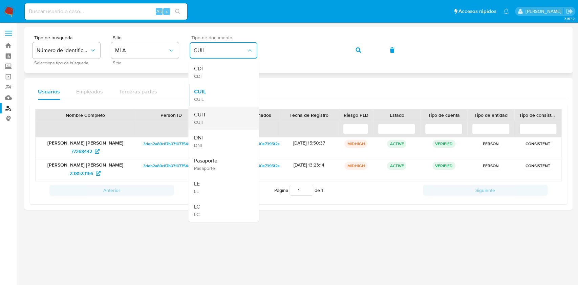
click at [214, 115] on div "CUIT CUIT" at bounding box center [222, 118] width 56 height 23
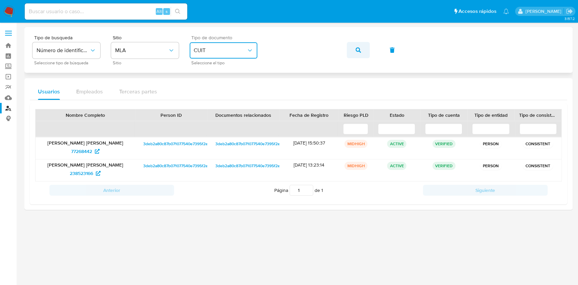
click at [368, 47] on button "button" at bounding box center [358, 50] width 23 height 16
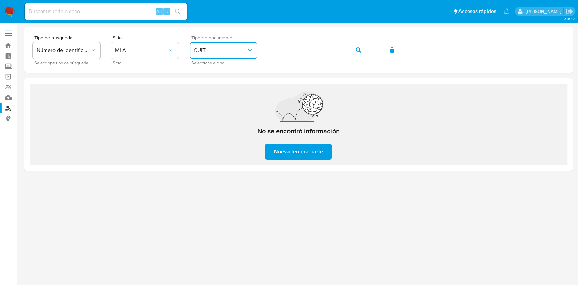
click at [230, 47] on span "CUIT" at bounding box center [220, 50] width 53 height 7
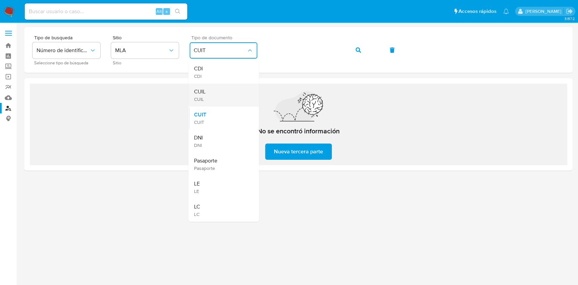
click at [207, 96] on div "CUIL CUIL" at bounding box center [222, 95] width 56 height 23
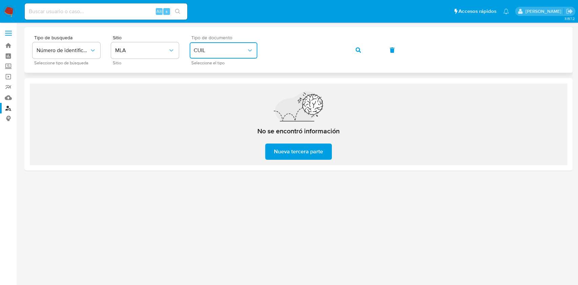
click at [359, 49] on icon "button" at bounding box center [358, 49] width 5 height 5
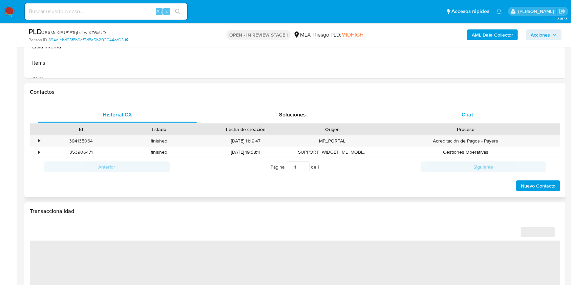
click at [467, 107] on div "Chat" at bounding box center [467, 115] width 159 height 16
select select "10"
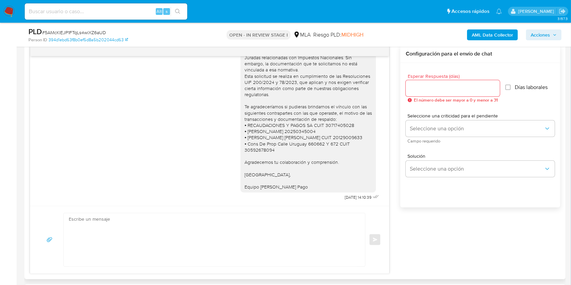
scroll to position [316, 0]
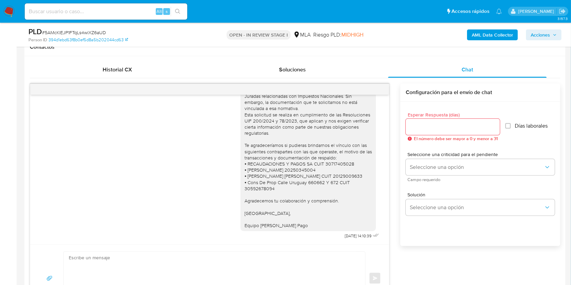
click at [435, 136] on span "El número debe ser mayor a 0 y menor a 31" at bounding box center [456, 138] width 84 height 5
click at [435, 126] on input "Esperar Respuesta (días)" at bounding box center [453, 127] width 94 height 9
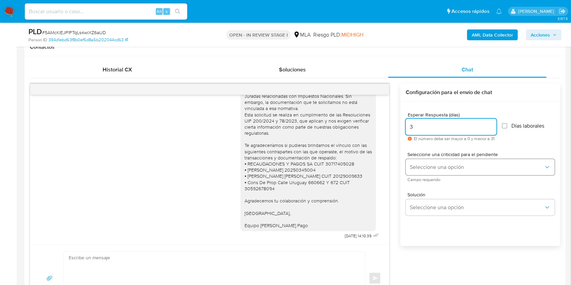
type input "3"
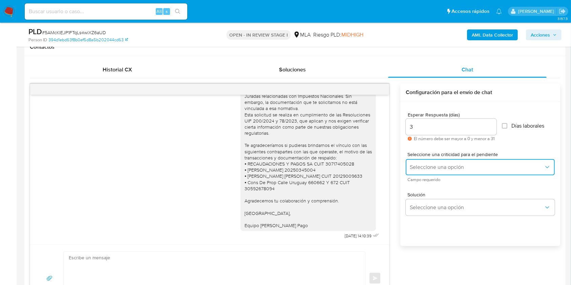
click at [433, 165] on span "Seleccione una opción" at bounding box center [477, 167] width 134 height 7
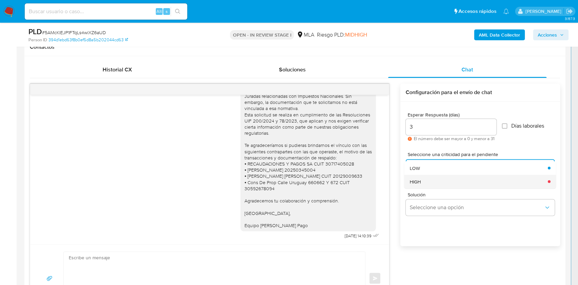
click at [447, 185] on div "HIGH" at bounding box center [477, 182] width 134 height 14
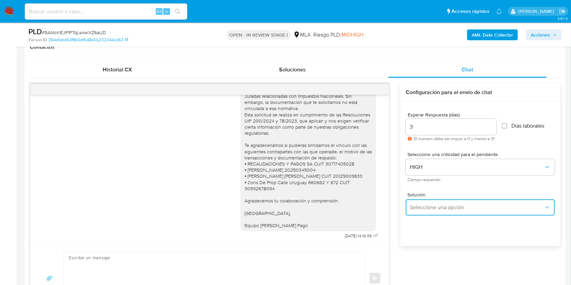
click at [442, 207] on span "Seleccione una opción" at bounding box center [477, 207] width 134 height 7
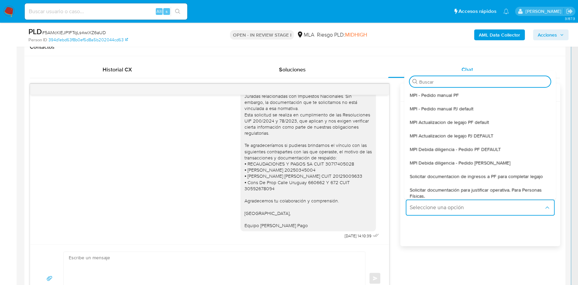
click at [468, 175] on span "Solicitar documentacion de ingresos a PF para completar legajo" at bounding box center [476, 176] width 133 height 6
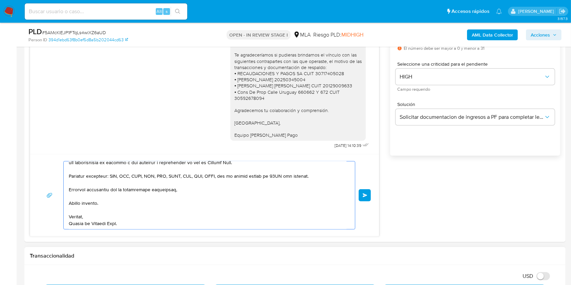
scroll to position [414, 0]
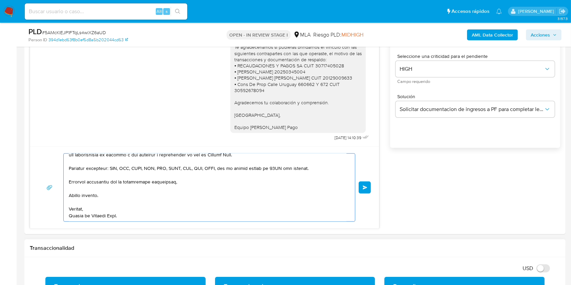
drag, startPoint x: 144, startPoint y: 211, endPoint x: 268, endPoint y: 258, distance: 132.4
type textarea "Hola, En función de las op"
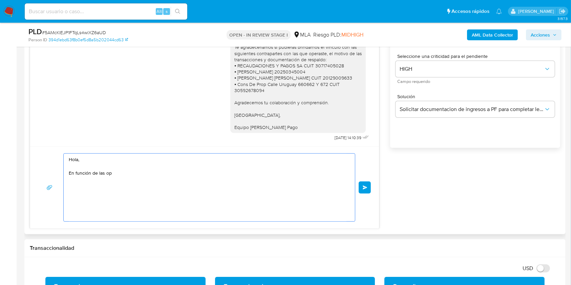
scroll to position [0, 0]
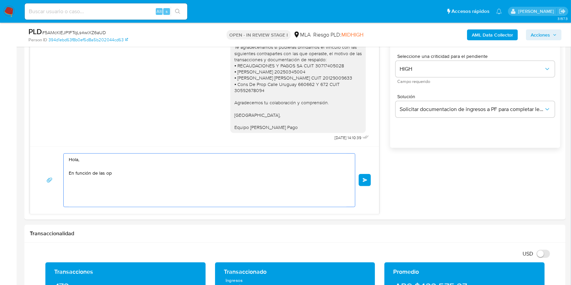
drag, startPoint x: 124, startPoint y: 177, endPoint x: 21, endPoint y: 141, distance: 109.2
paste textarea "Buenas tardes, Queremos aclararte que la Resolución General ARCA 5696/2025 indi…"
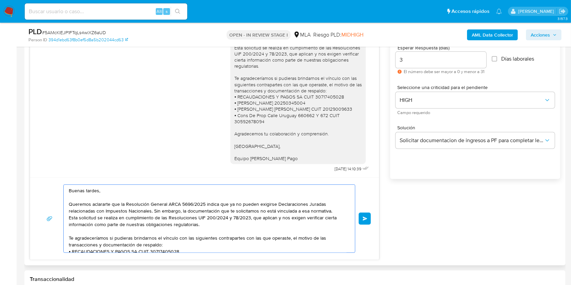
scroll to position [369, 0]
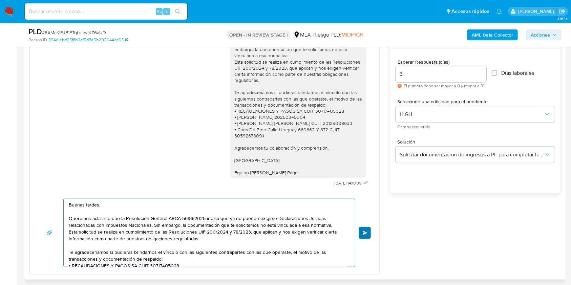
type textarea "Buenas tardes, Queremos aclararte que la Resolución General ARCA 5696/2025 indi…"
click at [364, 231] on span "Enviar" at bounding box center [365, 233] width 5 height 4
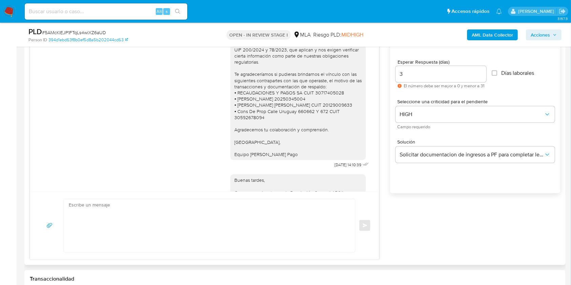
scroll to position [742, 0]
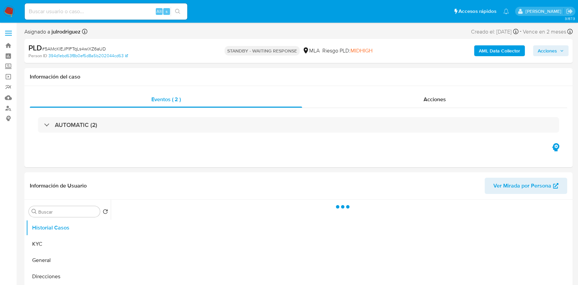
select select "10"
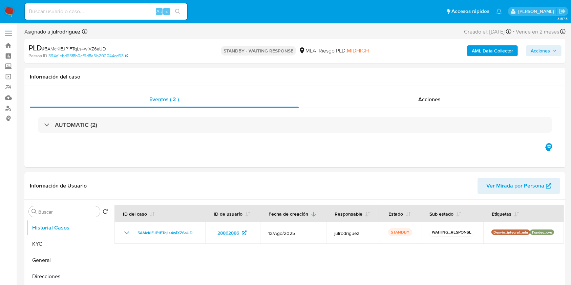
click at [105, 9] on input at bounding box center [106, 11] width 163 height 9
paste input "Sy0tuBriGssE4U3neY08CXG2"
type input "Sy0tuBriGssE4U3neY08CXG2"
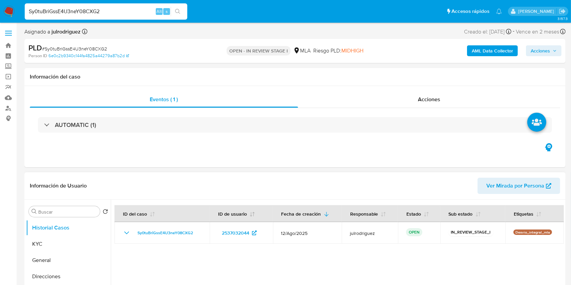
select select "10"
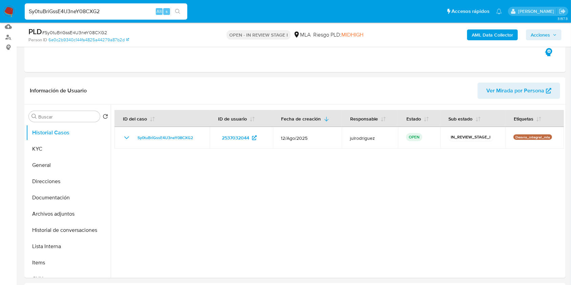
scroll to position [135, 0]
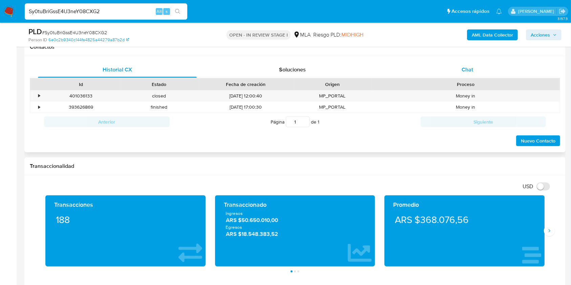
click at [466, 76] on div "Chat" at bounding box center [467, 70] width 159 height 16
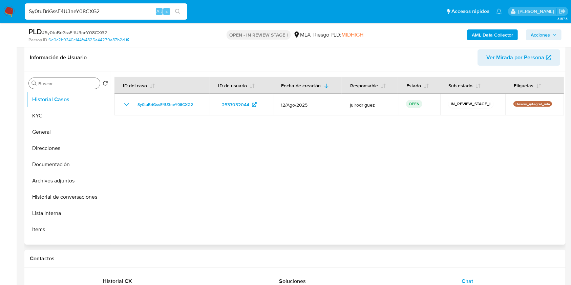
scroll to position [90, 0]
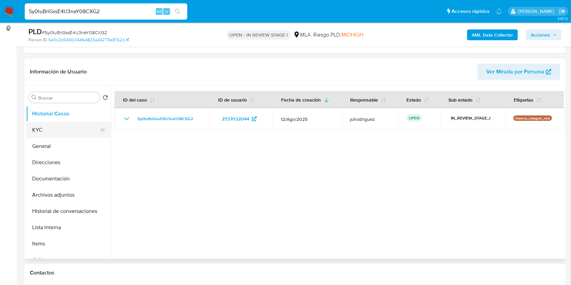
click at [69, 127] on button "KYC" at bounding box center [65, 130] width 79 height 16
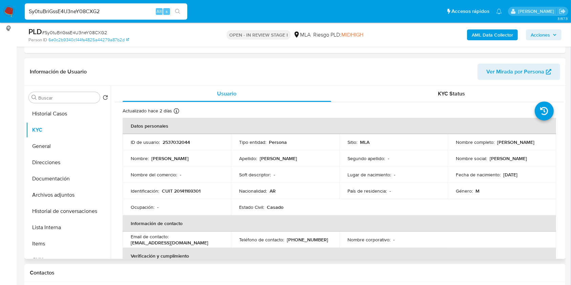
click at [190, 193] on p "CUIT 20141169301" at bounding box center [181, 191] width 39 height 6
copy p "20141169301"
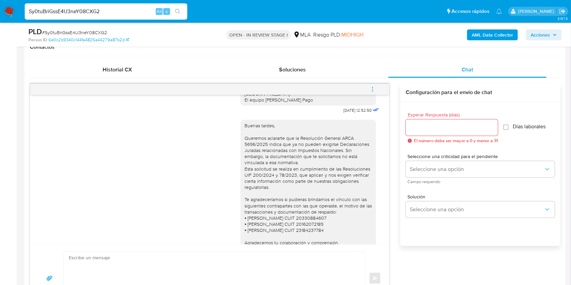
scroll to position [550, 0]
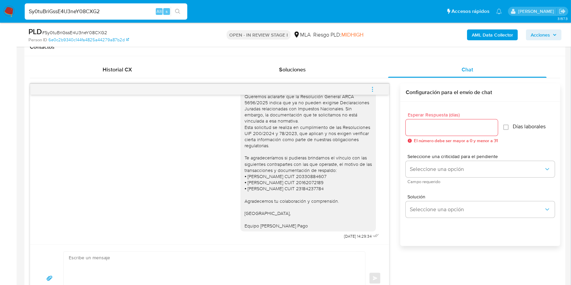
click at [374, 86] on icon "menu-action" at bounding box center [372, 89] width 6 height 6
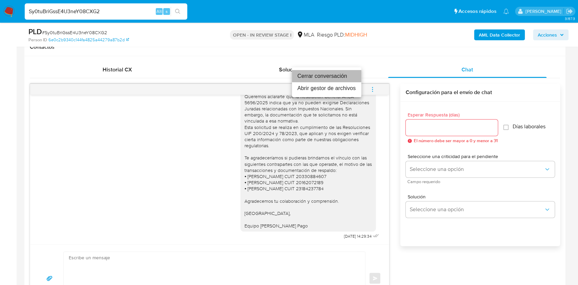
click at [301, 74] on li "Cerrar conversación" at bounding box center [326, 76] width 69 height 12
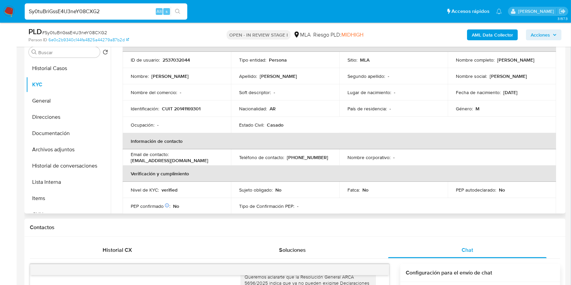
scroll to position [0, 0]
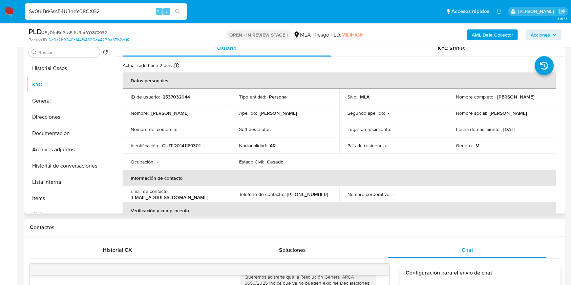
click at [173, 95] on p "2537032044" at bounding box center [176, 97] width 27 height 6
copy p "2537032044"
click at [97, 31] on span "# Sy0tuBriGssE4U3neY08CXG2" at bounding box center [74, 32] width 65 height 7
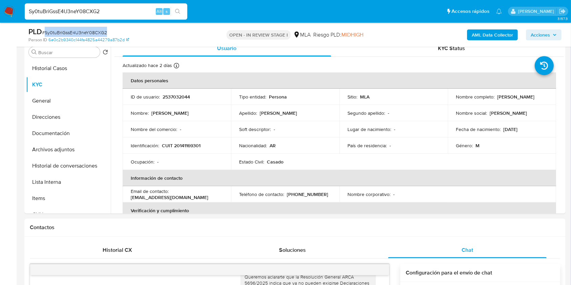
copy span "Sy0tuBriGssE4U3neY08CXG2"
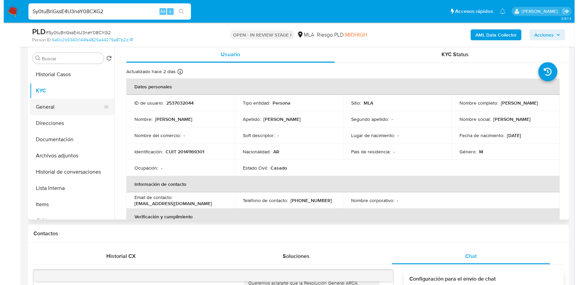
scroll to position [90, 0]
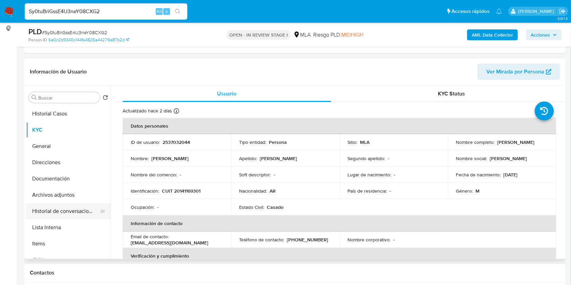
click at [54, 212] on button "Historial de conversaciones" at bounding box center [65, 211] width 79 height 16
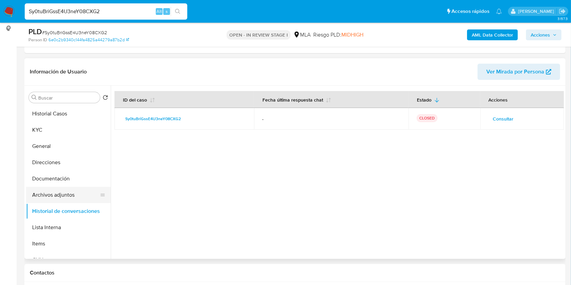
click at [67, 192] on button "Archivos adjuntos" at bounding box center [65, 195] width 79 height 16
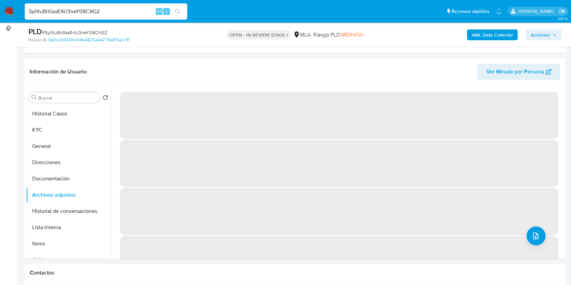
click at [479, 31] on b "AML Data Collector" at bounding box center [492, 34] width 41 height 11
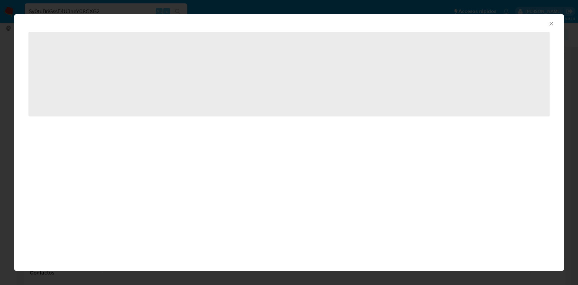
click at [550, 23] on icon "Cerrar ventana" at bounding box center [551, 24] width 4 height 4
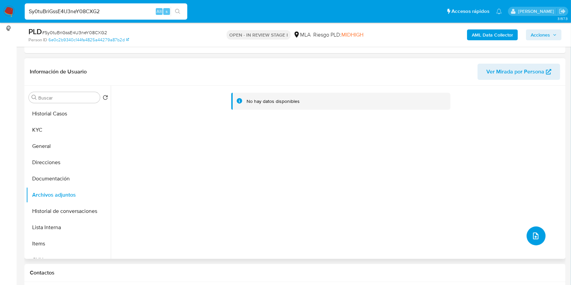
click at [531, 243] on button "upload-file" at bounding box center [536, 236] width 19 height 19
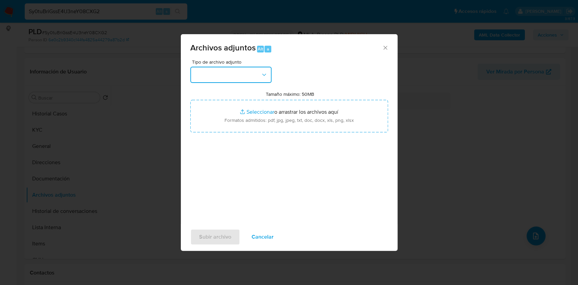
click at [230, 73] on button "button" at bounding box center [230, 75] width 81 height 16
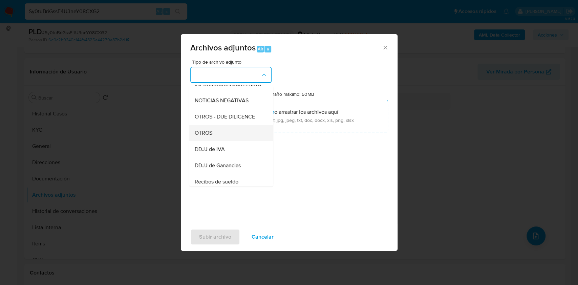
click at [214, 141] on div "OTROS" at bounding box center [228, 133] width 69 height 16
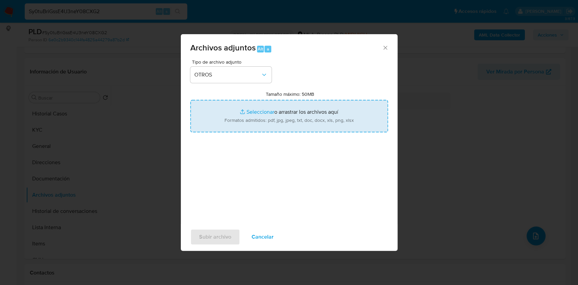
click at [296, 110] on input "Tamaño máximo: 50MB Seleccionar archivos" at bounding box center [289, 116] width 198 height 33
type input "C:\fakepath\Agustin Anibal Galeano - NOSIS - AGOSTO 2025.pdf"
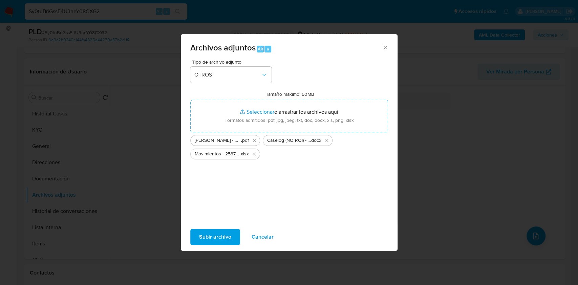
click at [218, 234] on span "Subir archivo" at bounding box center [215, 237] width 32 height 15
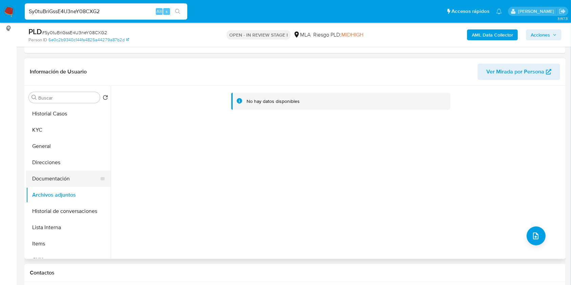
click at [43, 183] on button "Documentación" at bounding box center [65, 179] width 79 height 16
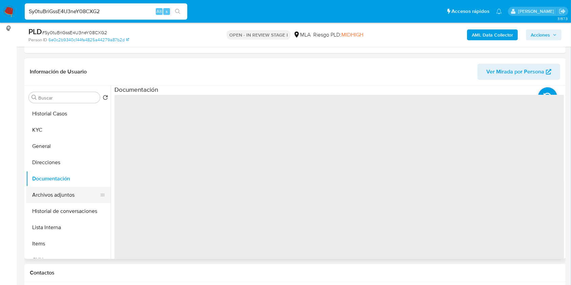
click at [53, 192] on button "Archivos adjuntos" at bounding box center [65, 195] width 79 height 16
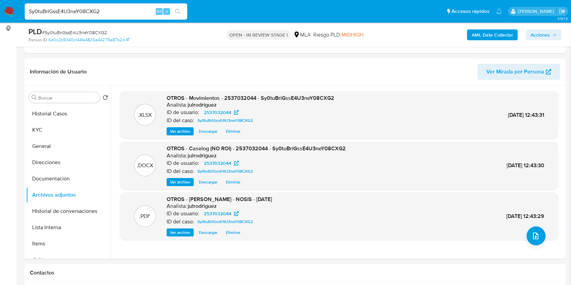
click at [482, 31] on b "AML Data Collector" at bounding box center [492, 34] width 41 height 11
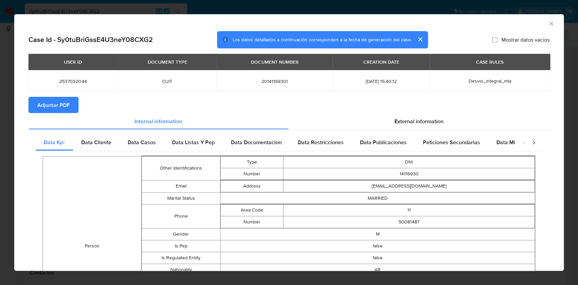
click at [50, 109] on span "Adjuntar PDF" at bounding box center [53, 105] width 33 height 15
click at [548, 22] on icon "Cerrar ventana" at bounding box center [551, 23] width 7 height 7
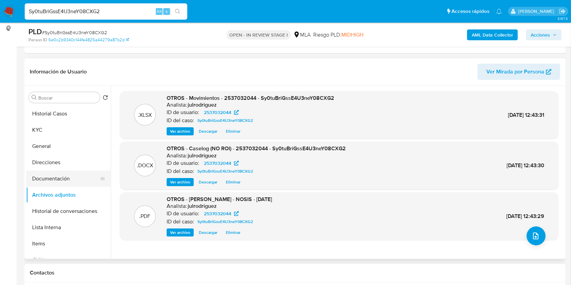
drag, startPoint x: 50, startPoint y: 176, endPoint x: 51, endPoint y: 183, distance: 6.8
click at [50, 176] on button "Documentación" at bounding box center [65, 179] width 79 height 16
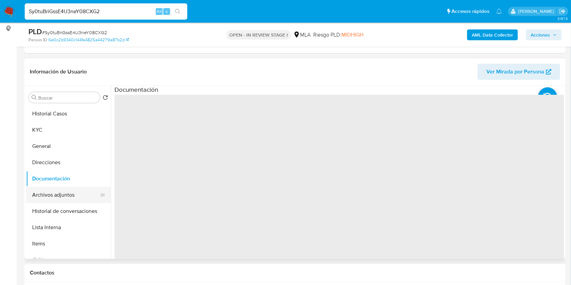
click at [53, 189] on button "Archivos adjuntos" at bounding box center [65, 195] width 79 height 16
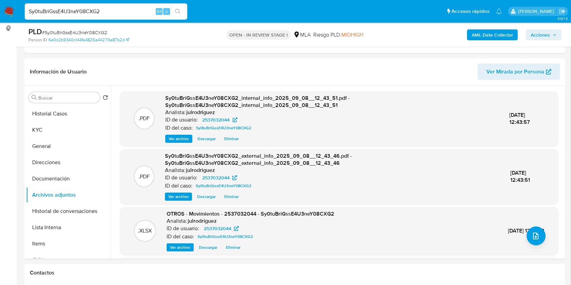
drag, startPoint x: 537, startPoint y: 33, endPoint x: 532, endPoint y: 33, distance: 4.4
click at [537, 33] on span "Acciones" at bounding box center [540, 34] width 19 height 11
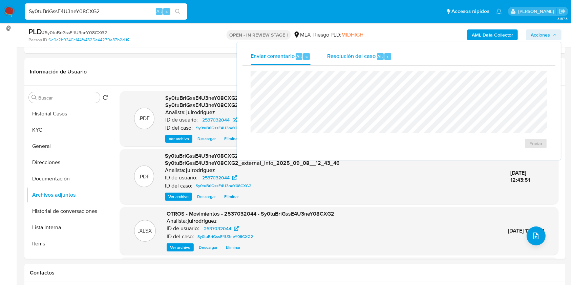
click at [349, 56] on span "Resolución del caso" at bounding box center [351, 56] width 48 height 8
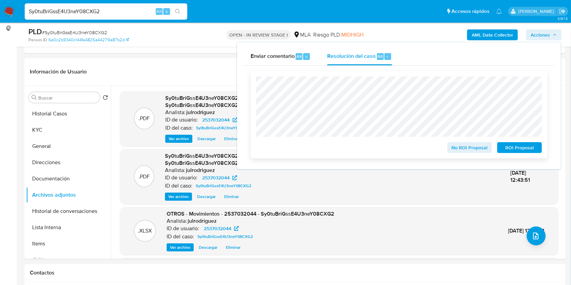
click at [456, 149] on span "No ROI Proposal" at bounding box center [469, 147] width 35 height 9
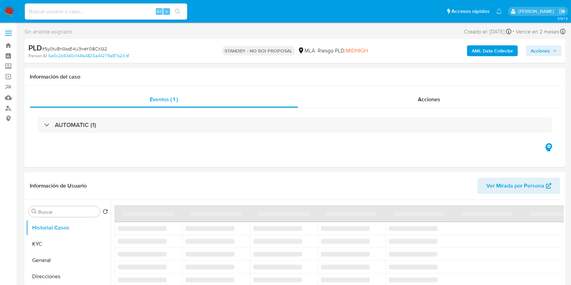
select select "10"
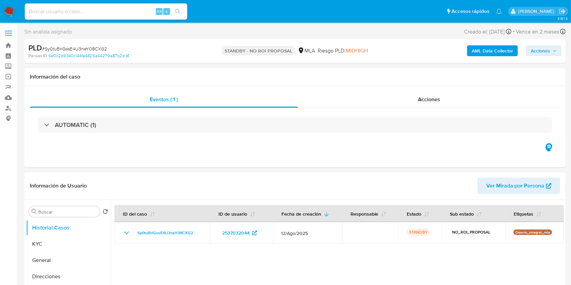
click at [78, 9] on input at bounding box center [106, 11] width 163 height 9
paste input "EyIZwtMVuG6bqN73g7VIiHpb"
type input "EyIZwtMVuG6bqN73g7VIiHpb"
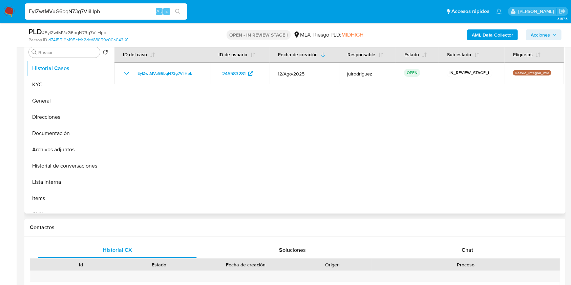
select select "10"
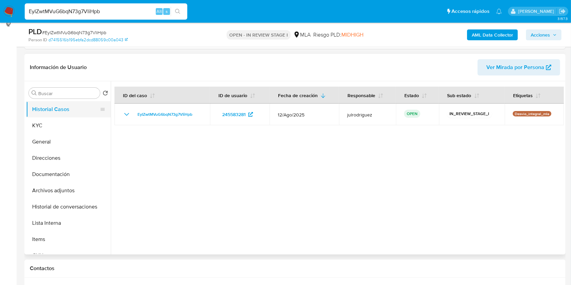
scroll to position [90, 0]
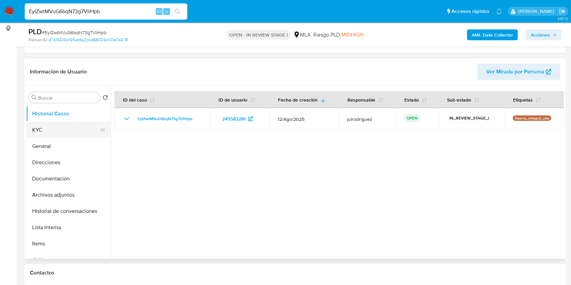
click at [51, 127] on button "KYC" at bounding box center [65, 130] width 79 height 16
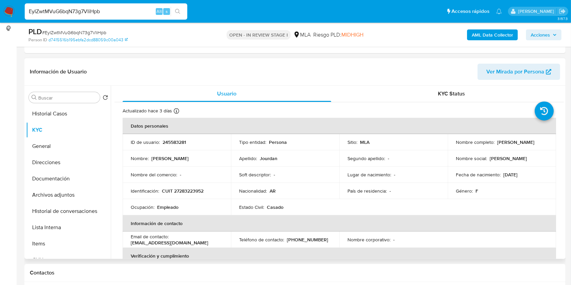
drag, startPoint x: 454, startPoint y: 145, endPoint x: 523, endPoint y: 145, distance: 68.4
click at [523, 145] on div "Nombre completo : [PERSON_NAME]" at bounding box center [502, 142] width 92 height 6
copy p "[PERSON_NAME]"
click at [175, 141] on p "245583281" at bounding box center [174, 142] width 23 height 6
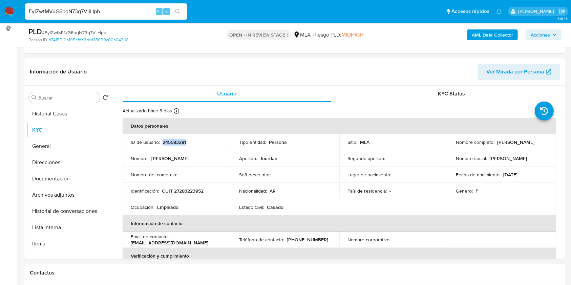
copy p "245583281"
click at [95, 30] on span "# EyIZwtMVuG6bqN73g7VIiHpb" at bounding box center [74, 32] width 64 height 7
copy span "EyIZwtMVuG6bqN73g7VIiHpb"
click at [185, 191] on p "CUIT 27283223952" at bounding box center [183, 191] width 42 height 6
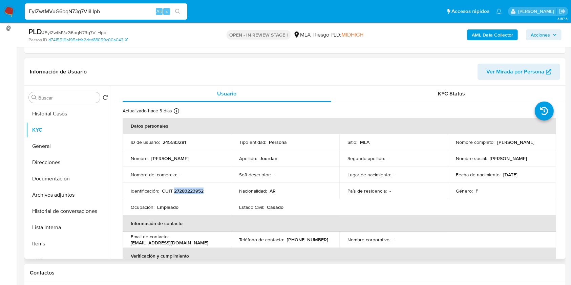
click at [185, 191] on p "CUIT 27283223952" at bounding box center [183, 191] width 42 height 6
copy p "27283223952"
click at [182, 142] on p "245583281" at bounding box center [174, 142] width 23 height 6
copy p "245583281"
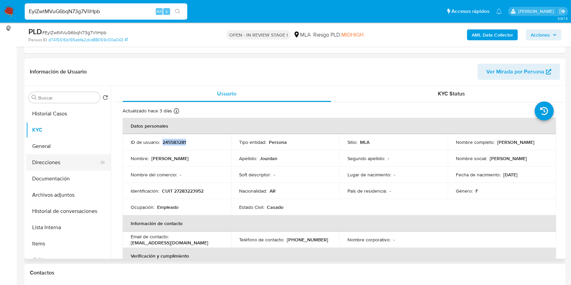
click at [54, 163] on button "Direcciones" at bounding box center [65, 162] width 79 height 16
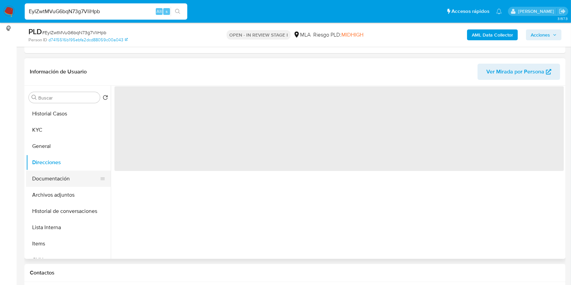
click at [56, 173] on button "Documentación" at bounding box center [65, 179] width 79 height 16
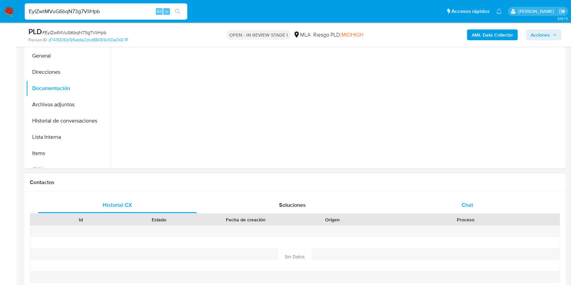
click at [465, 208] on span "Chat" at bounding box center [468, 205] width 12 height 8
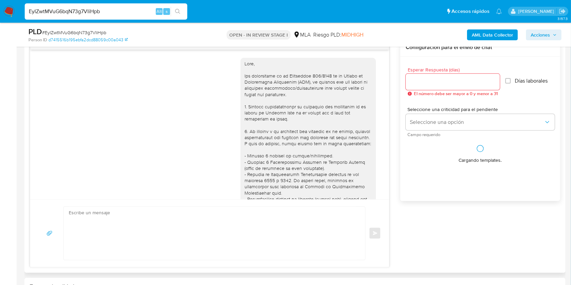
scroll to position [298, 0]
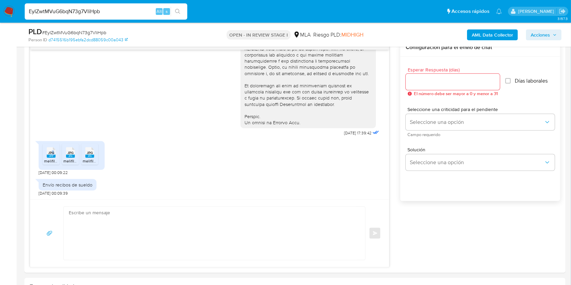
click at [52, 152] on span "JPG" at bounding box center [51, 153] width 6 height 4
click at [67, 152] on icon at bounding box center [70, 152] width 9 height 10
click at [88, 154] on span "JPG" at bounding box center [90, 153] width 6 height 4
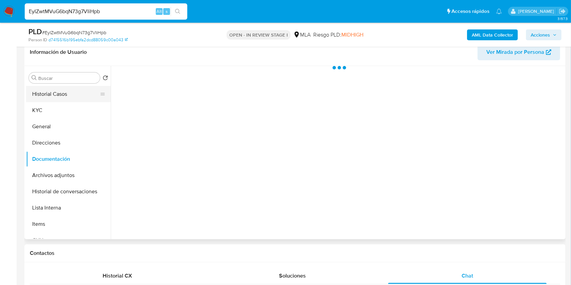
scroll to position [45, 0]
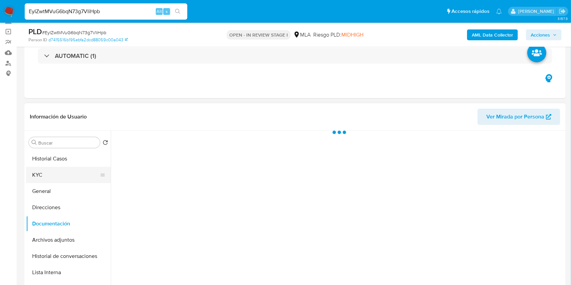
click at [45, 177] on button "KYC" at bounding box center [65, 175] width 79 height 16
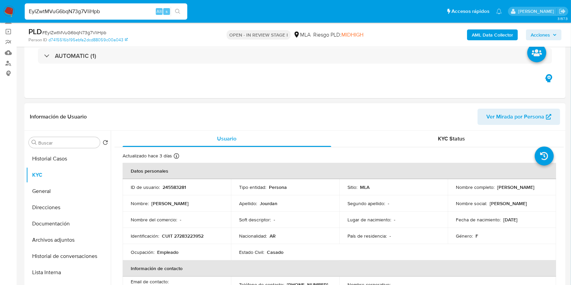
drag, startPoint x: 452, startPoint y: 193, endPoint x: 506, endPoint y: 192, distance: 53.8
click at [506, 192] on td "Nombre completo : Laura Alejandra Jourdan" at bounding box center [502, 187] width 108 height 16
copy p "[PERSON_NAME]"
click at [64, 222] on button "Documentación" at bounding box center [65, 224] width 79 height 16
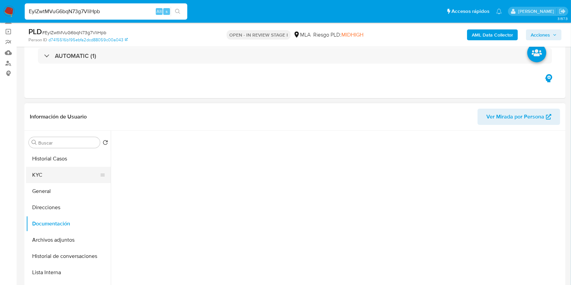
click at [73, 177] on button "KYC" at bounding box center [65, 175] width 79 height 16
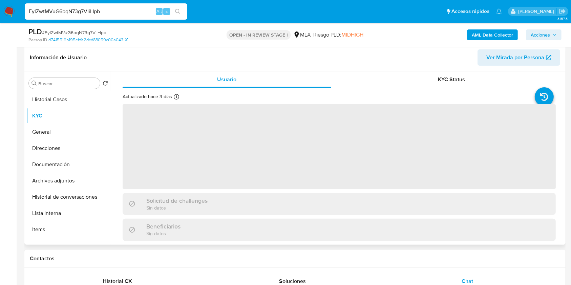
scroll to position [90, 0]
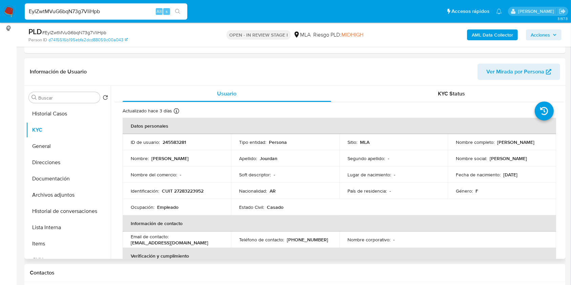
drag, startPoint x: 454, startPoint y: 146, endPoint x: 513, endPoint y: 145, distance: 58.6
click at [513, 145] on div "Nombre completo : Laura Alejandra Jourdan" at bounding box center [502, 142] width 92 height 6
copy p "[PERSON_NAME]"
click at [189, 191] on p "CUIT 27283223952" at bounding box center [183, 191] width 42 height 6
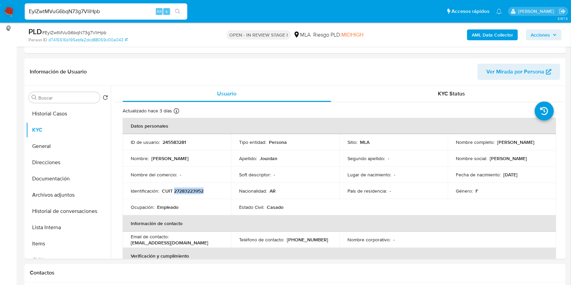
copy p "27283223952"
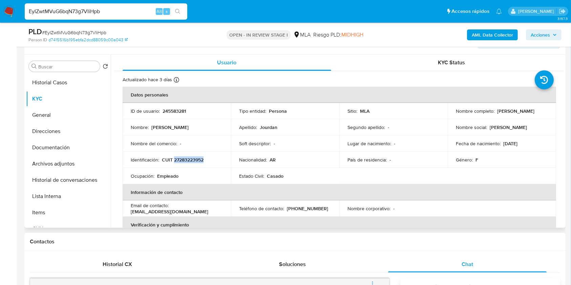
scroll to position [135, 0]
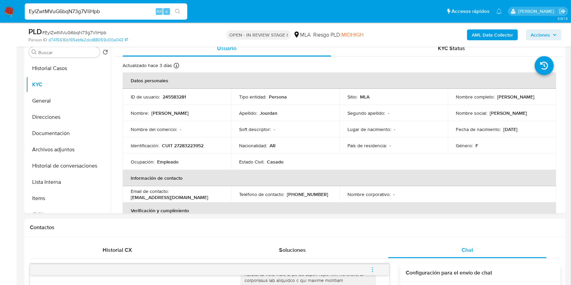
click at [95, 30] on span "# EyIZwtMVuG6bqN73g7VIiHpb" at bounding box center [74, 32] width 64 height 7
copy span "EyIZwtMVuG6bqN73g7VIiHpb"
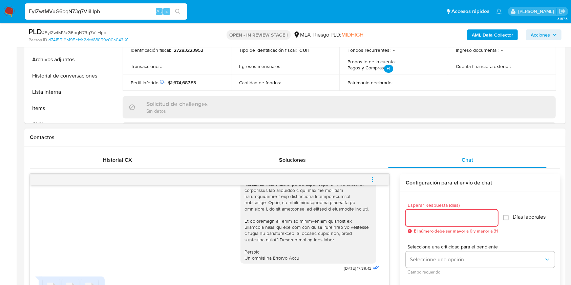
click at [443, 218] on input "Esperar Respuesta (días)" at bounding box center [452, 218] width 92 height 9
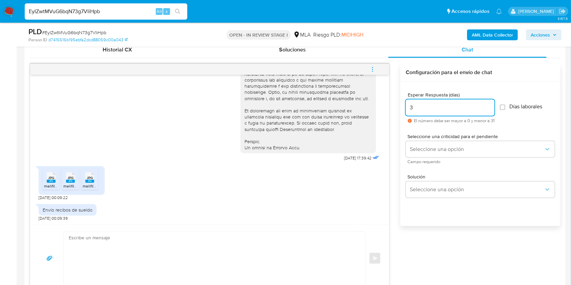
scroll to position [406, 0]
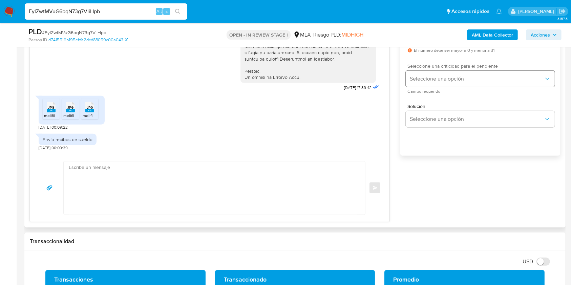
type input "3"
click at [431, 78] on span "Seleccione una opción" at bounding box center [477, 79] width 134 height 7
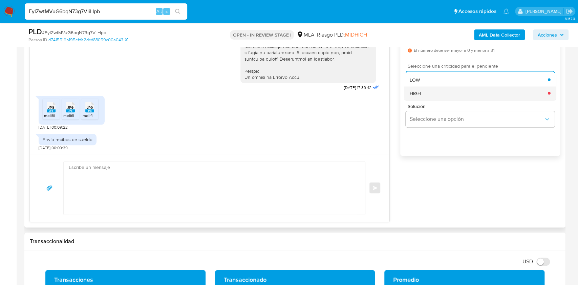
click at [423, 96] on div "HIGH" at bounding box center [479, 93] width 138 height 14
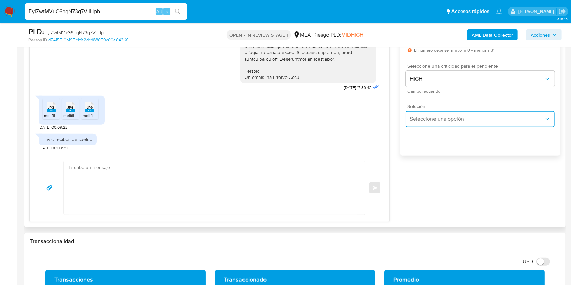
click at [431, 120] on span "Seleccione una opción" at bounding box center [477, 119] width 134 height 7
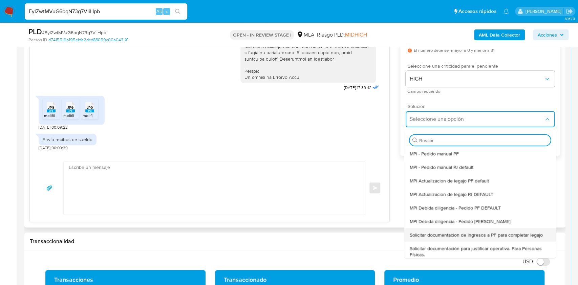
click at [467, 232] on span "Solicitar documentacion de ingresos a PF para completar legajo" at bounding box center [476, 235] width 133 height 6
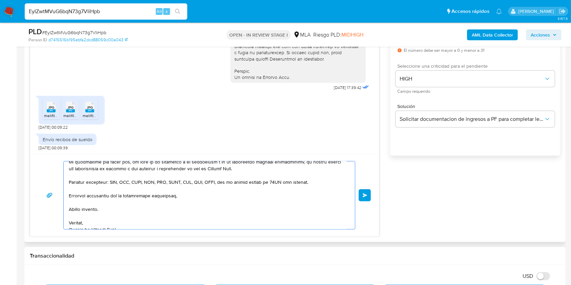
drag, startPoint x: 138, startPoint y: 221, endPoint x: 47, endPoint y: 143, distance: 120.5
click at [30, 126] on div "18/08/2025 17:39:42 JPG JPG melifile3237548986618027072.jpg JPG JPG melifile353…" at bounding box center [204, 114] width 349 height 243
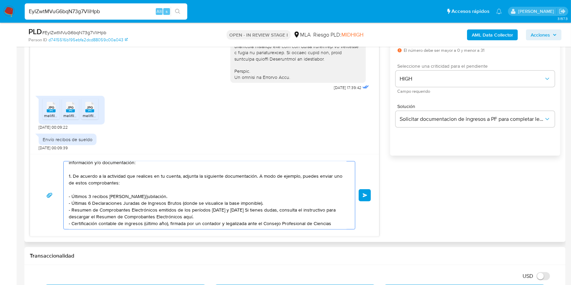
scroll to position [0, 0]
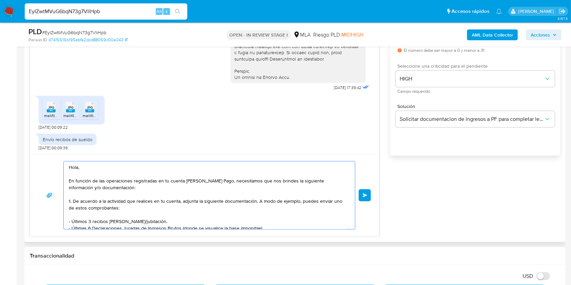
drag, startPoint x: 211, startPoint y: 222, endPoint x: 74, endPoint y: 145, distance: 157.4
click at [74, 145] on div "18/08/2025 17:39:42 JPG JPG melifile3237548986618027072.jpg JPG JPG melifile353…" at bounding box center [204, 114] width 349 height 243
type textarea "Hoador y legalizada ante el Consejo Profesional de Ciencias"
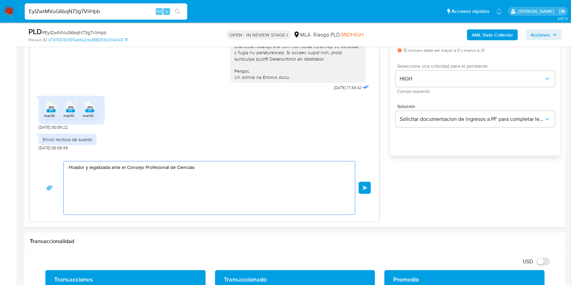
drag, startPoint x: 48, startPoint y: 154, endPoint x: 18, endPoint y: 149, distance: 31.0
paste textarea "Buenas tardes, ¡Muchas gracias por tu respuesta! Confirmamos la recepción de la…"
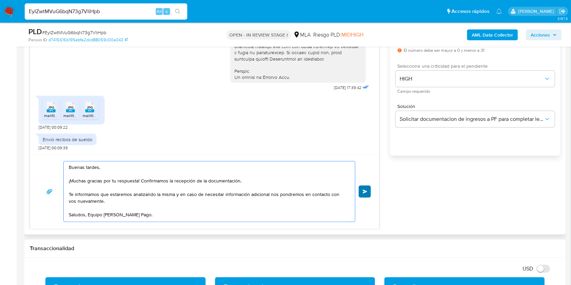
type textarea "Buenas tardes, ¡Muchas gracias por tu respuesta! Confirmamos la recepción de la…"
click at [366, 192] on span "Enviar" at bounding box center [365, 192] width 5 height 4
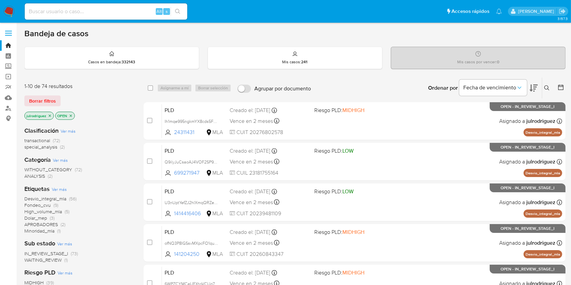
click at [544, 90] on button at bounding box center [547, 88] width 11 height 8
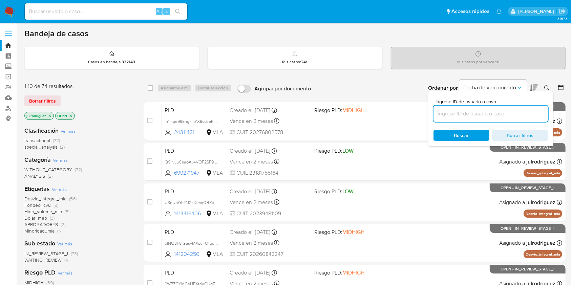
drag, startPoint x: 452, startPoint y: 111, endPoint x: 451, endPoint y: 124, distance: 13.2
click at [452, 111] on input at bounding box center [490, 113] width 114 height 9
type input "EyIZwtMVuG6bqN73g7VIiHpb"
click at [448, 134] on span "Buscar" at bounding box center [461, 135] width 46 height 9
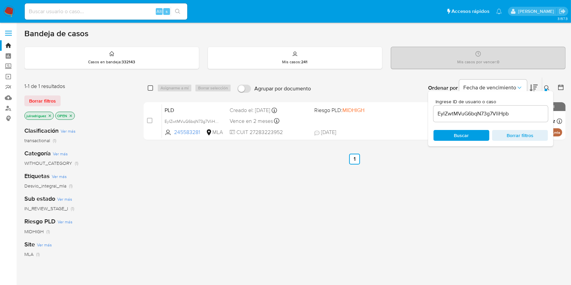
click at [152, 88] on input "checkbox" at bounding box center [150, 87] width 5 height 5
checkbox input "true"
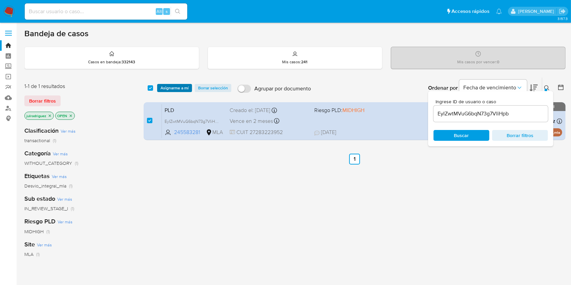
click at [172, 87] on span "Asignarme a mí" at bounding box center [175, 88] width 28 height 7
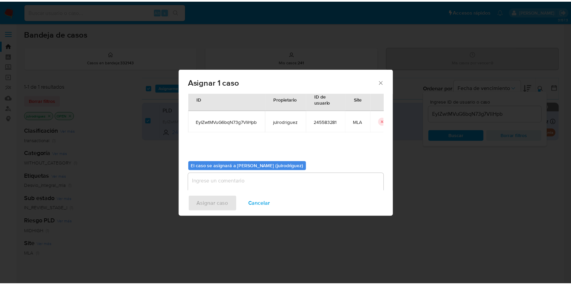
scroll to position [35, 0]
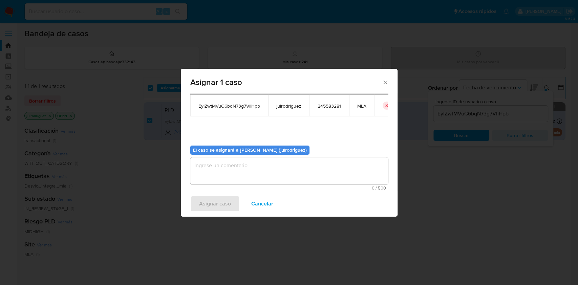
click at [245, 171] on textarea "assign-modal" at bounding box center [289, 170] width 198 height 27
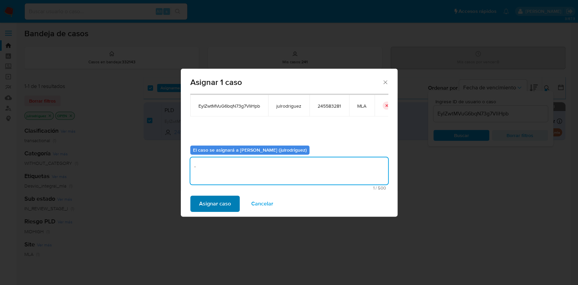
type textarea "."
click at [217, 204] on span "Asignar caso" at bounding box center [215, 203] width 32 height 15
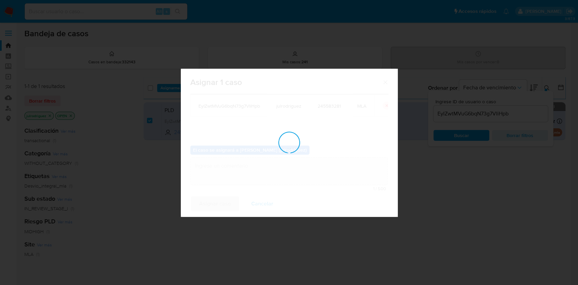
checkbox input "false"
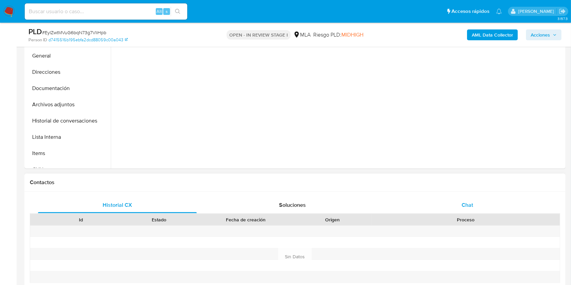
click at [465, 209] on div "Chat" at bounding box center [467, 205] width 159 height 16
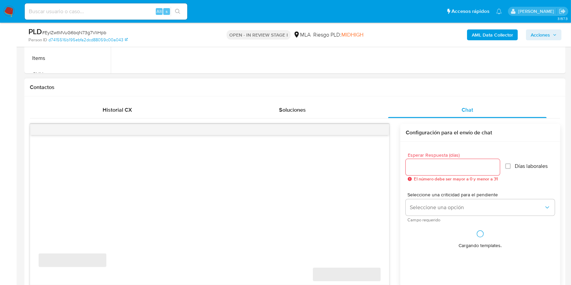
scroll to position [316, 0]
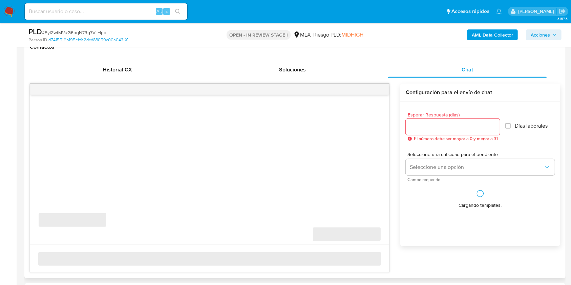
select select "10"
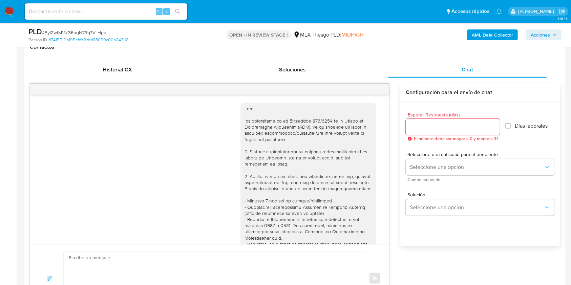
scroll to position [379, 0]
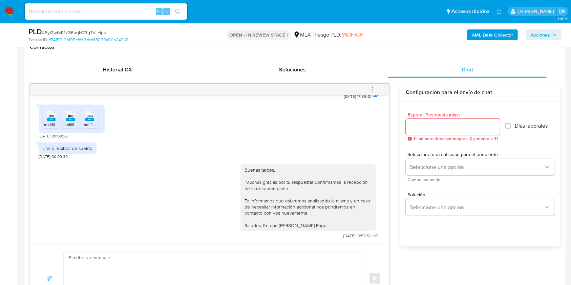
click at [375, 92] on icon "menu-action" at bounding box center [372, 89] width 6 height 6
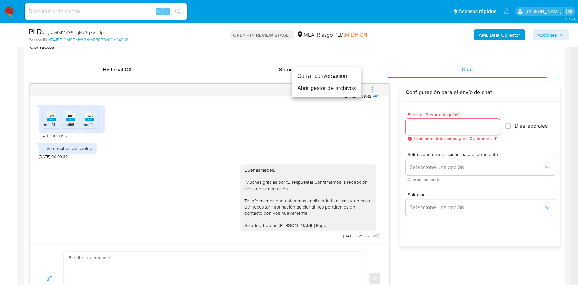
click at [331, 77] on li "Cerrar conversación" at bounding box center [326, 76] width 69 height 12
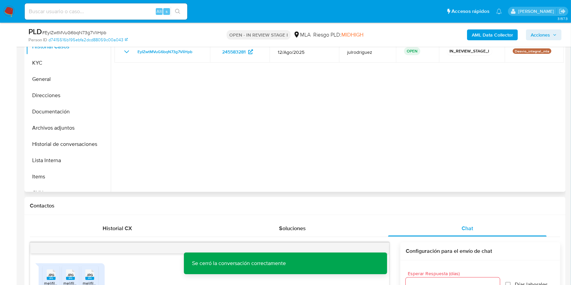
scroll to position [135, 0]
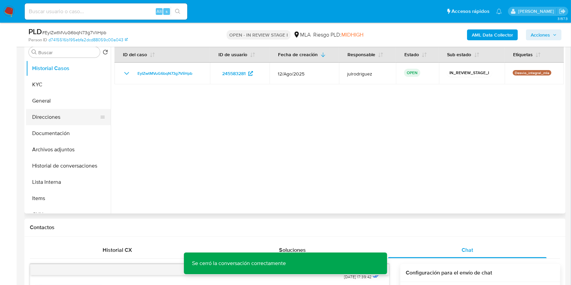
click at [59, 116] on button "Direcciones" at bounding box center [65, 117] width 79 height 16
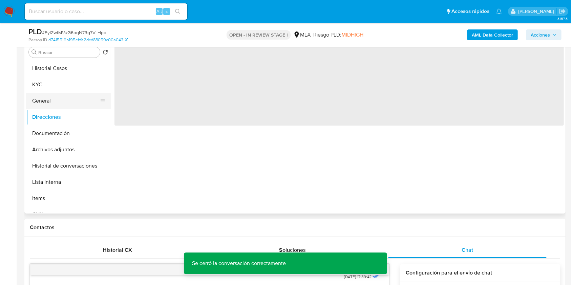
click at [52, 99] on button "General" at bounding box center [65, 101] width 79 height 16
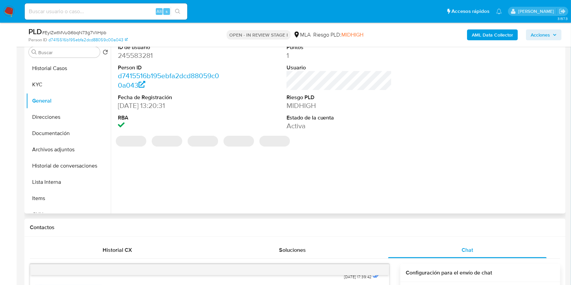
click at [146, 58] on dd "245583281" at bounding box center [171, 55] width 106 height 9
copy dd "245583281"
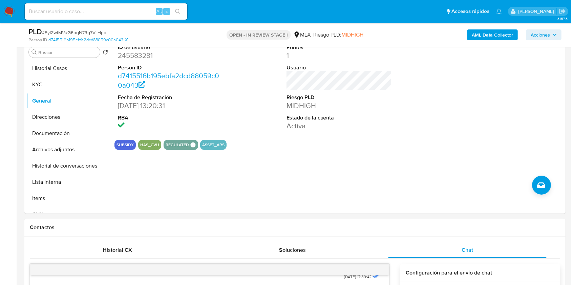
click at [98, 32] on span "# EyIZwtMVuG6bqN73g7VIiHpb" at bounding box center [74, 32] width 64 height 7
copy span "EyIZwtMVuG6bqN73g7VIiHpb"
click at [73, 161] on button "Historial de conversaciones" at bounding box center [65, 166] width 79 height 16
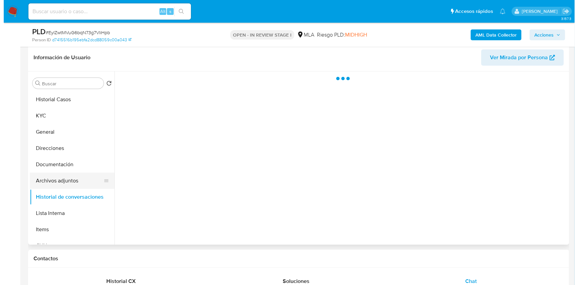
scroll to position [90, 0]
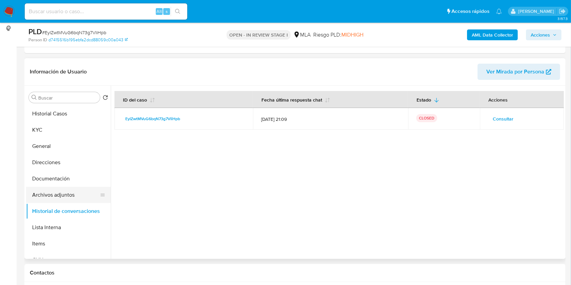
click at [64, 191] on button "Archivos adjuntos" at bounding box center [65, 195] width 79 height 16
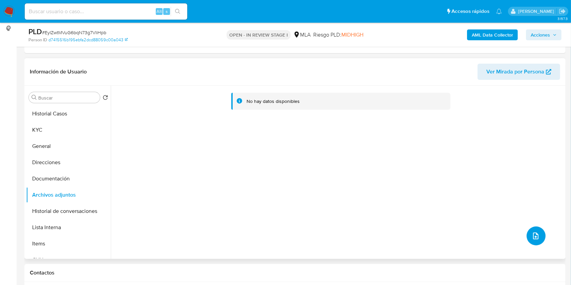
click at [532, 234] on icon "upload-file" at bounding box center [536, 236] width 8 height 8
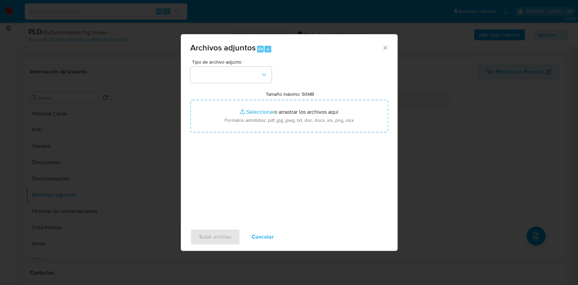
click at [382, 49] on icon "Cerrar" at bounding box center [385, 47] width 7 height 7
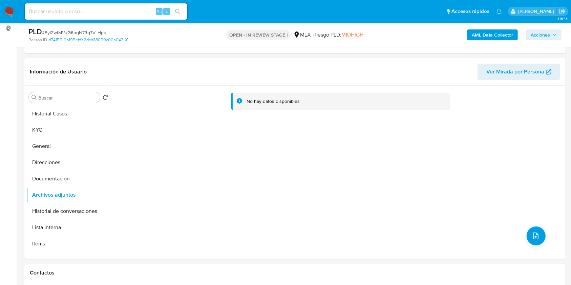
click at [487, 37] on b "AML Data Collector" at bounding box center [492, 34] width 41 height 11
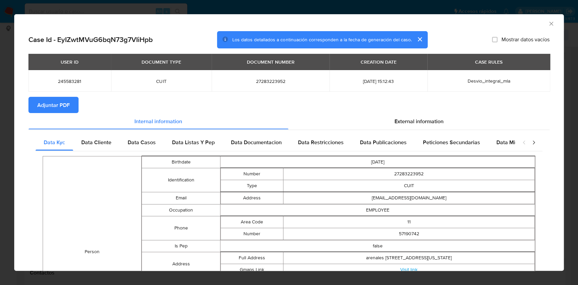
click at [78, 108] on section "Adjuntar PDF" at bounding box center [288, 105] width 521 height 16
click at [65, 103] on span "Adjuntar PDF" at bounding box center [53, 105] width 33 height 15
click at [549, 24] on icon "Cerrar ventana" at bounding box center [551, 24] width 4 height 4
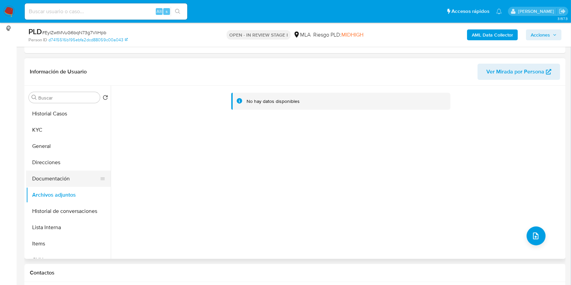
click at [42, 177] on button "Documentación" at bounding box center [65, 179] width 79 height 16
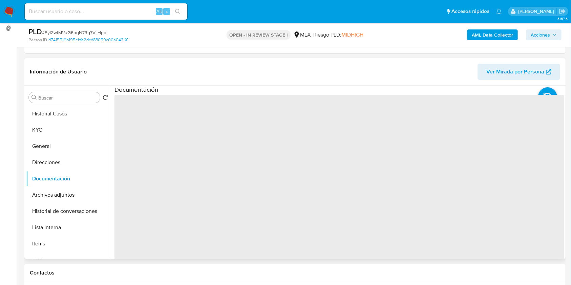
drag, startPoint x: 47, startPoint y: 193, endPoint x: 176, endPoint y: 191, distance: 129.0
click at [48, 193] on button "Archivos adjuntos" at bounding box center [68, 195] width 85 height 16
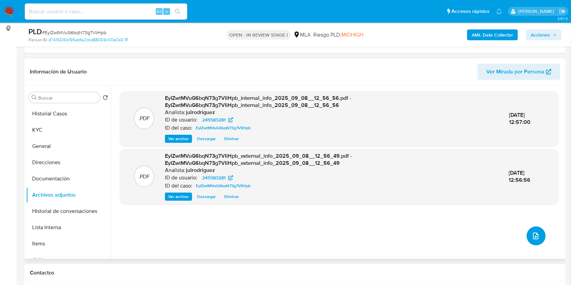
click at [532, 232] on icon "upload-file" at bounding box center [536, 236] width 8 height 8
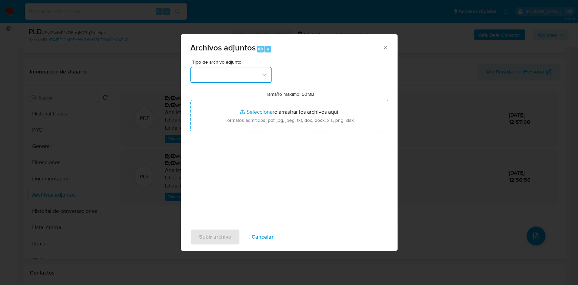
click at [246, 73] on button "button" at bounding box center [230, 75] width 81 height 16
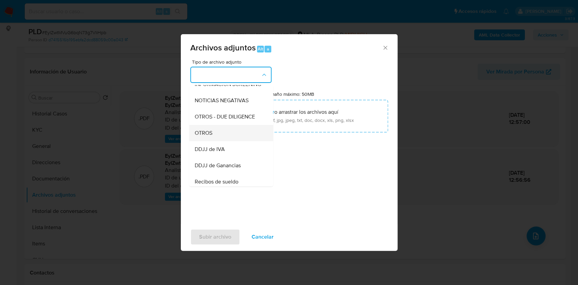
click at [204, 136] on span "OTROS" at bounding box center [203, 133] width 18 height 7
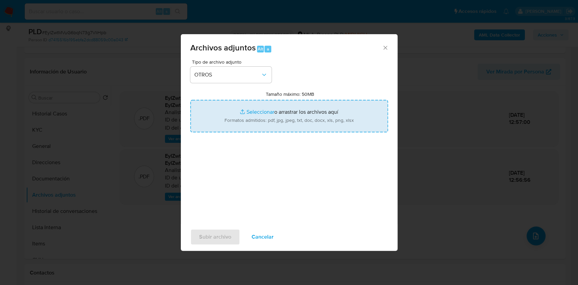
click at [321, 104] on input "Tamaño máximo: 50MB Seleccionar archivos" at bounding box center [289, 116] width 198 height 33
type input "C:\fakepath\[PERSON_NAME] - [PERSON_NAME] 2025.pdf"
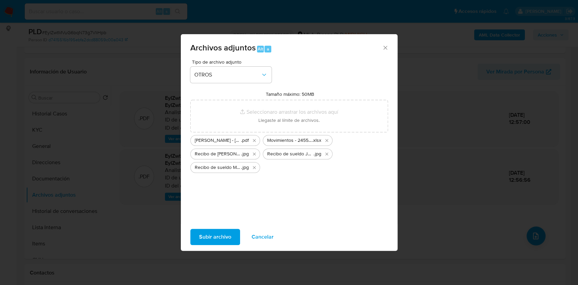
click at [215, 230] on span "Subir archivo" at bounding box center [215, 237] width 32 height 15
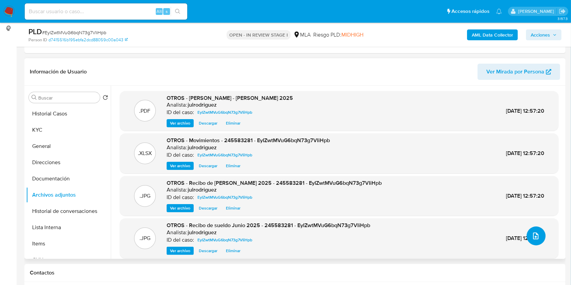
click at [533, 235] on icon "upload-file" at bounding box center [536, 236] width 8 height 8
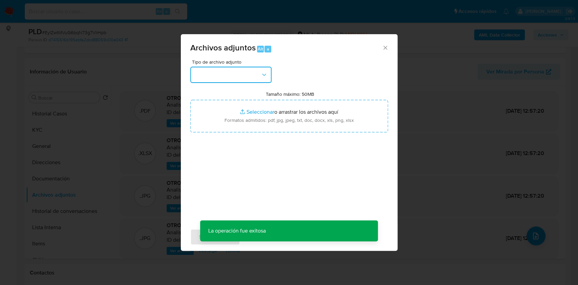
click at [246, 79] on button "button" at bounding box center [230, 75] width 81 height 16
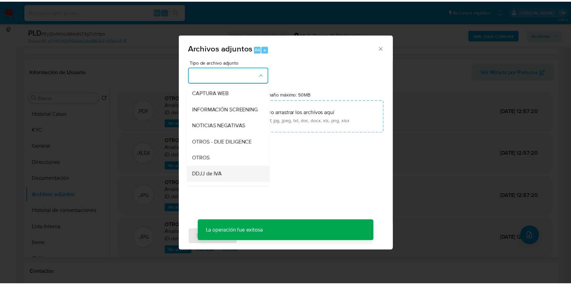
scroll to position [135, 0]
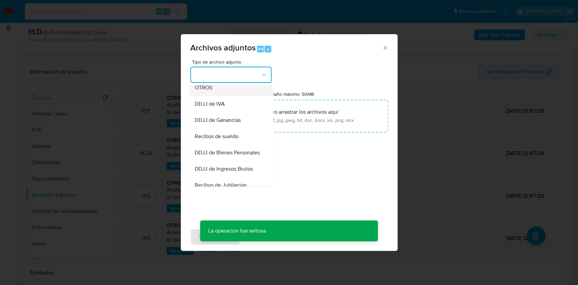
click at [201, 91] on span "OTROS" at bounding box center [203, 87] width 18 height 7
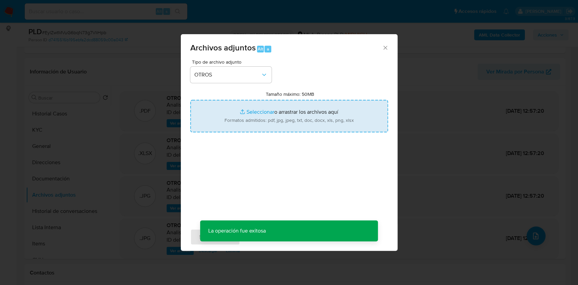
click at [263, 112] on input "Tamaño máximo: 50MB Seleccionar archivos" at bounding box center [289, 116] width 198 height 33
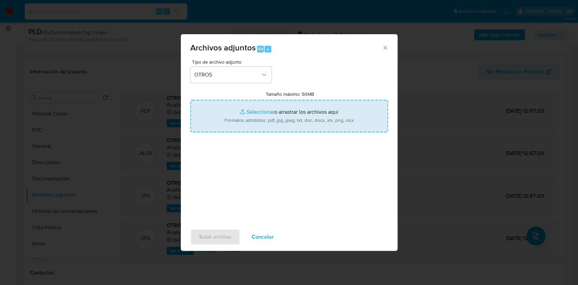
type input "C:\fakepath\NO ROI - Caselog EyIZwtMVuG6bqN73g7VIiHpb_2025_08_19_14_02_09.docx"
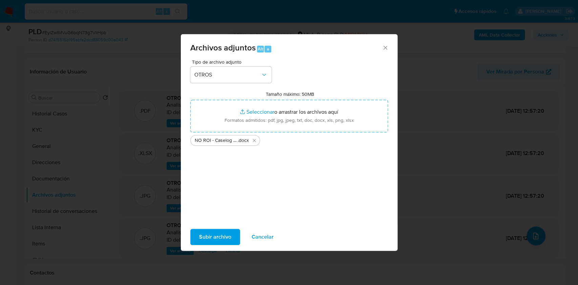
click at [223, 232] on span "Subir archivo" at bounding box center [215, 237] width 32 height 15
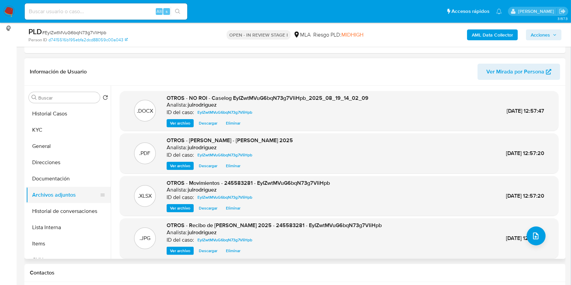
drag, startPoint x: 68, startPoint y: 179, endPoint x: 65, endPoint y: 194, distance: 15.2
click at [68, 179] on button "Documentación" at bounding box center [68, 179] width 85 height 16
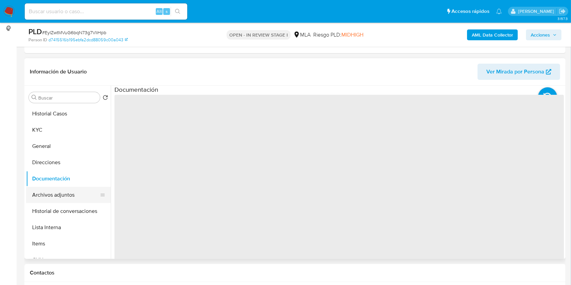
click at [65, 195] on button "Archivos adjuntos" at bounding box center [65, 195] width 79 height 16
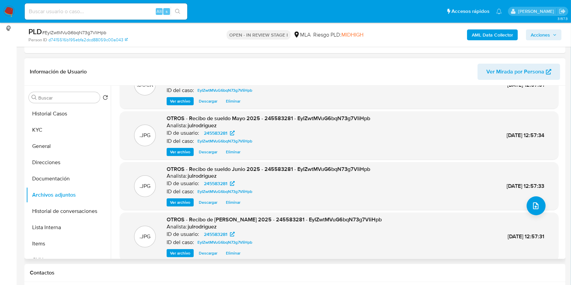
scroll to position [57, 0]
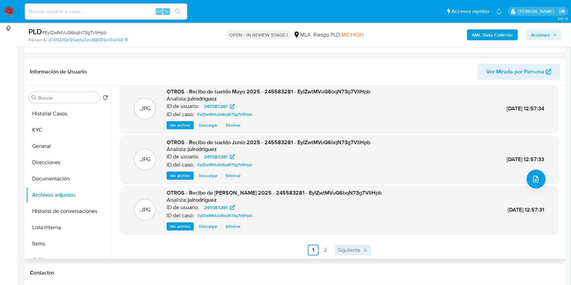
click at [362, 248] on icon "Paginación" at bounding box center [365, 250] width 7 height 7
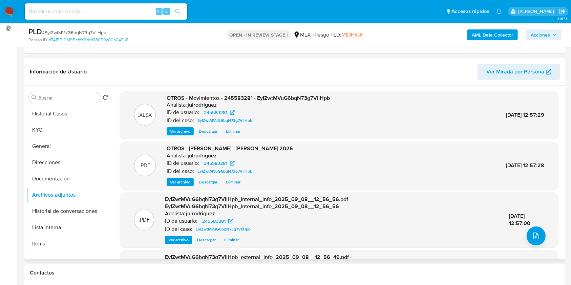
click at [535, 35] on span "Acciones" at bounding box center [540, 34] width 19 height 11
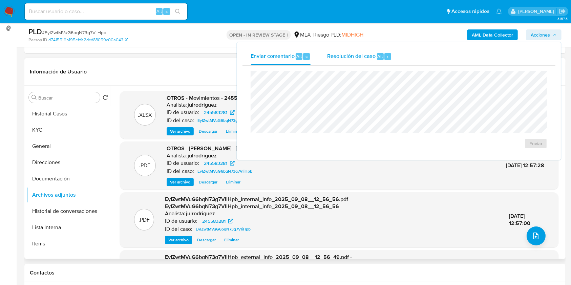
click at [379, 51] on div "Resolución del caso Alt r" at bounding box center [359, 57] width 65 height 18
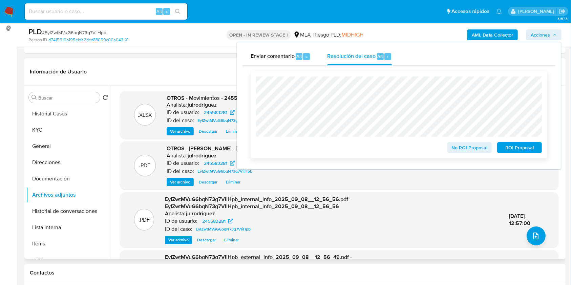
click at [469, 152] on span "No ROI Proposal" at bounding box center [469, 147] width 35 height 9
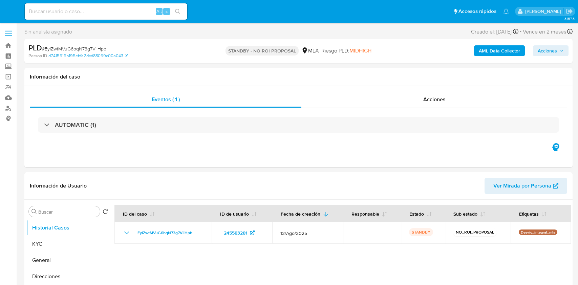
select select "10"
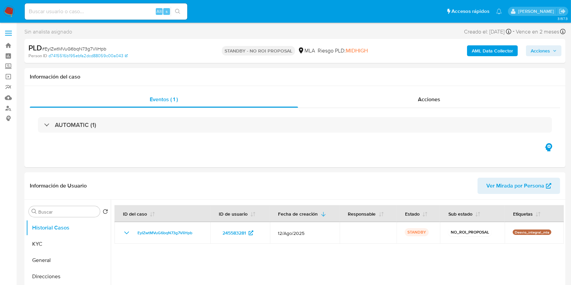
click at [117, 9] on input at bounding box center [106, 11] width 163 height 9
paste input "iKmLDPN6N6JsTMuynJ1uiePi"
type input "iKmLDPN6N6JsTMuynJ1uiePi"
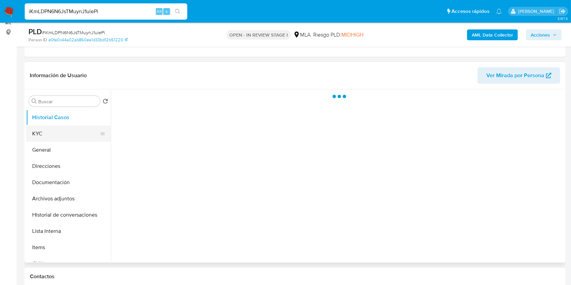
scroll to position [90, 0]
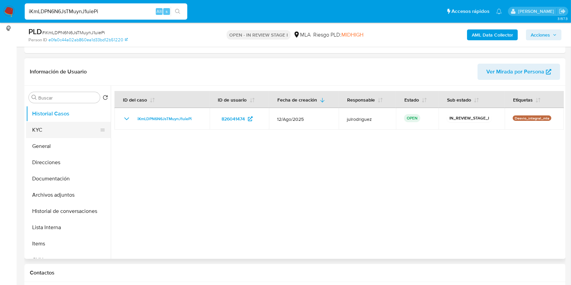
click at [56, 125] on button "KYC" at bounding box center [65, 130] width 79 height 16
select select "10"
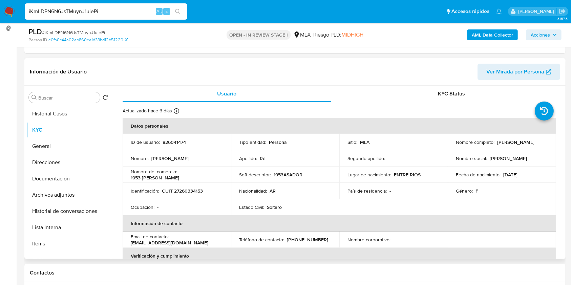
drag, startPoint x: 528, startPoint y: 142, endPoint x: 540, endPoint y: 141, distance: 11.9
click at [540, 141] on div "Nombre completo : Gloria Delfina Ré" at bounding box center [502, 142] width 92 height 6
copy p "Gloria Delfina Ré"
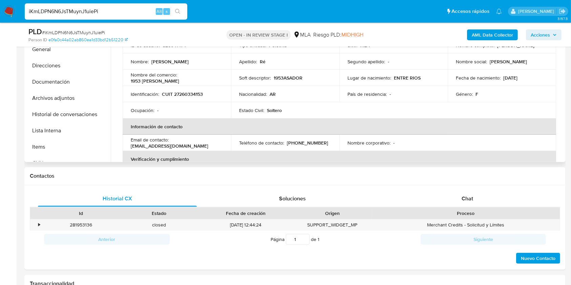
scroll to position [131, 0]
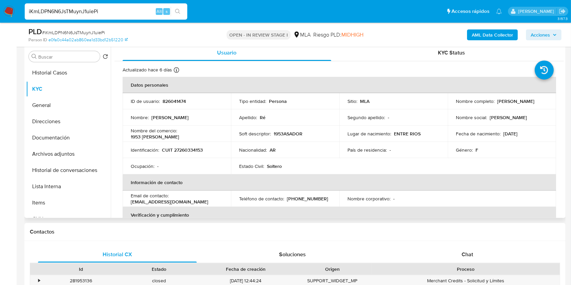
click at [178, 100] on p "826041474" at bounding box center [174, 101] width 23 height 6
copy p "826041474"
click at [86, 30] on span "# iKmLDPN6N6JsTMuynJ1uiePi" at bounding box center [73, 32] width 63 height 7
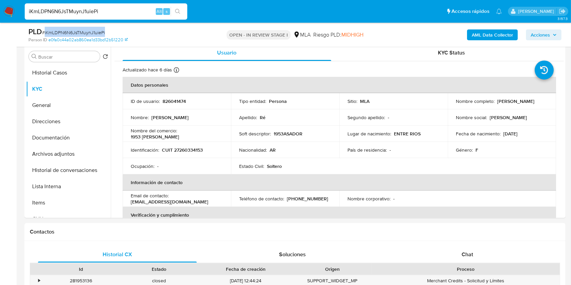
copy span "iKmLDPN6N6JsTMuynJ1uiePi"
click at [181, 147] on p "CUIT 27260334153" at bounding box center [182, 150] width 41 height 6
copy p "27260334153"
click at [173, 103] on p "826041474" at bounding box center [174, 101] width 23 height 6
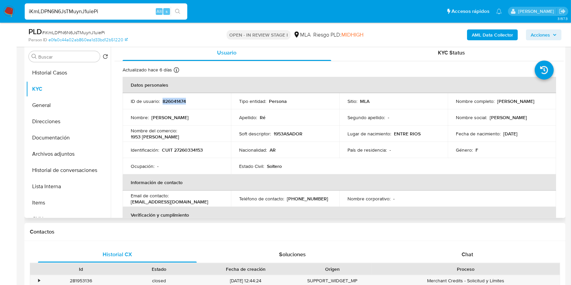
click at [173, 103] on p "826041474" at bounding box center [174, 101] width 23 height 6
copy p "826041474"
click at [61, 134] on button "Documentación" at bounding box center [65, 138] width 79 height 16
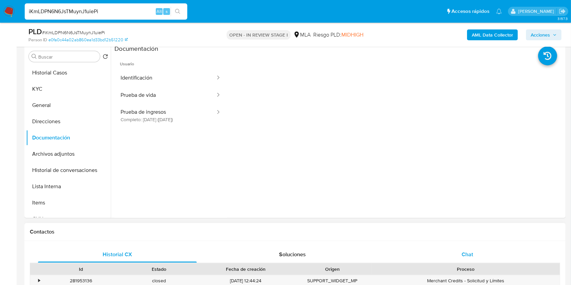
click at [466, 258] on span "Chat" at bounding box center [468, 255] width 12 height 8
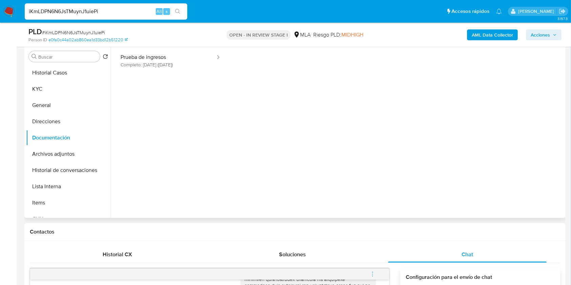
click at [24, 87] on div "Buscar Volver al orden por defecto Historial Casos KYC General Direcciones Docu…" at bounding box center [294, 131] width 541 height 173
click at [37, 87] on button "KYC" at bounding box center [65, 89] width 79 height 16
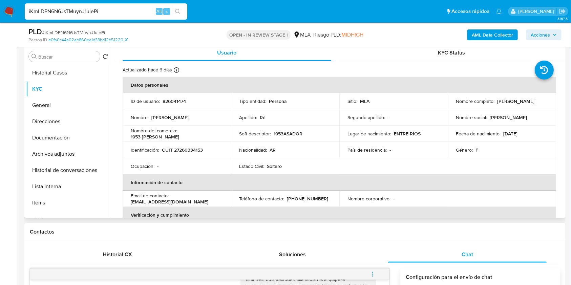
click at [190, 149] on p "CUIT 27260334153" at bounding box center [182, 150] width 41 height 6
copy p "27260334153"
click at [181, 102] on p "826041474" at bounding box center [174, 101] width 23 height 6
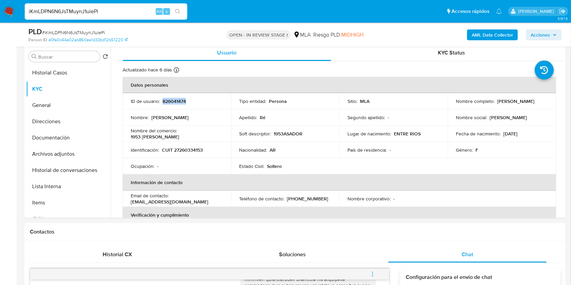
copy p "826041474"
drag, startPoint x: 494, startPoint y: 99, endPoint x: 484, endPoint y: 98, distance: 10.9
click at [533, 100] on div "Nombre completo : Gloria Delfina Ré" at bounding box center [502, 101] width 92 height 6
copy p "[PERSON_NAME]"
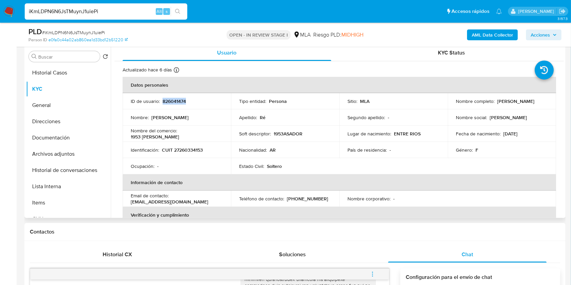
drag, startPoint x: 188, startPoint y: 137, endPoint x: 130, endPoint y: 136, distance: 57.6
click at [130, 136] on td "Nombre del comercio : 1953 ASADOR CRIOLLO" at bounding box center [177, 134] width 108 height 16
copy p "1953 ASADOR CRIOLLO"
click at [188, 148] on p "CUIT 27260334153" at bounding box center [182, 150] width 41 height 6
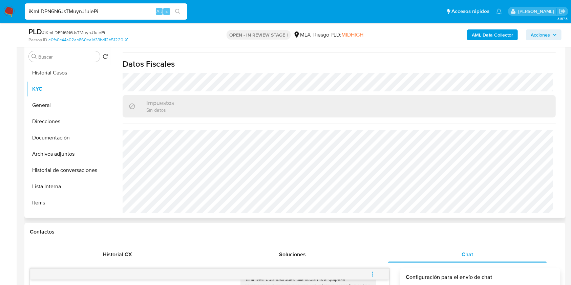
scroll to position [374, 0]
click at [61, 117] on button "Direcciones" at bounding box center [65, 121] width 79 height 16
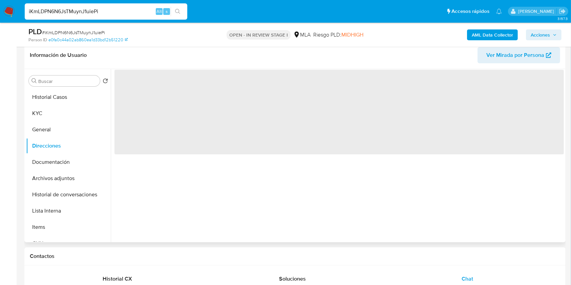
scroll to position [86, 0]
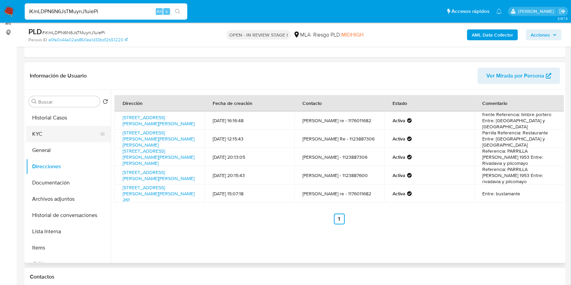
click at [61, 139] on button "KYC" at bounding box center [65, 134] width 79 height 16
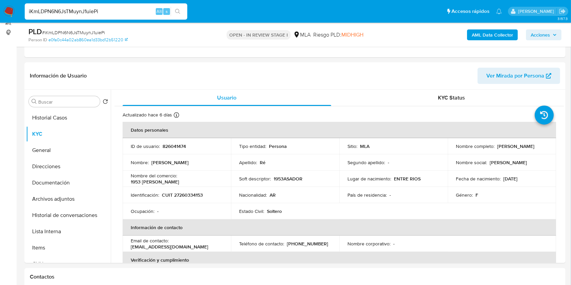
click at [178, 193] on p "CUIT 27260334153" at bounding box center [182, 195] width 41 height 6
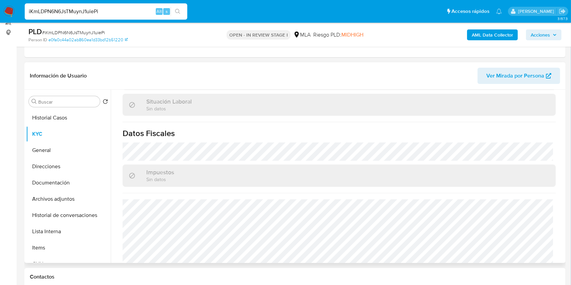
scroll to position [361, 0]
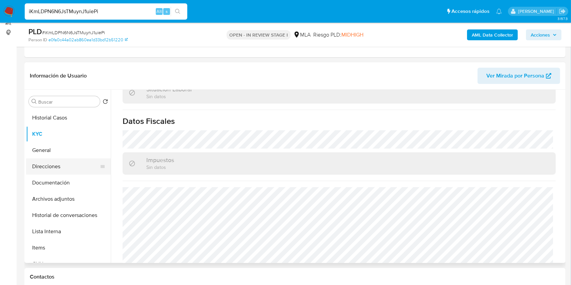
click at [72, 161] on button "Direcciones" at bounding box center [65, 166] width 79 height 16
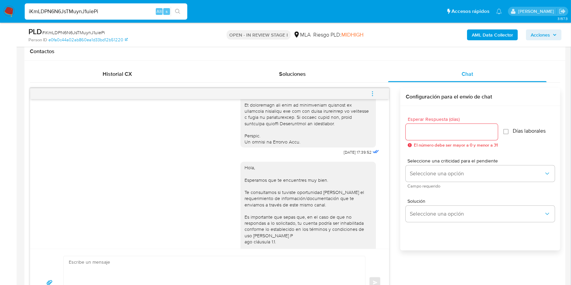
scroll to position [383, 0]
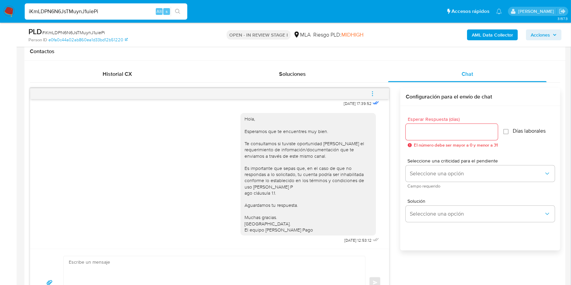
click at [369, 91] on icon "menu-action" at bounding box center [372, 94] width 6 height 6
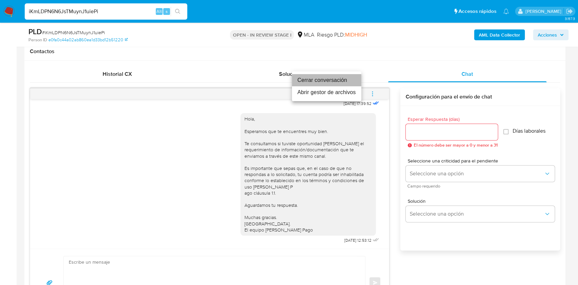
click at [300, 83] on li "Cerrar conversación" at bounding box center [326, 80] width 69 height 12
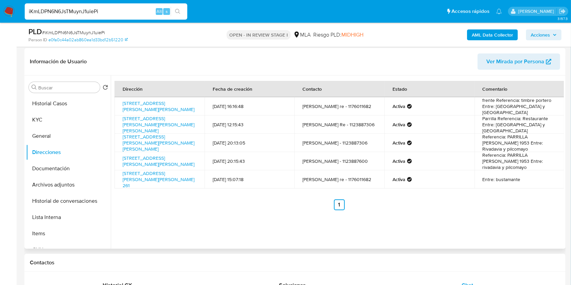
scroll to position [86, 0]
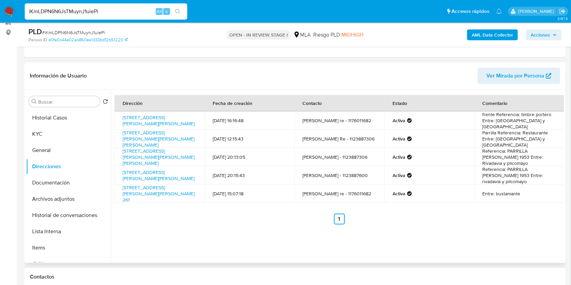
drag, startPoint x: 44, startPoint y: 130, endPoint x: 112, endPoint y: 152, distance: 71.6
click at [44, 130] on button "KYC" at bounding box center [68, 134] width 85 height 16
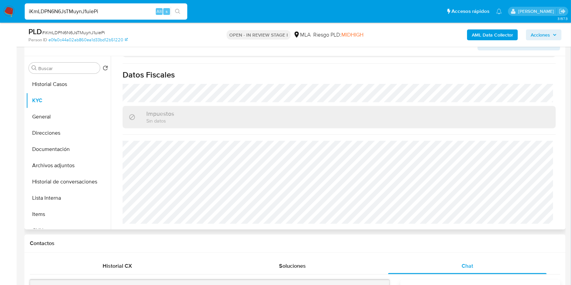
scroll to position [101, 0]
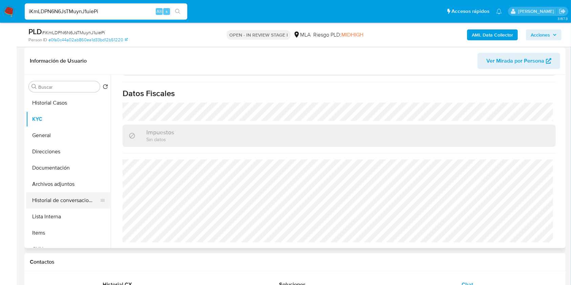
click at [60, 199] on button "Historial de conversaciones" at bounding box center [65, 200] width 79 height 16
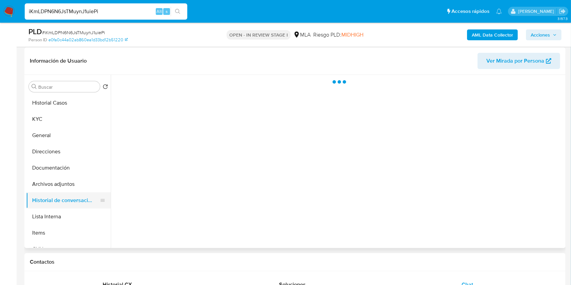
scroll to position [0, 0]
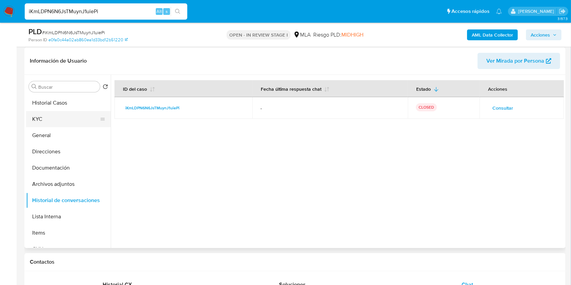
click at [52, 115] on button "KYC" at bounding box center [65, 119] width 79 height 16
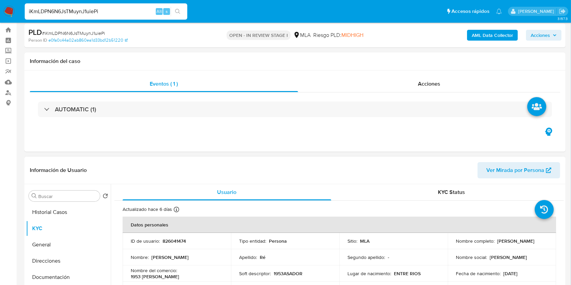
scroll to position [135, 0]
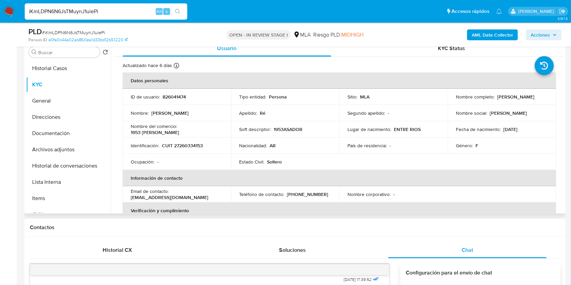
click at [176, 97] on p "826041474" at bounding box center [174, 97] width 23 height 6
click at [94, 30] on span "# iKmLDPN6N6JsTMuynJ1uiePi" at bounding box center [73, 32] width 63 height 7
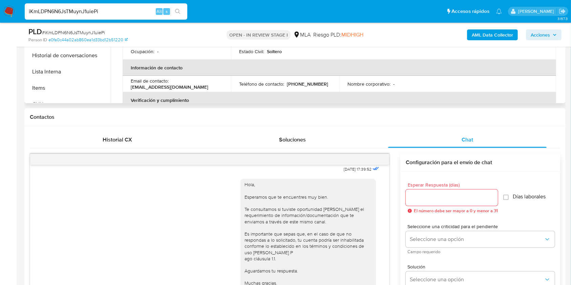
scroll to position [180, 0]
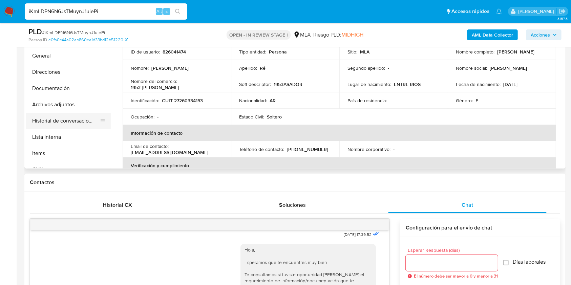
click at [84, 123] on button "Historial de conversaciones" at bounding box center [65, 121] width 79 height 16
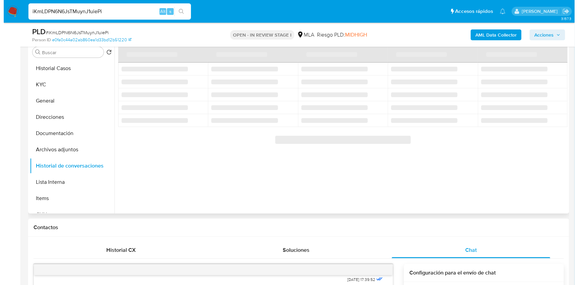
scroll to position [90, 0]
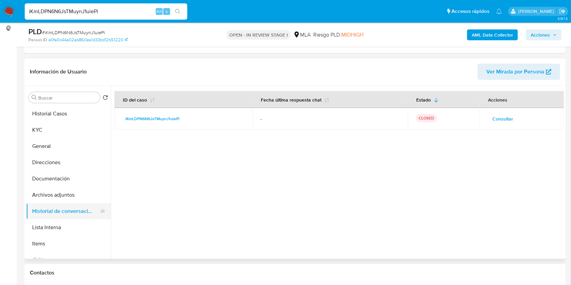
click at [38, 207] on button "Historial de conversaciones" at bounding box center [65, 211] width 79 height 16
click at [39, 192] on button "Archivos adjuntos" at bounding box center [65, 195] width 79 height 16
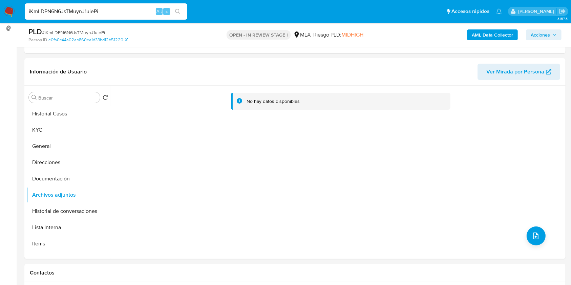
click at [494, 35] on b "AML Data Collector" at bounding box center [492, 34] width 41 height 11
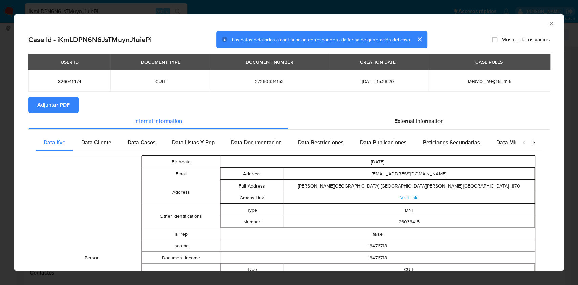
click at [65, 106] on span "Adjuntar PDF" at bounding box center [53, 105] width 33 height 15
click at [548, 24] on icon "Cerrar ventana" at bounding box center [551, 23] width 7 height 7
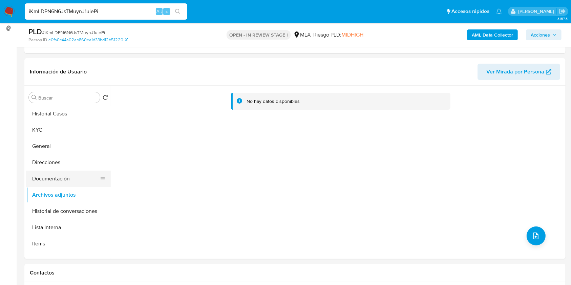
click at [52, 179] on button "Documentación" at bounding box center [65, 179] width 79 height 16
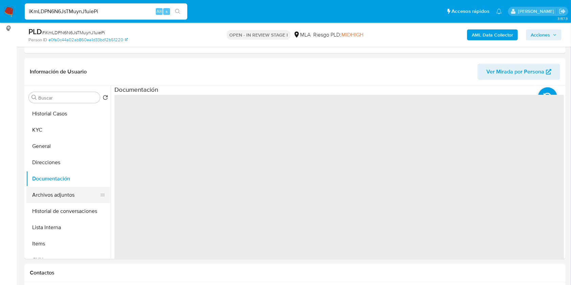
click at [51, 191] on button "Archivos adjuntos" at bounding box center [65, 195] width 79 height 16
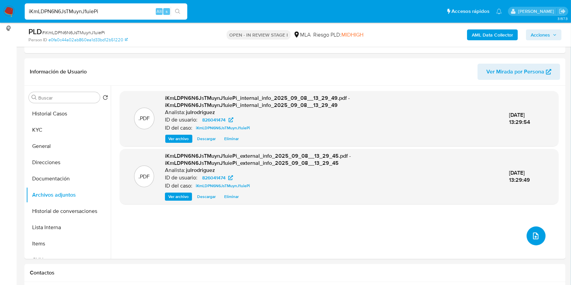
click at [534, 236] on icon "upload-file" at bounding box center [536, 236] width 8 height 8
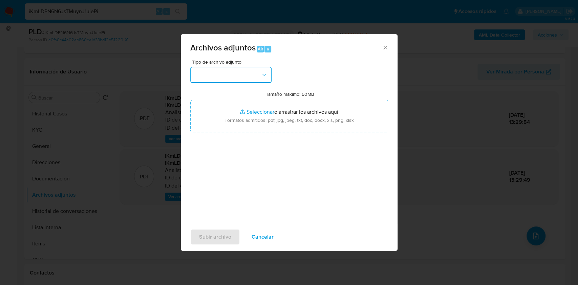
click at [224, 68] on button "button" at bounding box center [230, 75] width 81 height 16
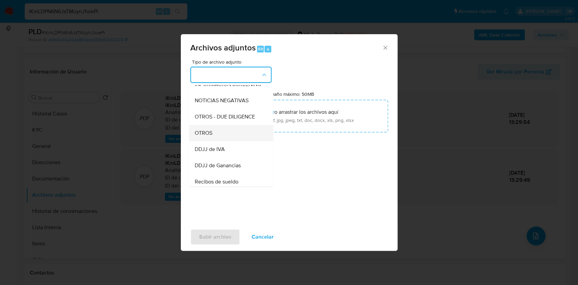
click at [212, 137] on div "OTROS" at bounding box center [228, 133] width 69 height 16
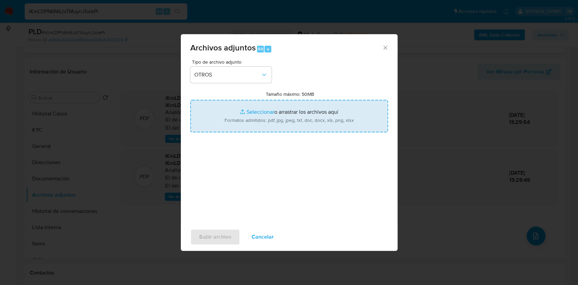
click at [276, 118] on input "Tamaño máximo: 50MB Seleccionar archivos" at bounding box center [289, 116] width 198 height 33
type input "C:\fakepath\Gloria Delfina Ré - NOSIS - AGOSTO 2025.pdf"
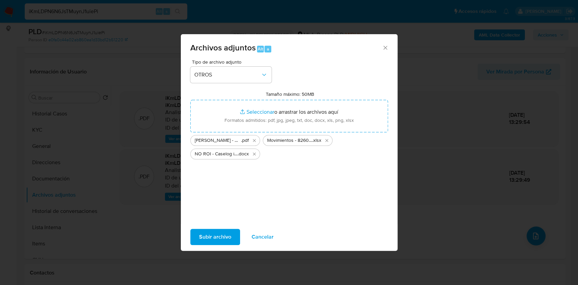
click at [221, 238] on span "Subir archivo" at bounding box center [215, 237] width 32 height 15
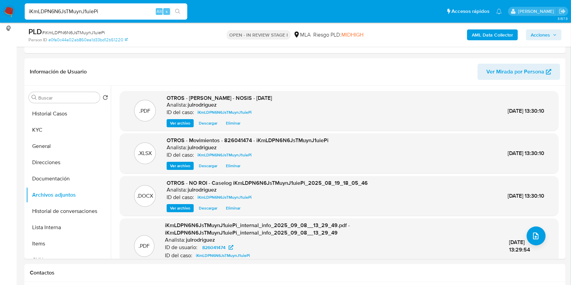
click at [536, 38] on span "Acciones" at bounding box center [540, 34] width 19 height 11
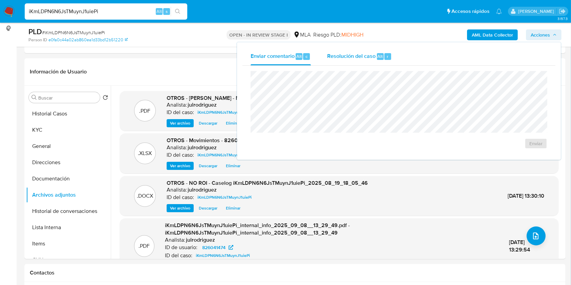
click at [363, 60] on span "Resolución del caso" at bounding box center [351, 56] width 48 height 8
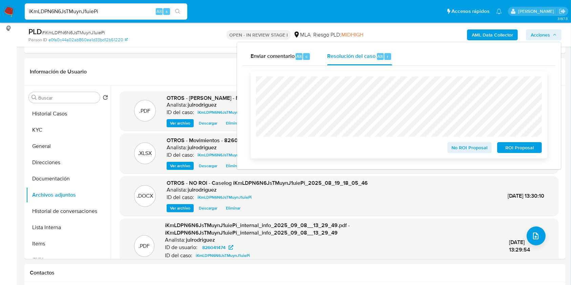
click at [455, 151] on span "No ROI Proposal" at bounding box center [469, 147] width 35 height 9
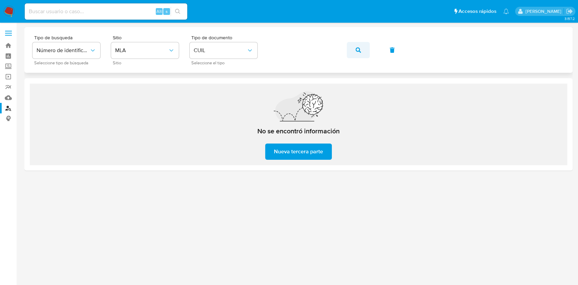
click at [356, 49] on icon "button" at bounding box center [358, 49] width 5 height 5
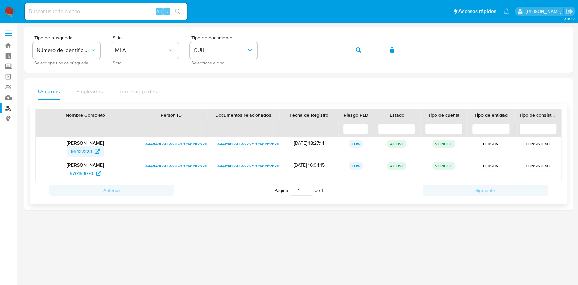
click at [89, 149] on span "66437323" at bounding box center [81, 151] width 21 height 11
click at [362, 52] on button "button" at bounding box center [358, 50] width 23 height 16
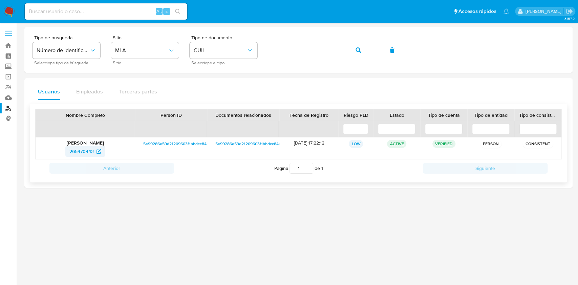
click at [79, 152] on span "265470443" at bounding box center [81, 151] width 24 height 11
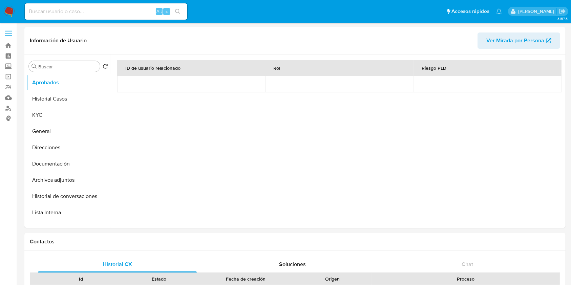
select select "10"
click at [60, 93] on button "Historial Casos" at bounding box center [65, 99] width 79 height 16
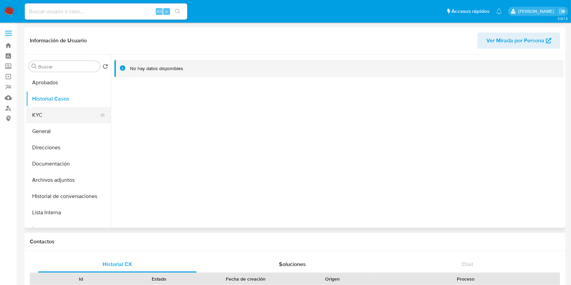
click at [40, 116] on button "KYC" at bounding box center [65, 115] width 79 height 16
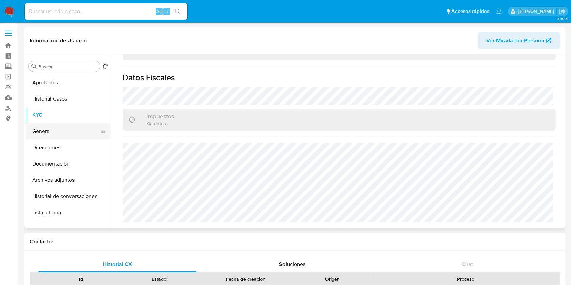
scroll to position [369, 0]
click at [52, 144] on button "Direcciones" at bounding box center [65, 148] width 79 height 16
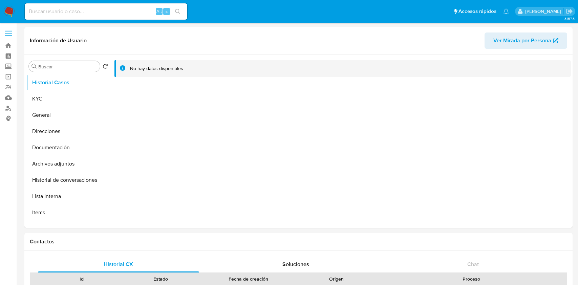
select select "10"
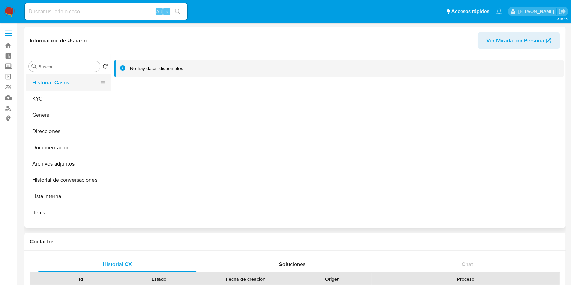
click at [59, 88] on button "Historial Casos" at bounding box center [65, 82] width 79 height 16
click at [59, 96] on button "KYC" at bounding box center [65, 99] width 79 height 16
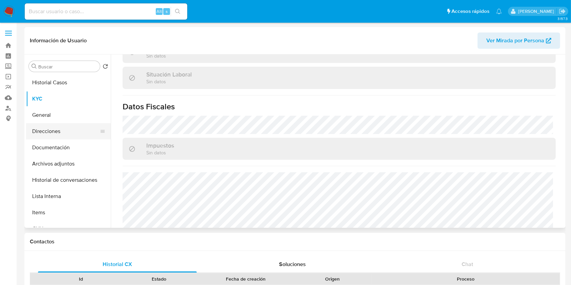
scroll to position [340, 0]
click at [52, 130] on button "Direcciones" at bounding box center [65, 131] width 79 height 16
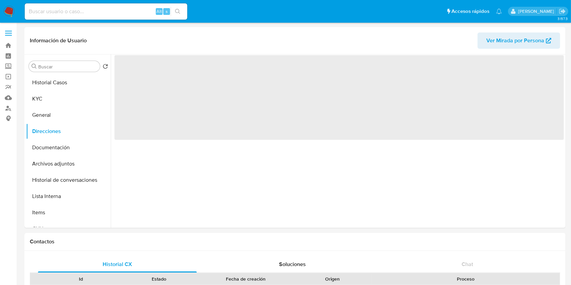
scroll to position [0, 0]
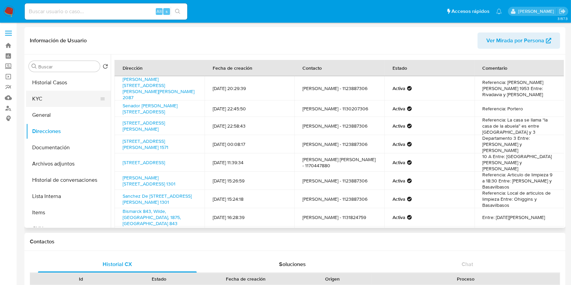
click at [69, 97] on button "KYC" at bounding box center [65, 99] width 79 height 16
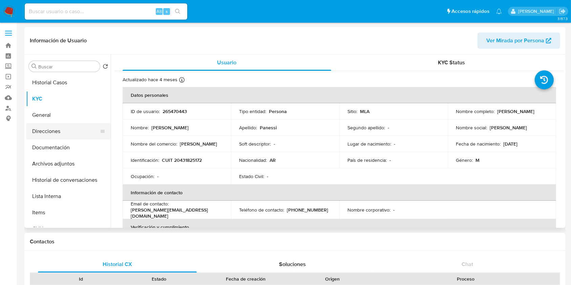
click at [60, 126] on button "Direcciones" at bounding box center [65, 131] width 79 height 16
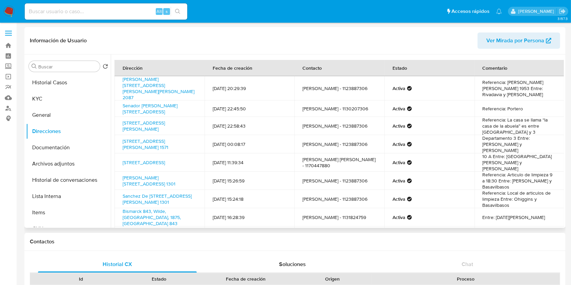
drag, startPoint x: 197, startPoint y: 113, endPoint x: 121, endPoint y: 103, distance: 76.2
click at [121, 103] on td "Senador J.pallares 773, Lanús, Buenos Aires, 1824, Argentina 773" at bounding box center [159, 109] width 90 height 16
copy link "Senador J.pallares 773, Lanús, Buenos Aires, 1824, Argentina 773"
drag, startPoint x: 301, startPoint y: 2, endPoint x: 62, endPoint y: 77, distance: 249.7
click at [62, 77] on button "Historial Casos" at bounding box center [65, 82] width 79 height 16
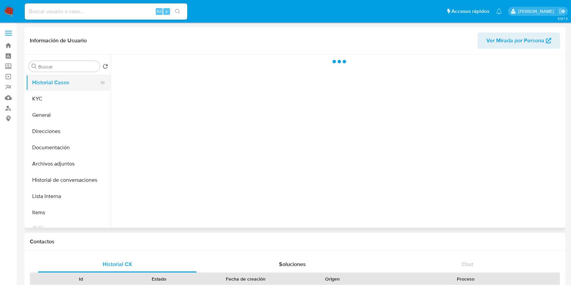
click at [62, 77] on button "Historial Casos" at bounding box center [65, 82] width 79 height 16
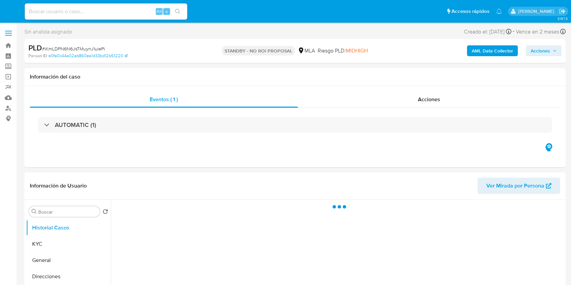
select select "10"
